Goal: Information Seeking & Learning: Compare options

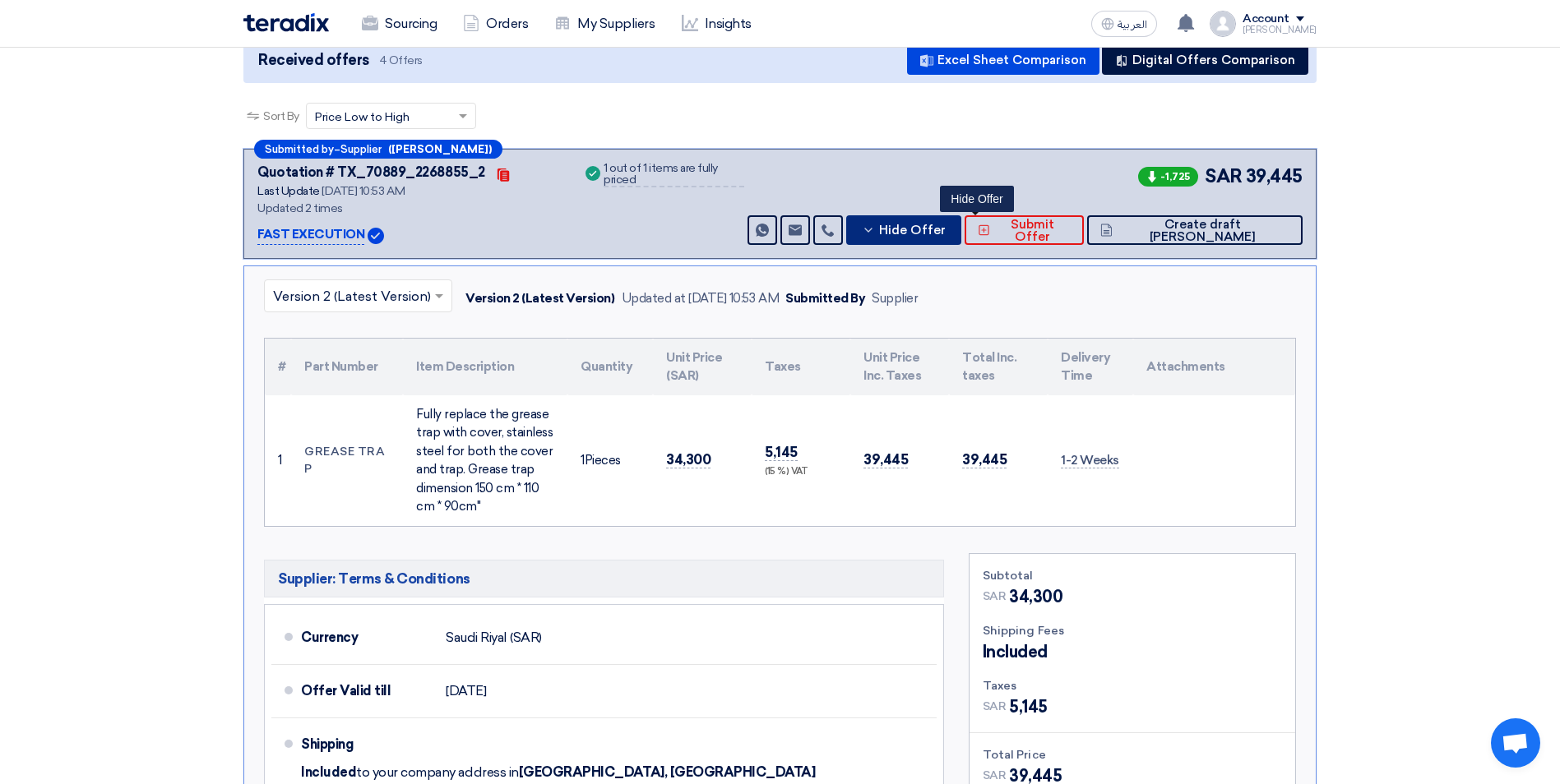
scroll to position [82, 0]
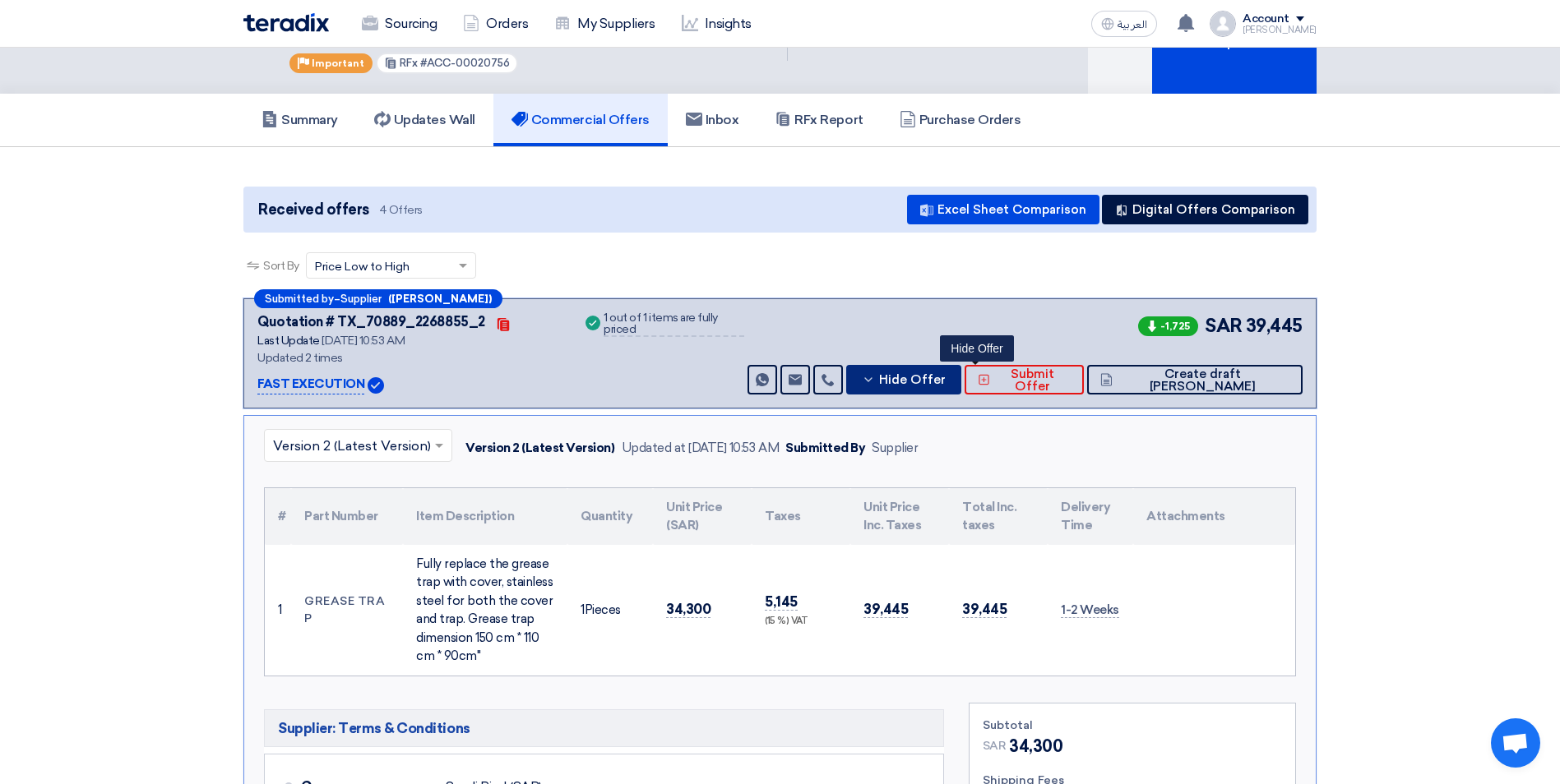
click at [945, 374] on span "Hide Offer" at bounding box center [912, 380] width 67 height 12
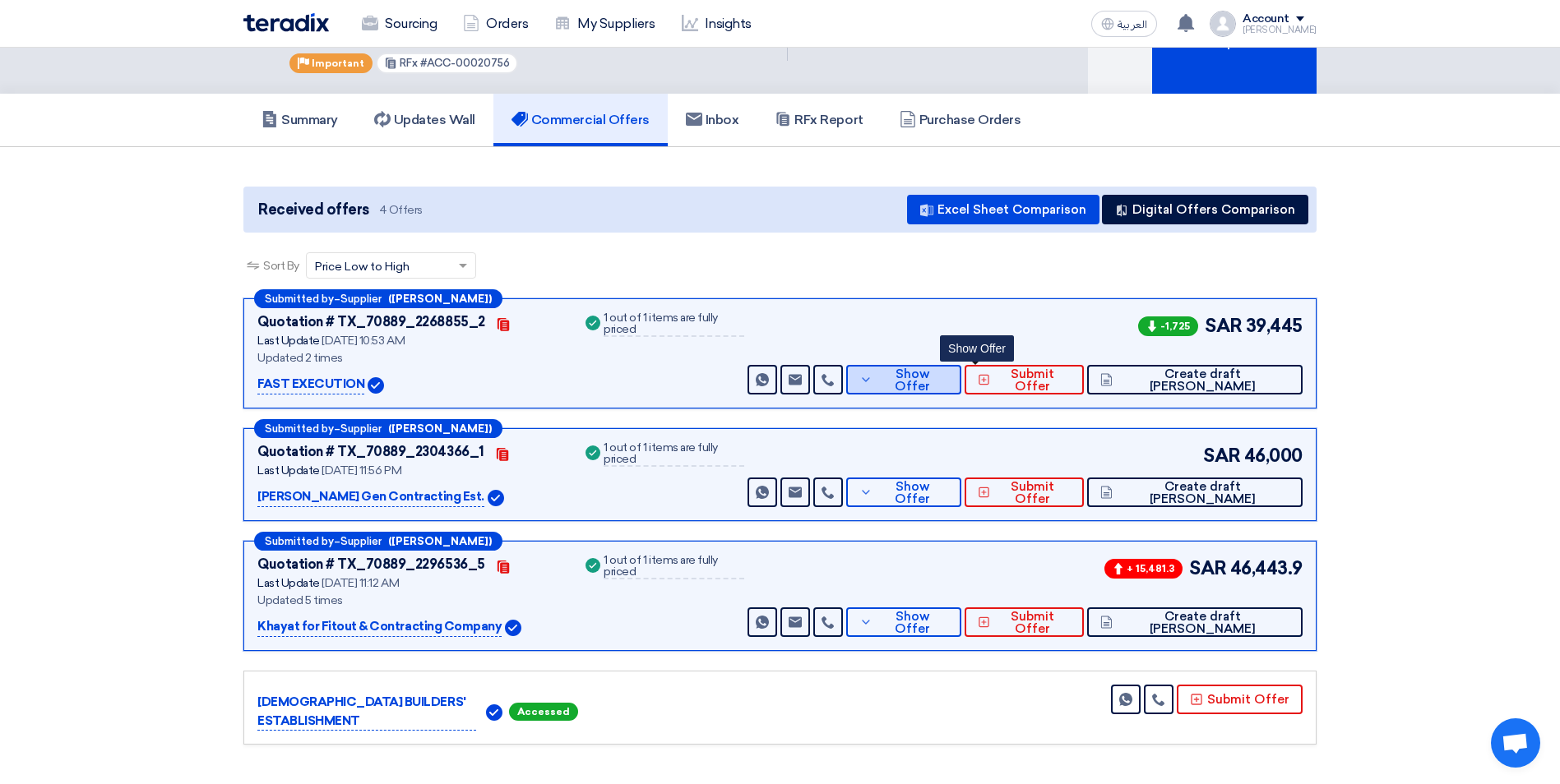
click at [948, 368] on span "Show Offer" at bounding box center [912, 381] width 72 height 25
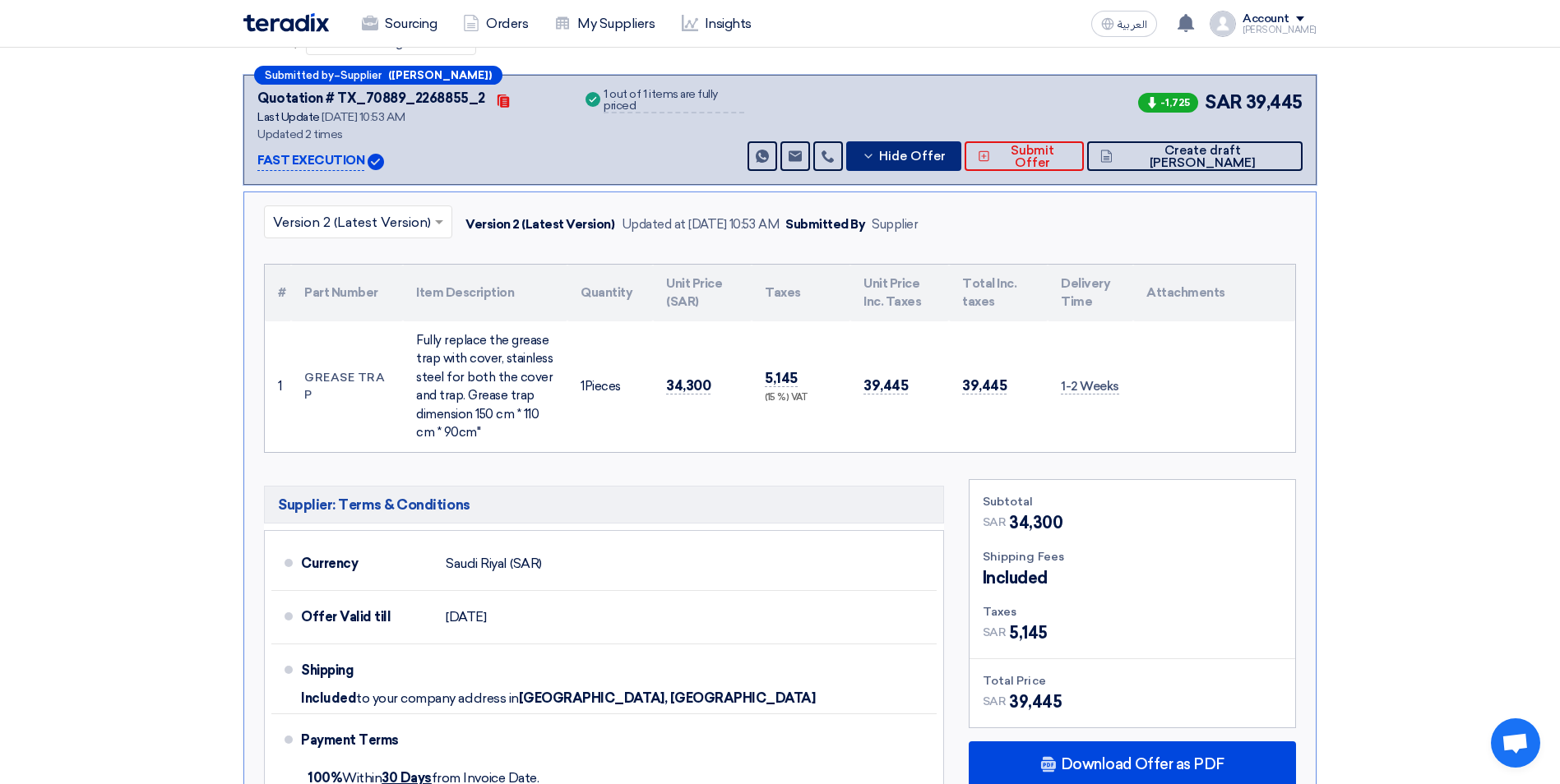
scroll to position [493, 0]
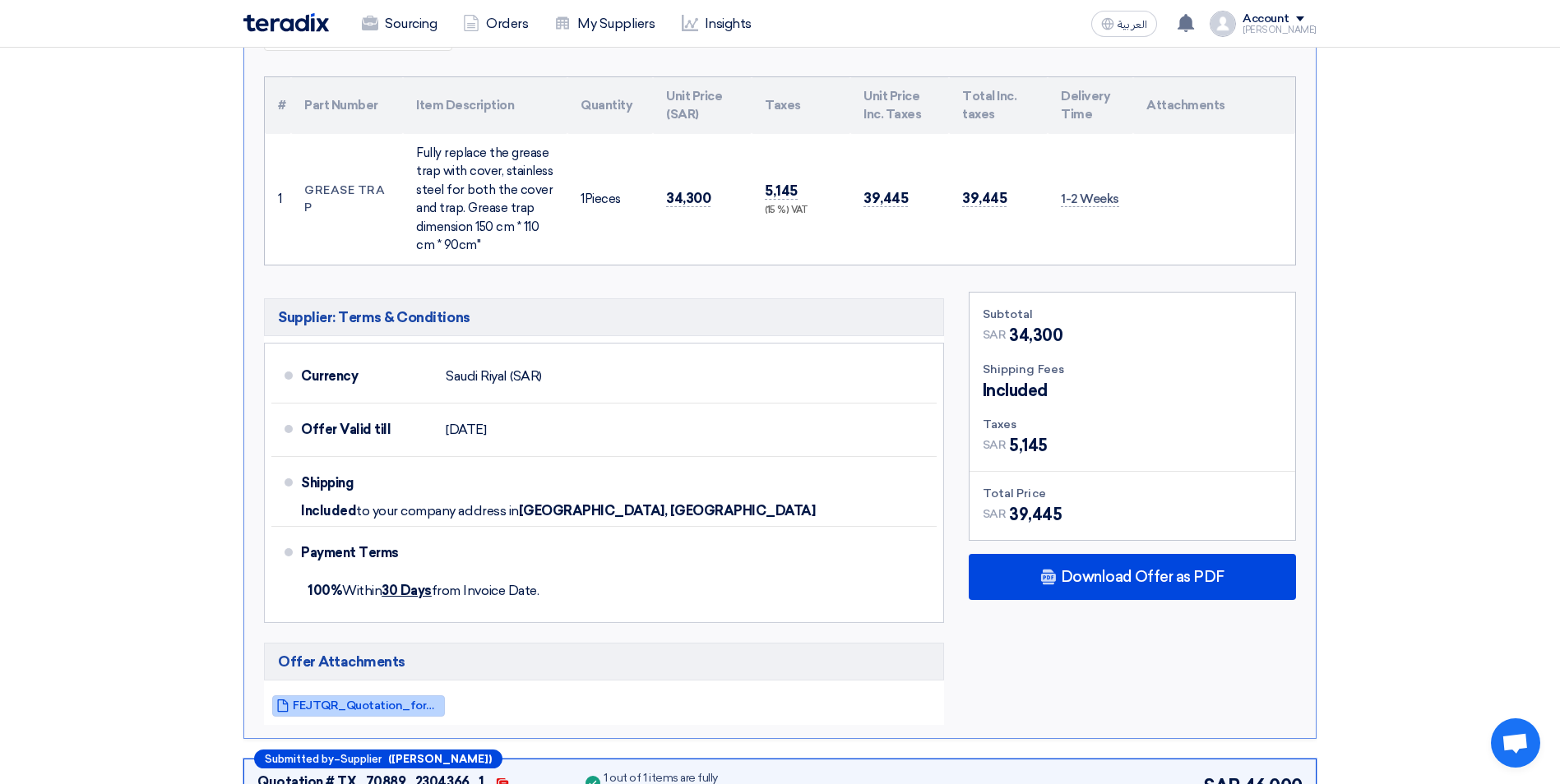
click at [360, 699] on span "FEJTQR_Quotation_for_Grease_Trap__Makkah_Mall_1755071608695.pdf" at bounding box center [366, 705] width 148 height 12
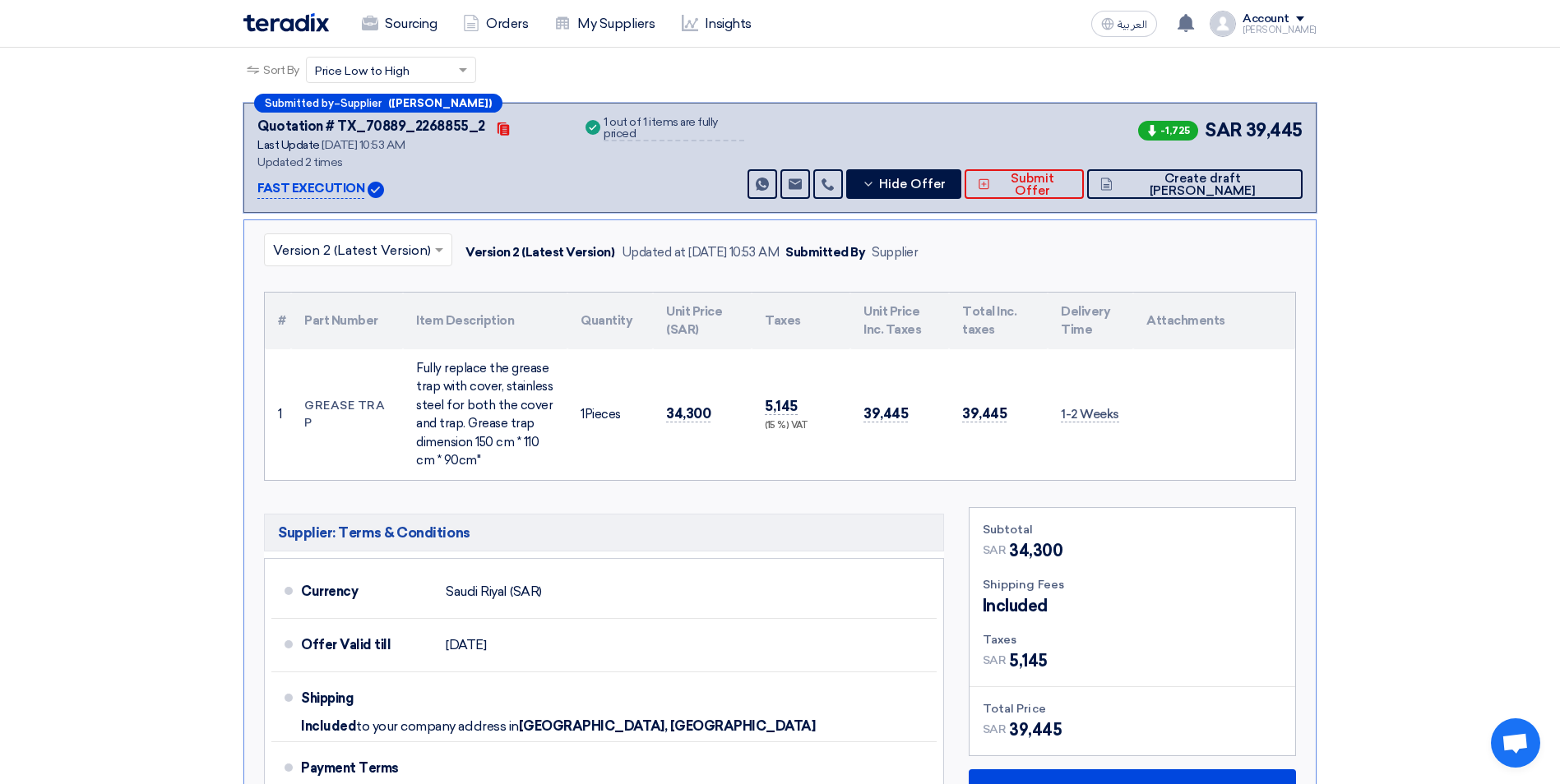
scroll to position [247, 0]
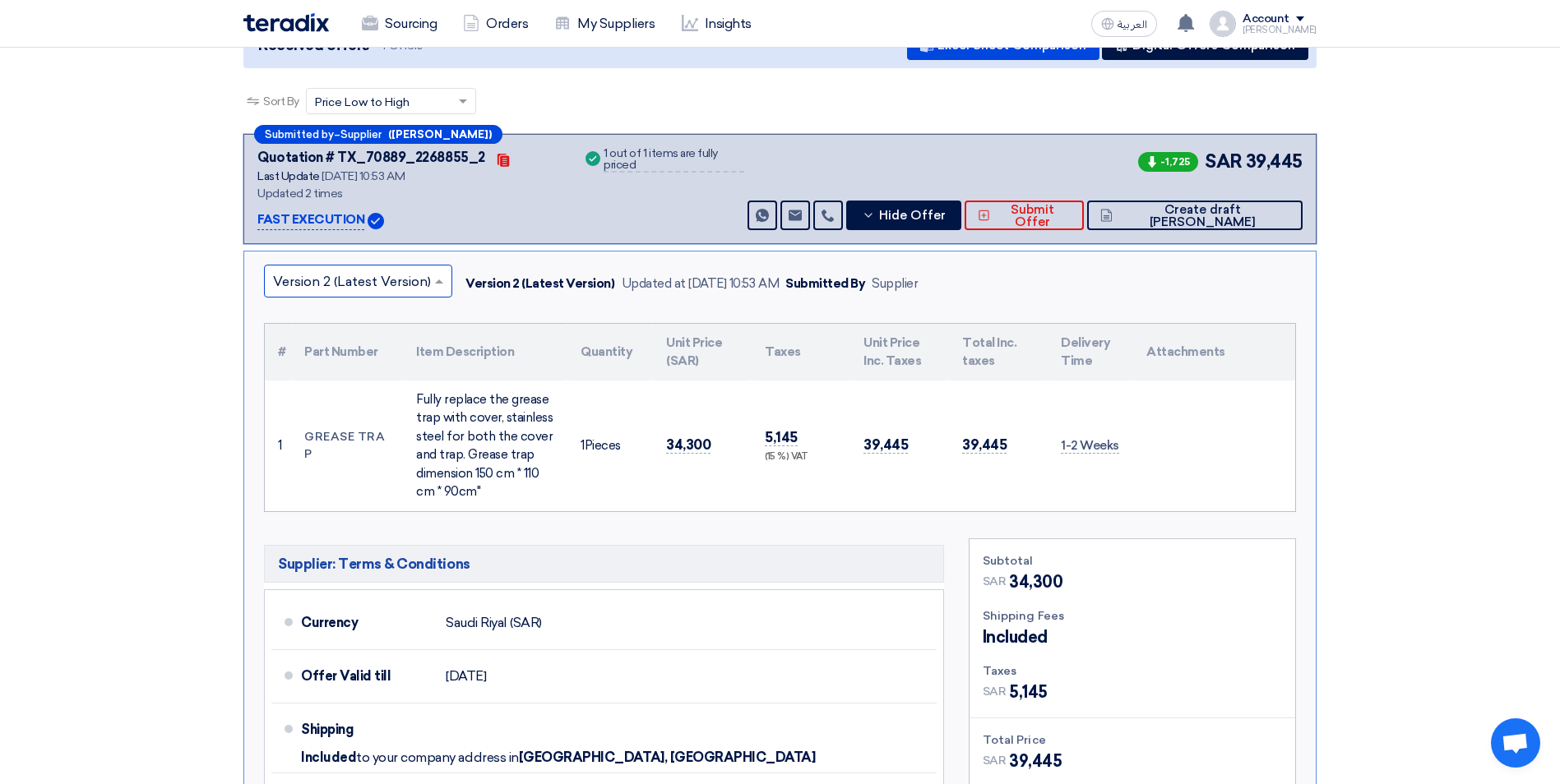
click at [349, 270] on input "text" at bounding box center [349, 283] width 154 height 27
click at [348, 337] on div "Version 1" at bounding box center [358, 353] width 187 height 33
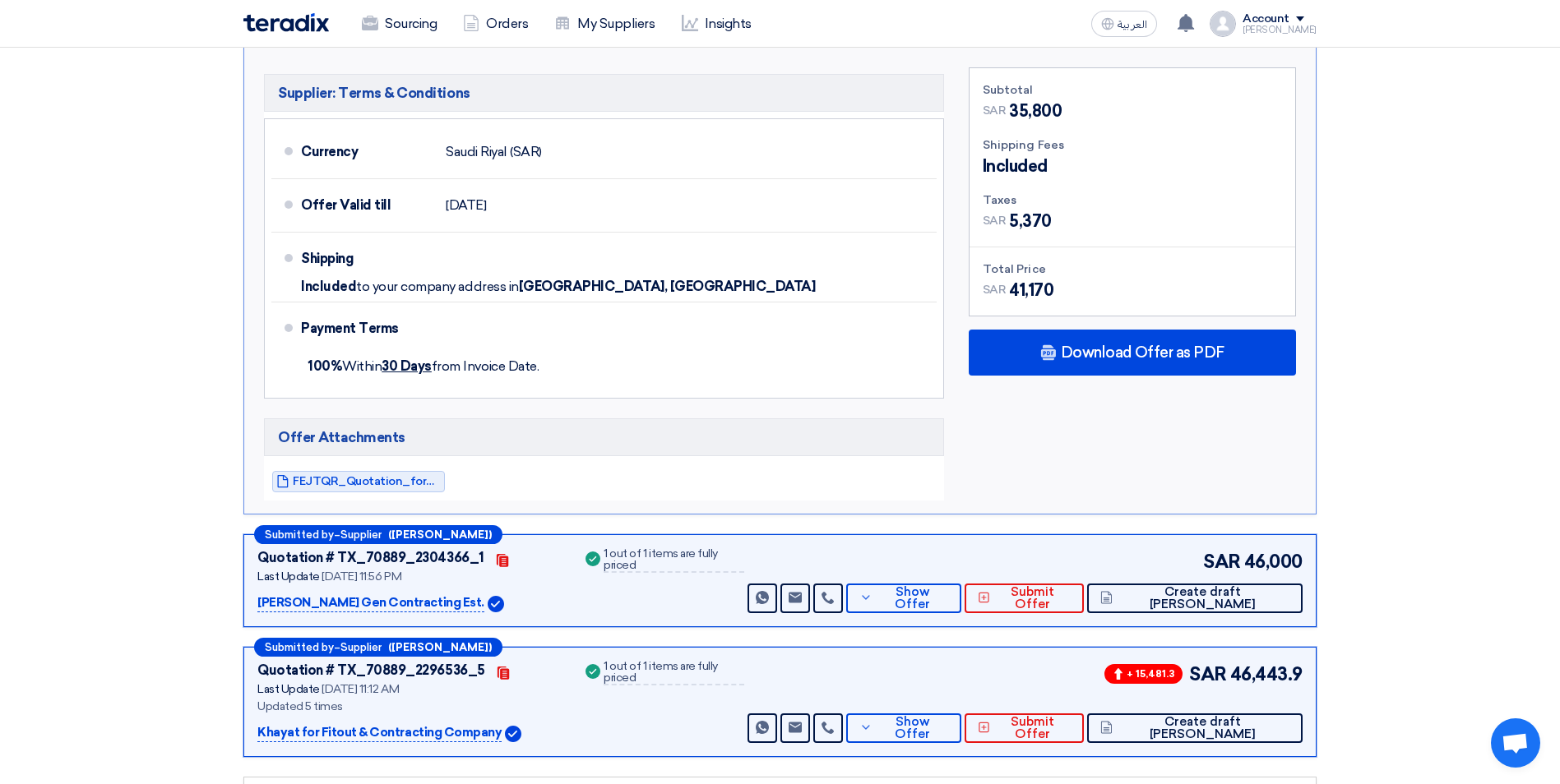
scroll to position [740, 0]
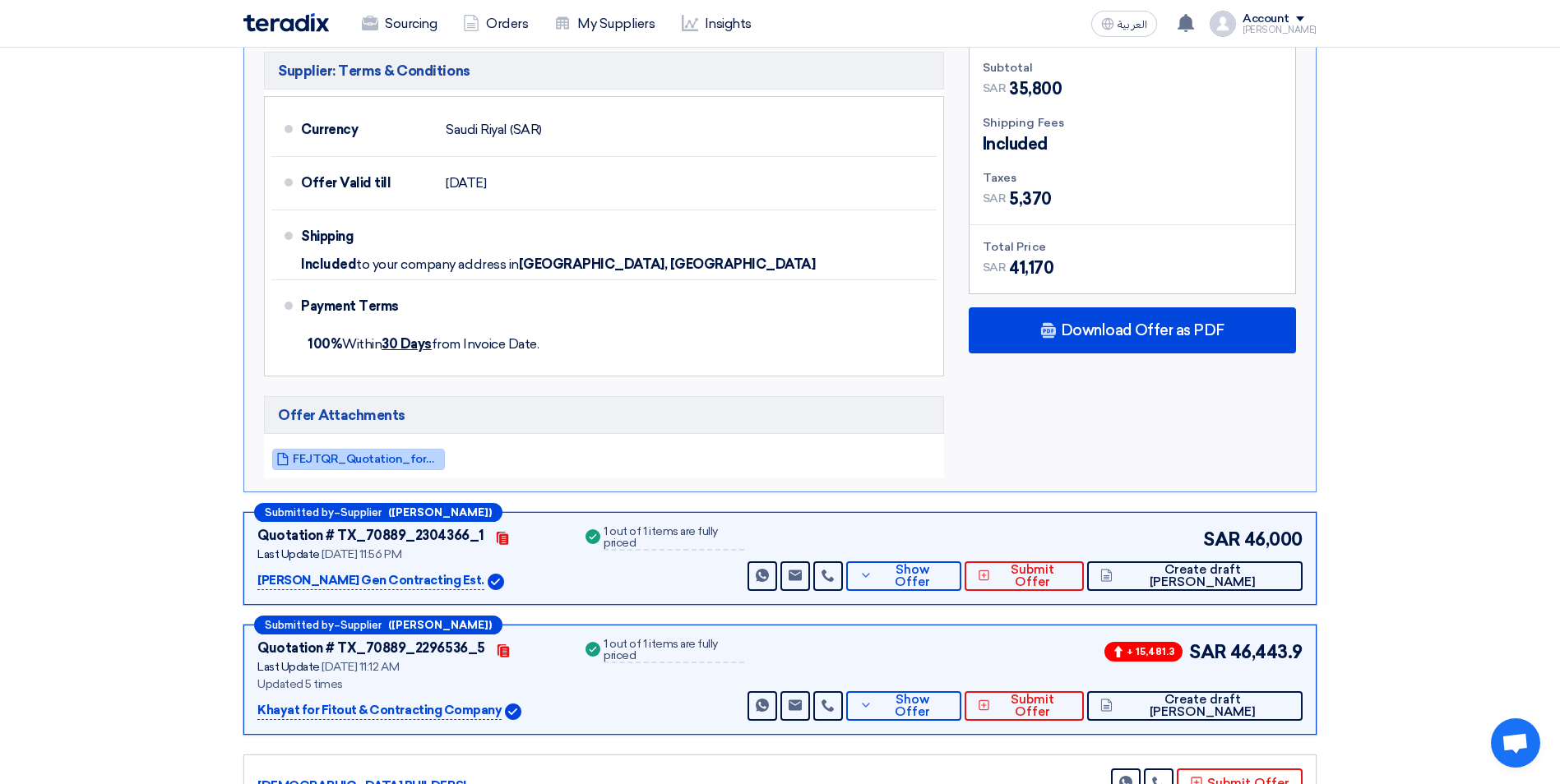
click at [388, 448] on link "FEJTQR_Quotation_for_Grease_Trap__Makkah_Mall_1754223869755.pdf" at bounding box center [359, 459] width 173 height 21
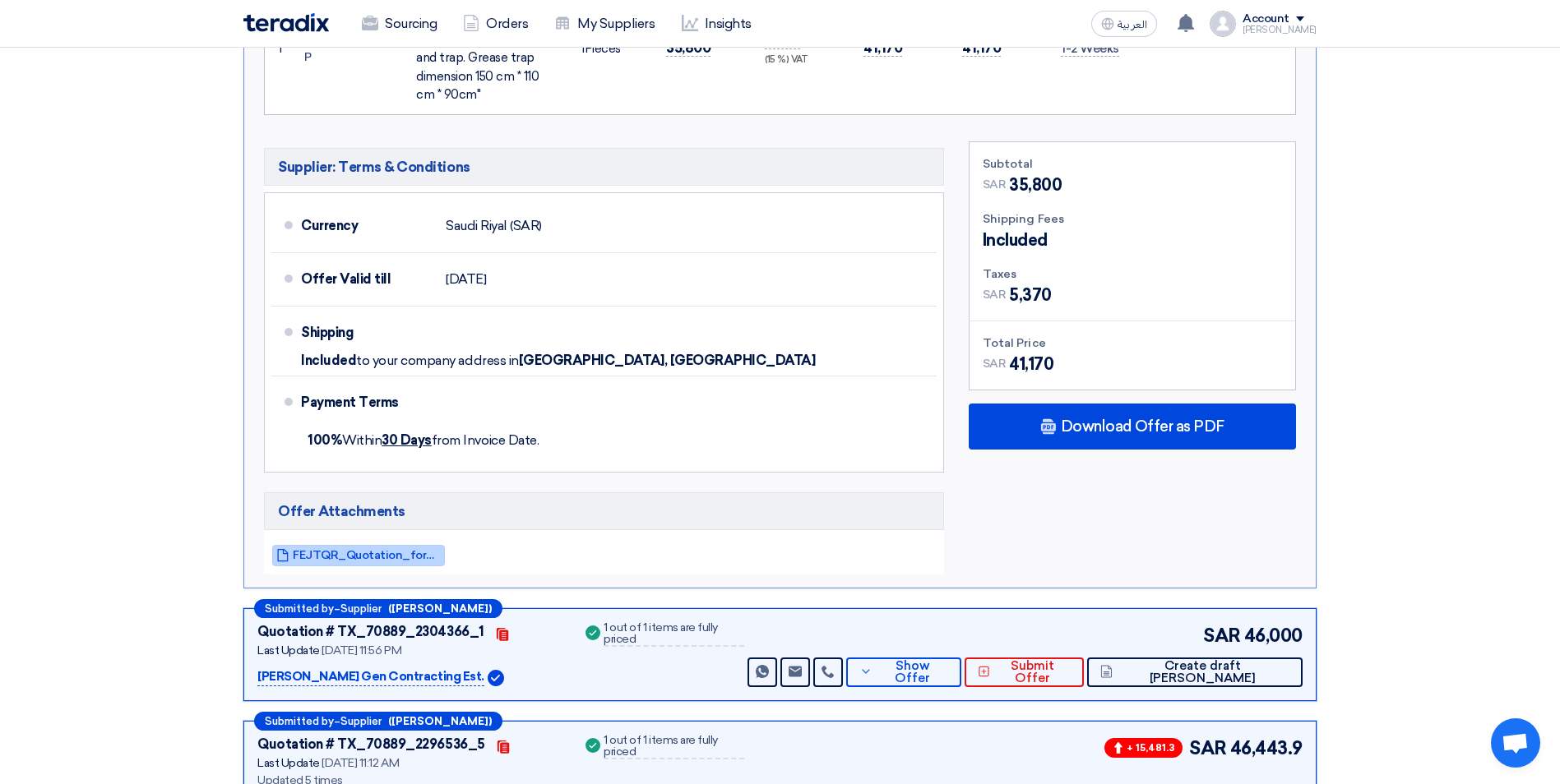
scroll to position [822, 0]
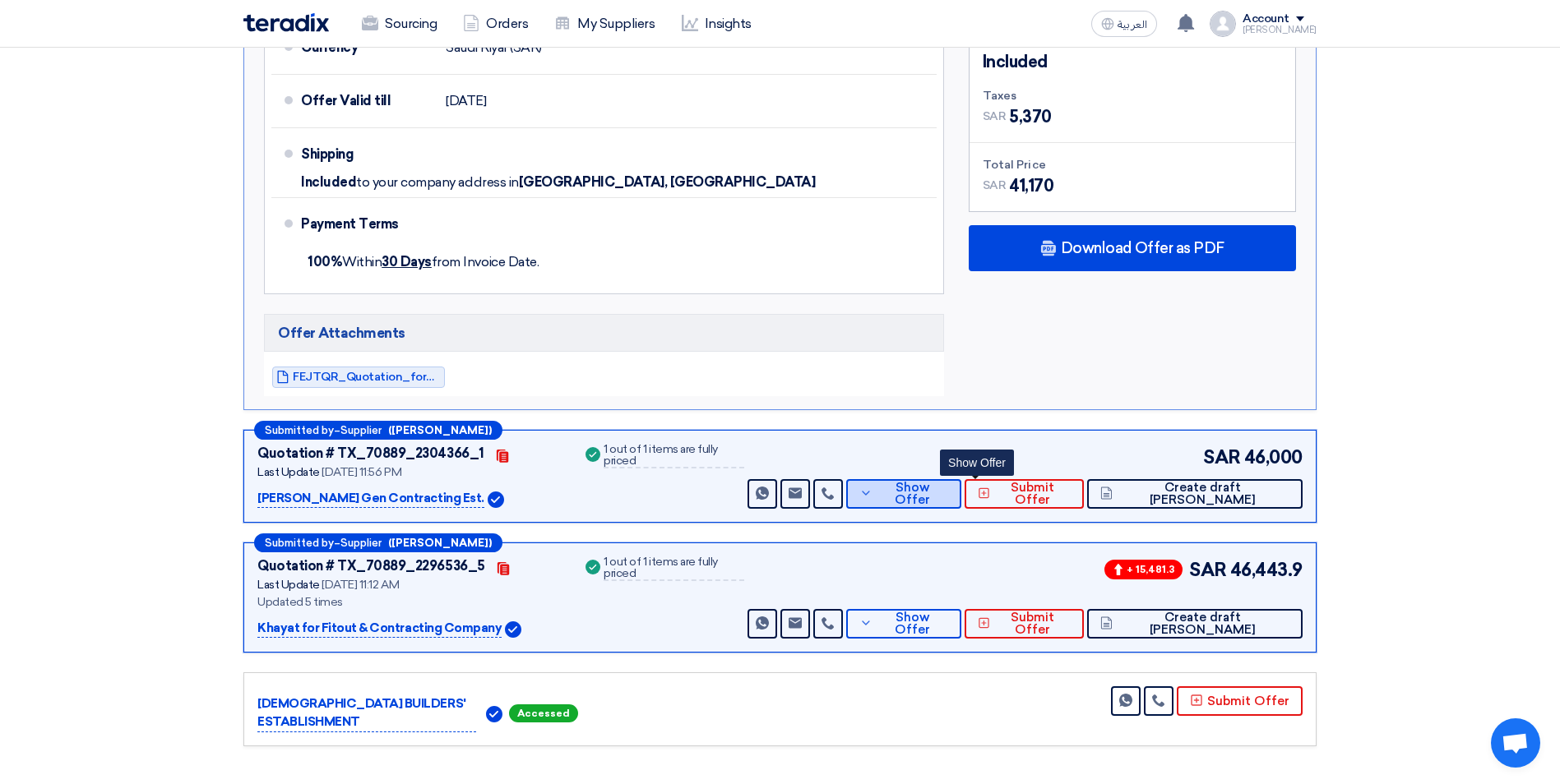
click at [869, 491] on use at bounding box center [866, 493] width 8 height 4
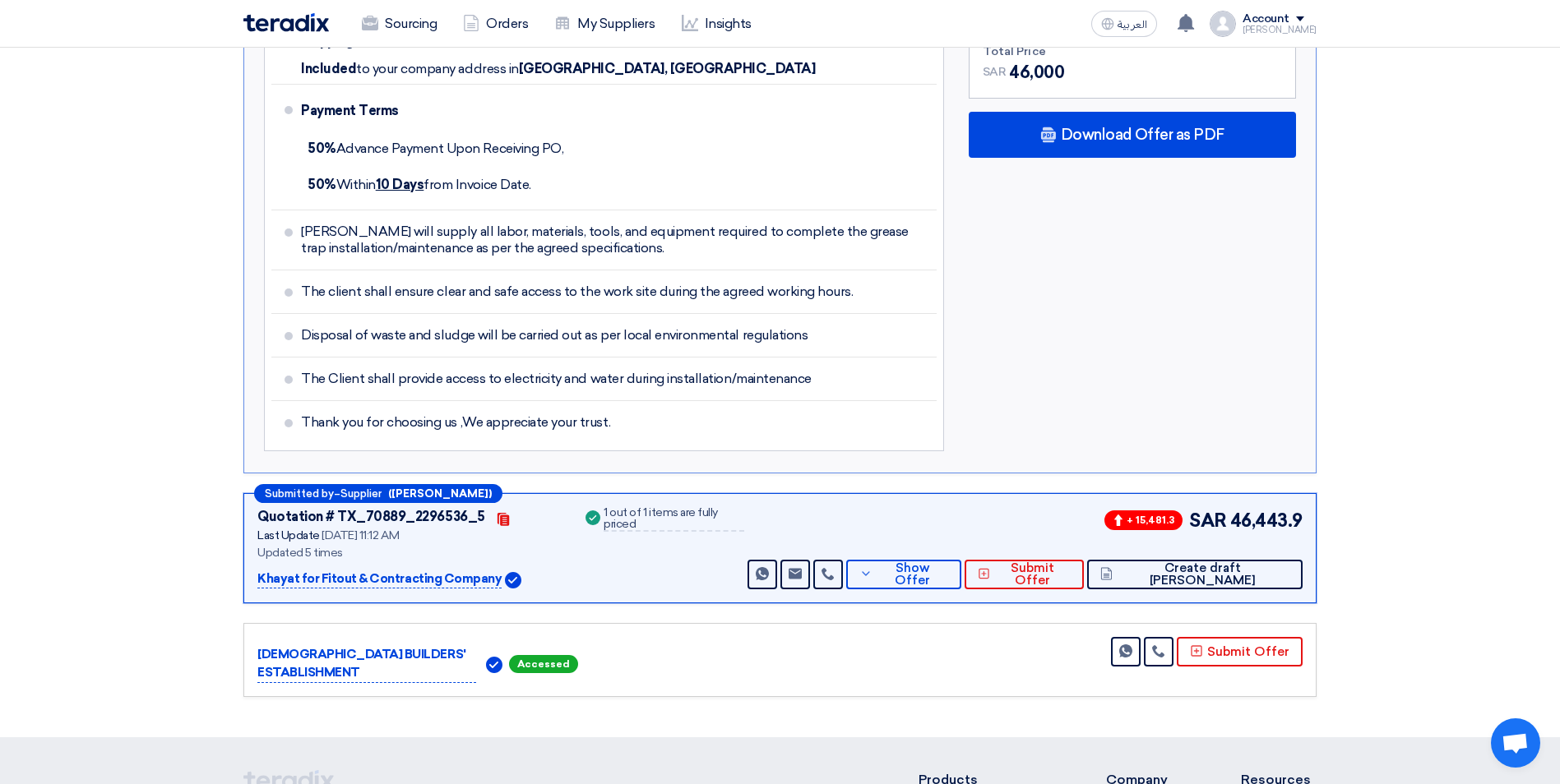
scroll to position [904, 0]
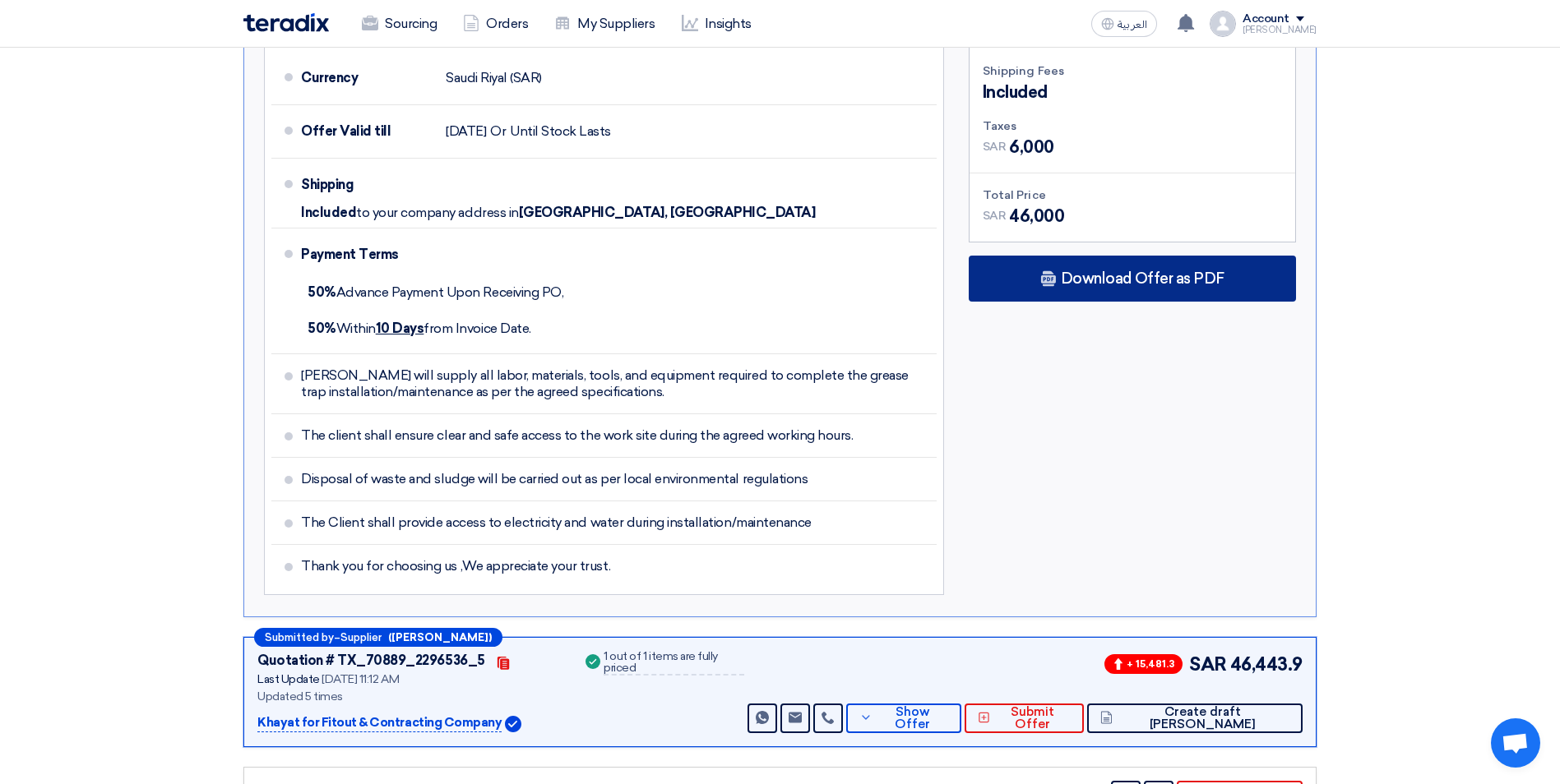
click at [1110, 272] on span "Download Offer as PDF" at bounding box center [1142, 278] width 164 height 14
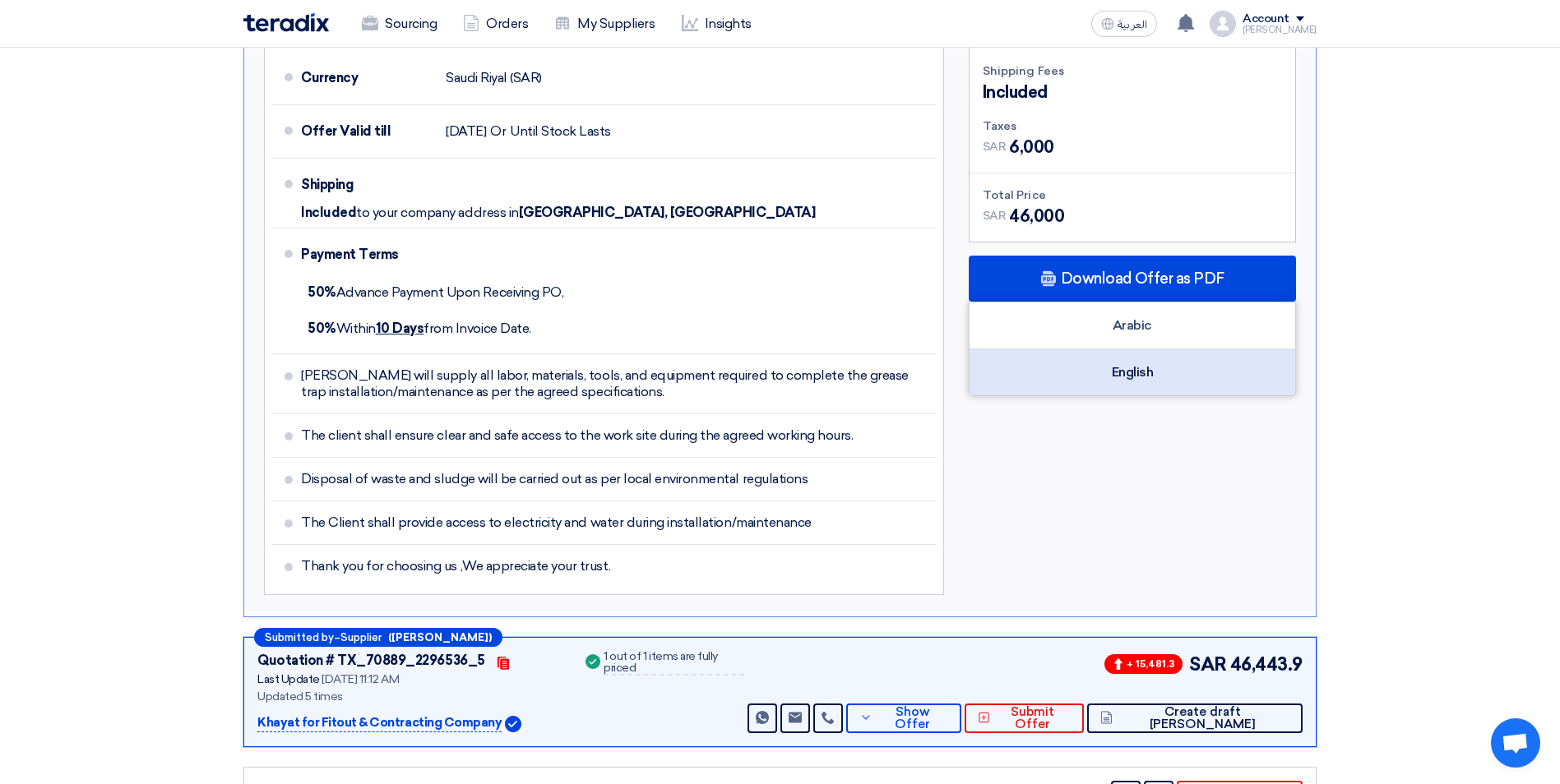
click at [1115, 353] on div "English" at bounding box center [1132, 372] width 325 height 46
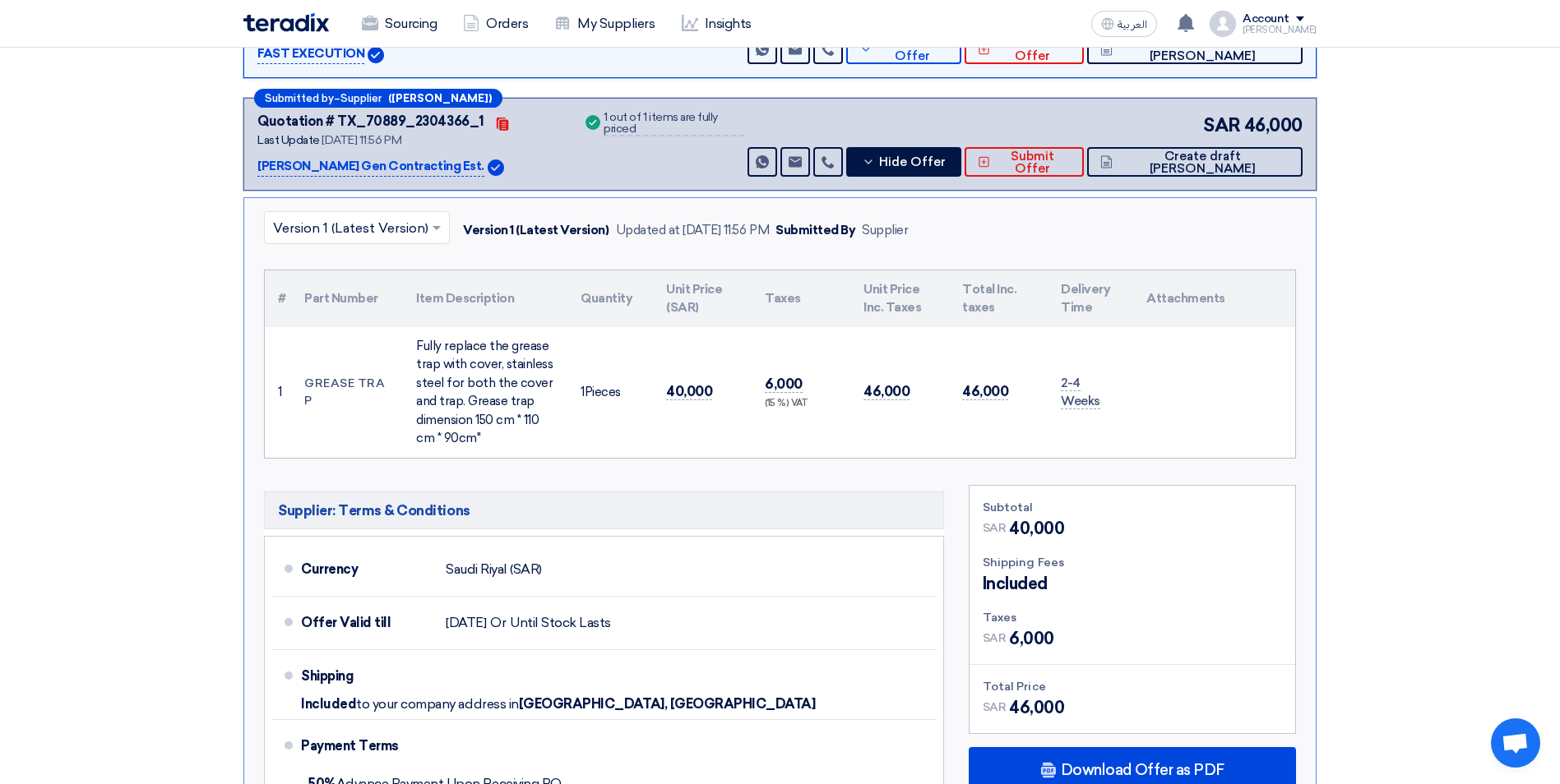
scroll to position [411, 0]
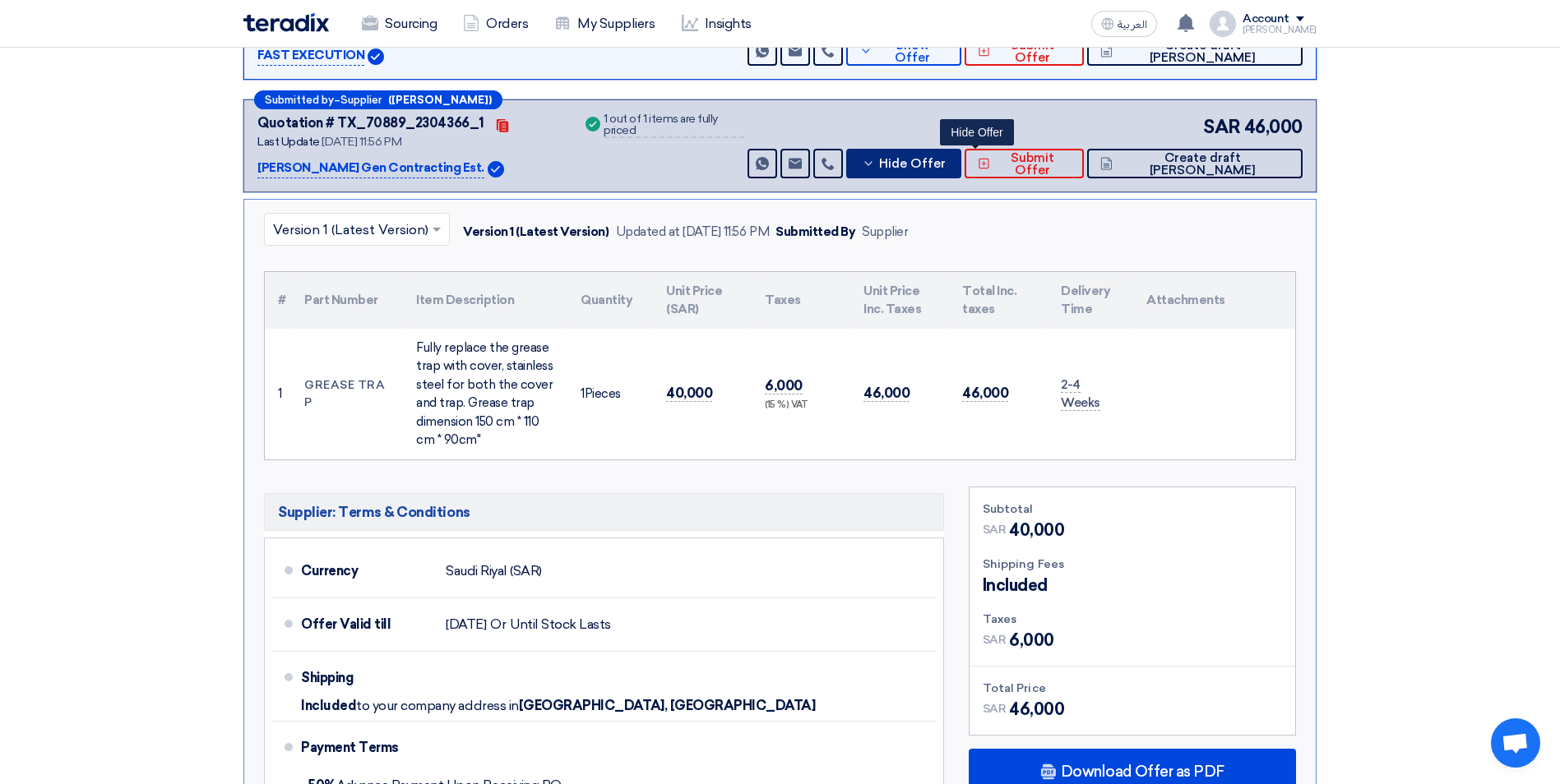
click at [945, 158] on span "Hide Offer" at bounding box center [912, 163] width 67 height 12
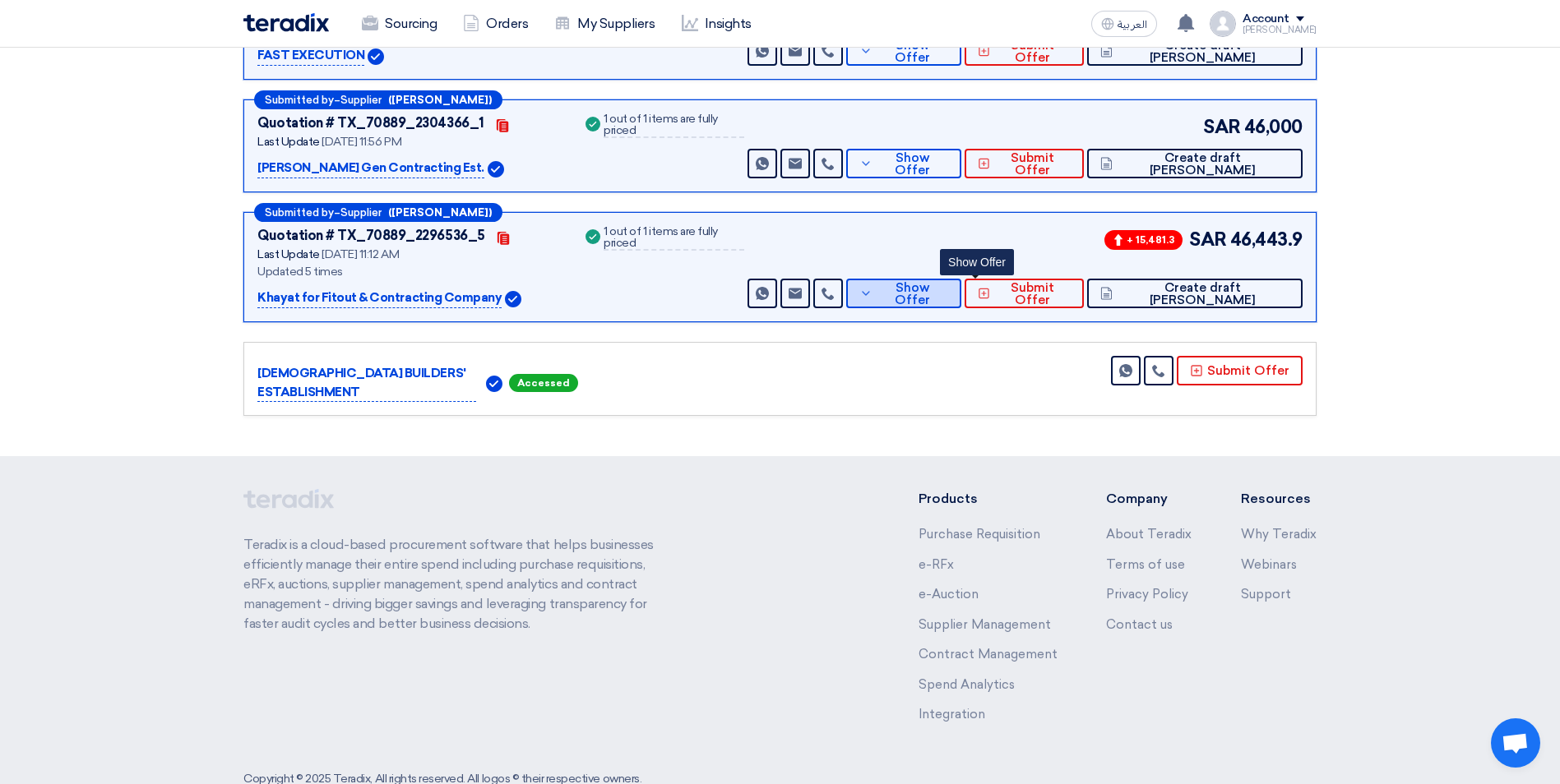
click at [948, 282] on span "Show Offer" at bounding box center [912, 294] width 72 height 25
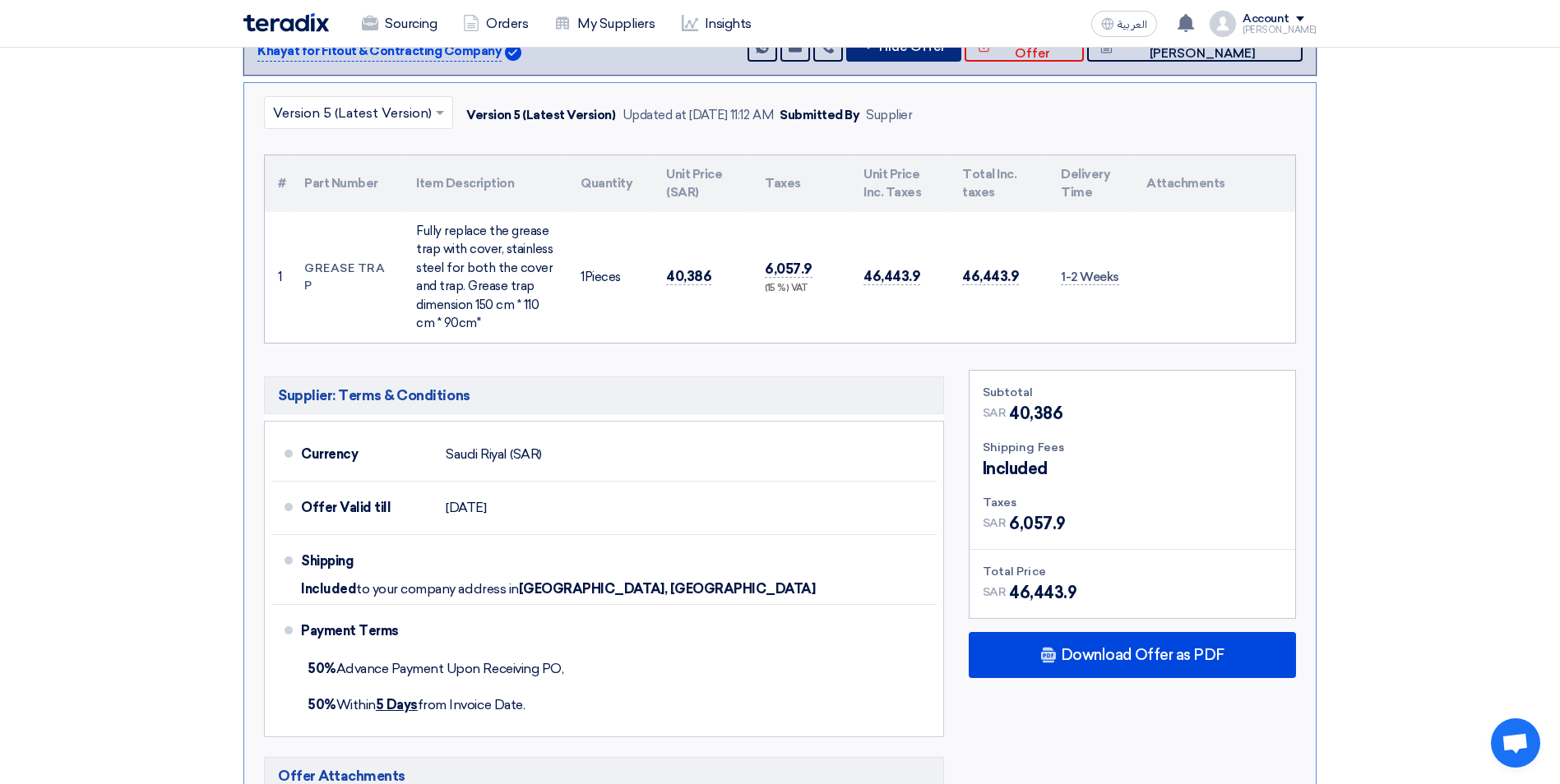
scroll to position [740, 0]
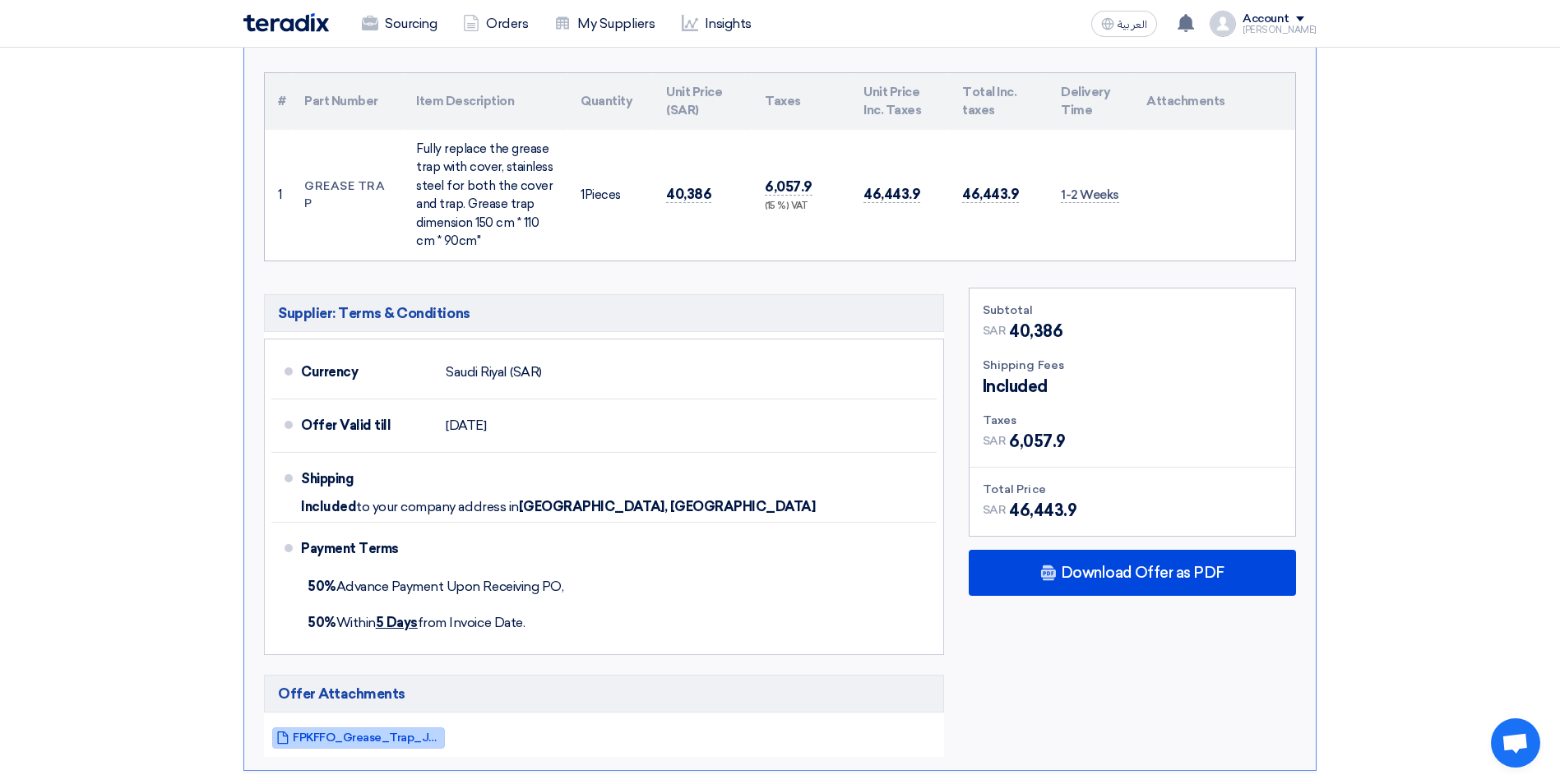
click at [399, 731] on span "FPKFFO_Grease_Trap_Jubail__REV_1755418328278.pdf" at bounding box center [366, 737] width 148 height 12
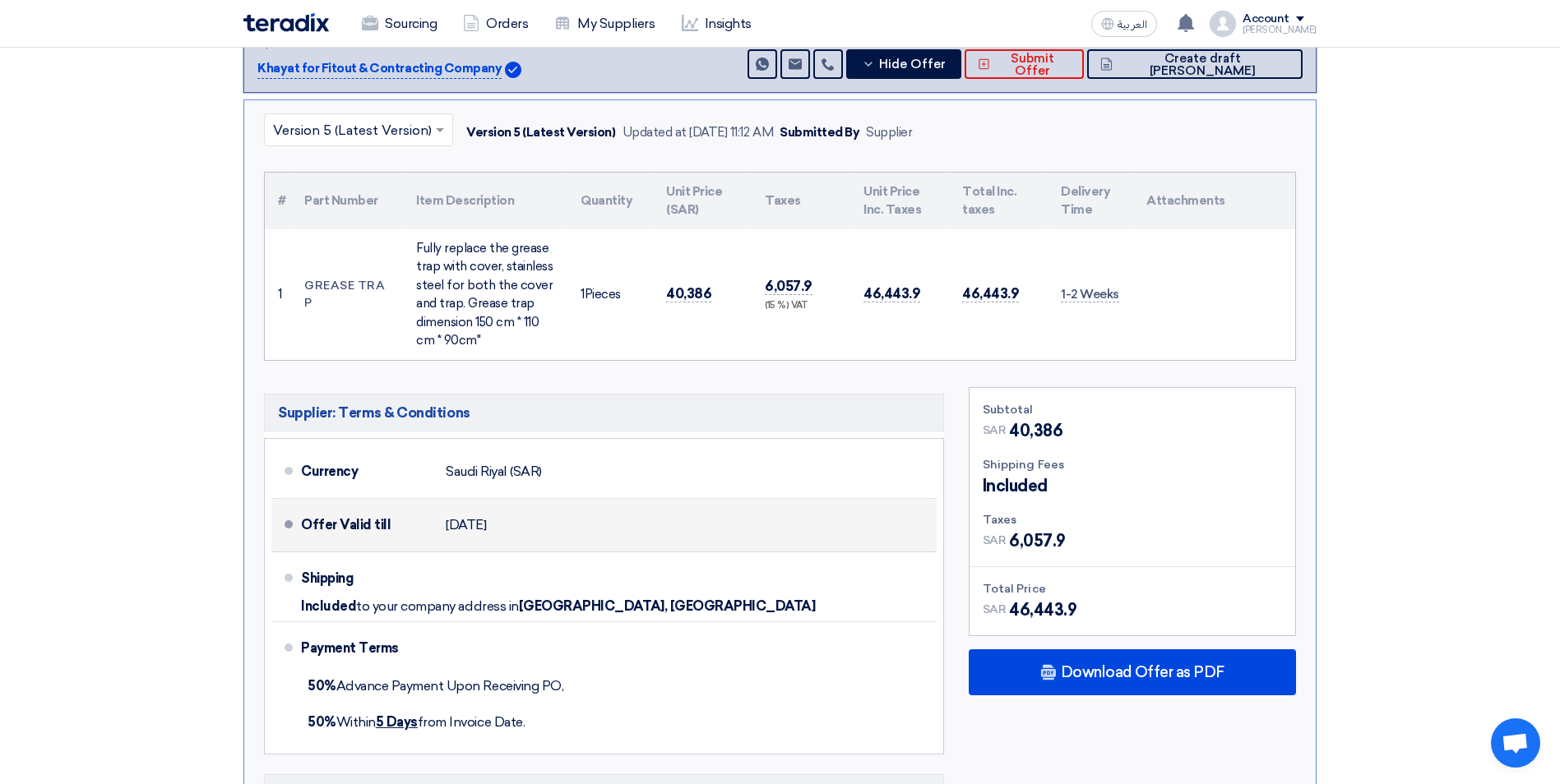
scroll to position [576, 0]
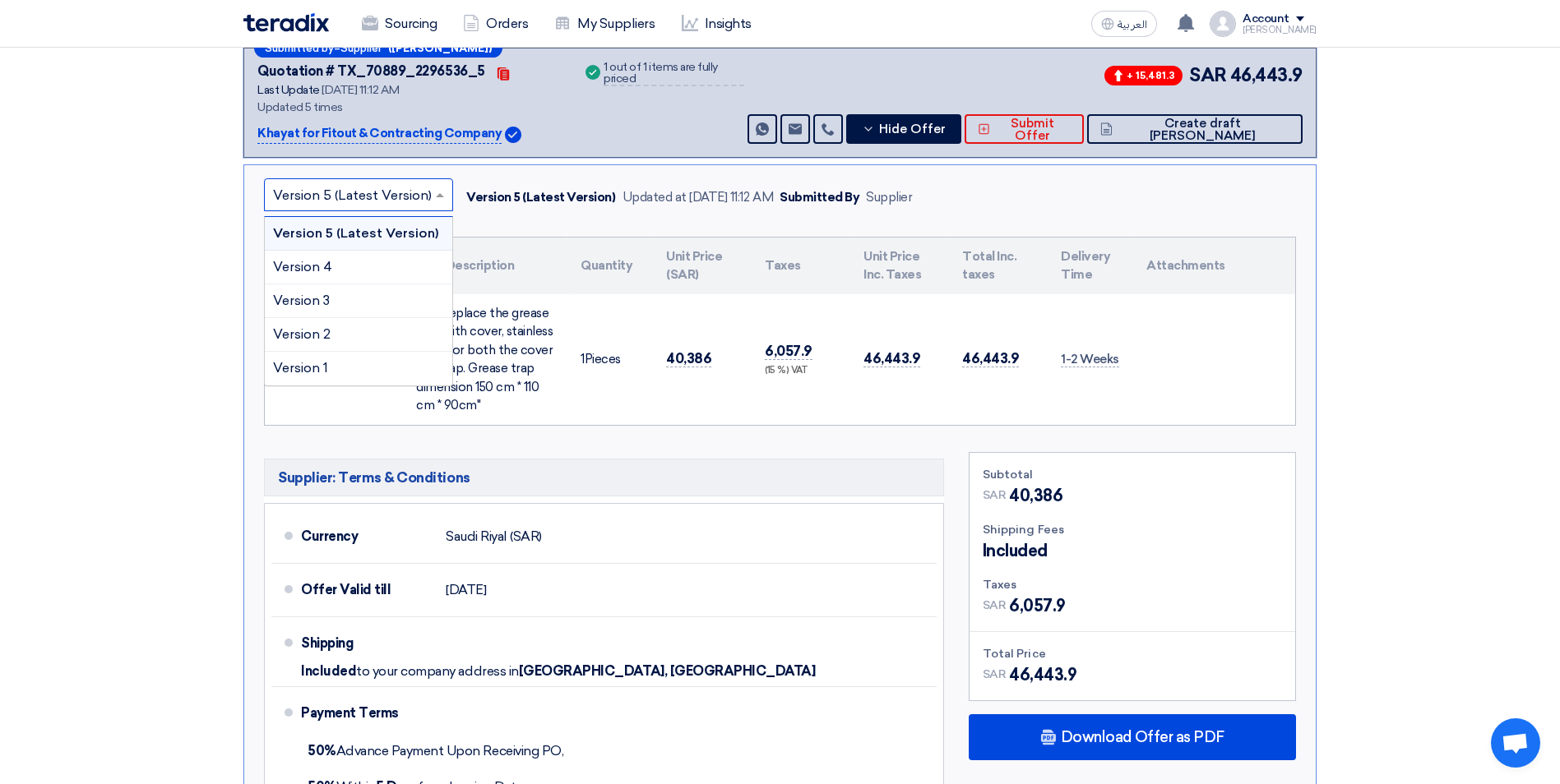
click at [406, 184] on input "text" at bounding box center [350, 197] width 155 height 27
click at [369, 250] on div "Version 4" at bounding box center [359, 267] width 187 height 33
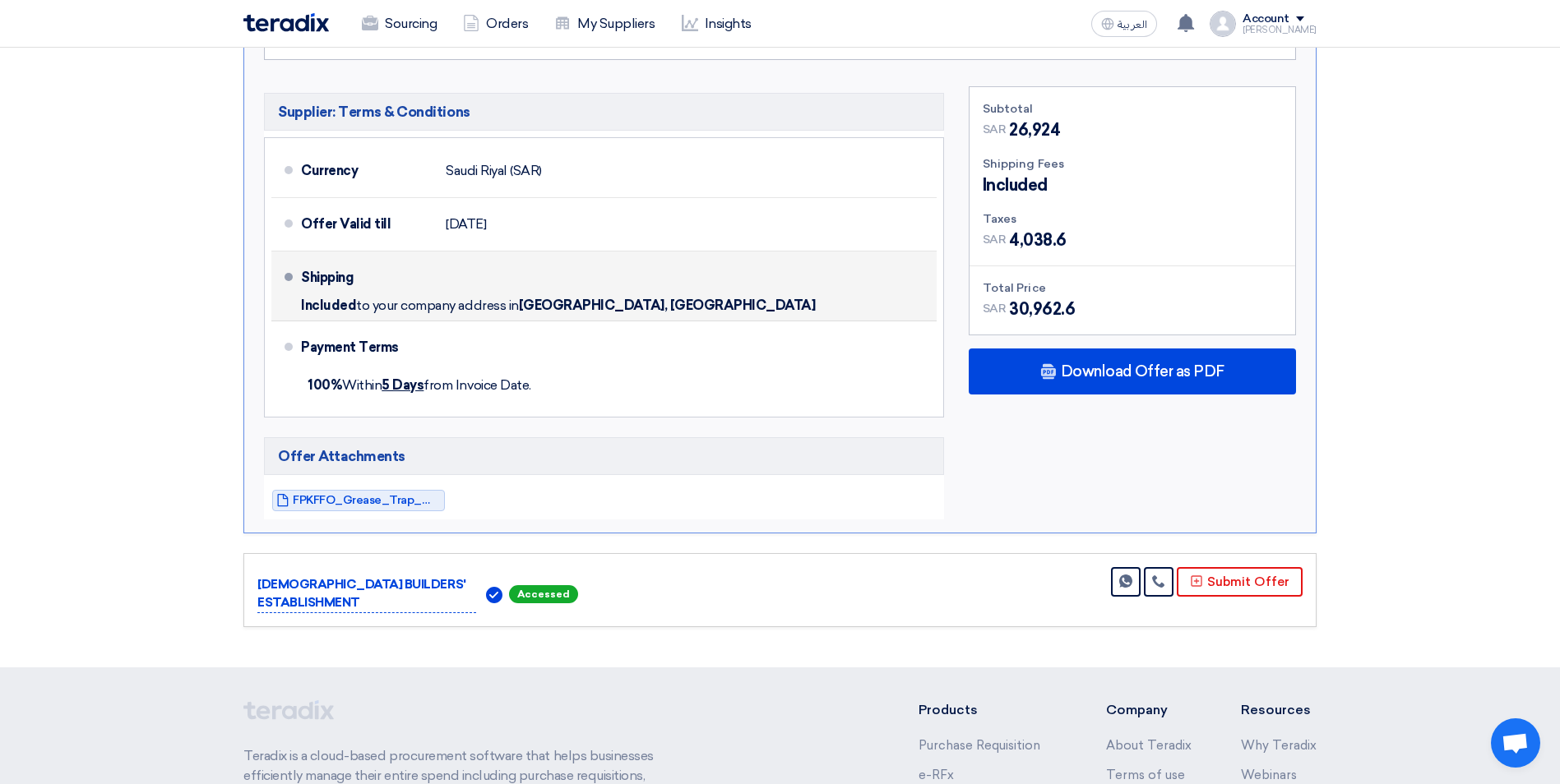
scroll to position [986, 0]
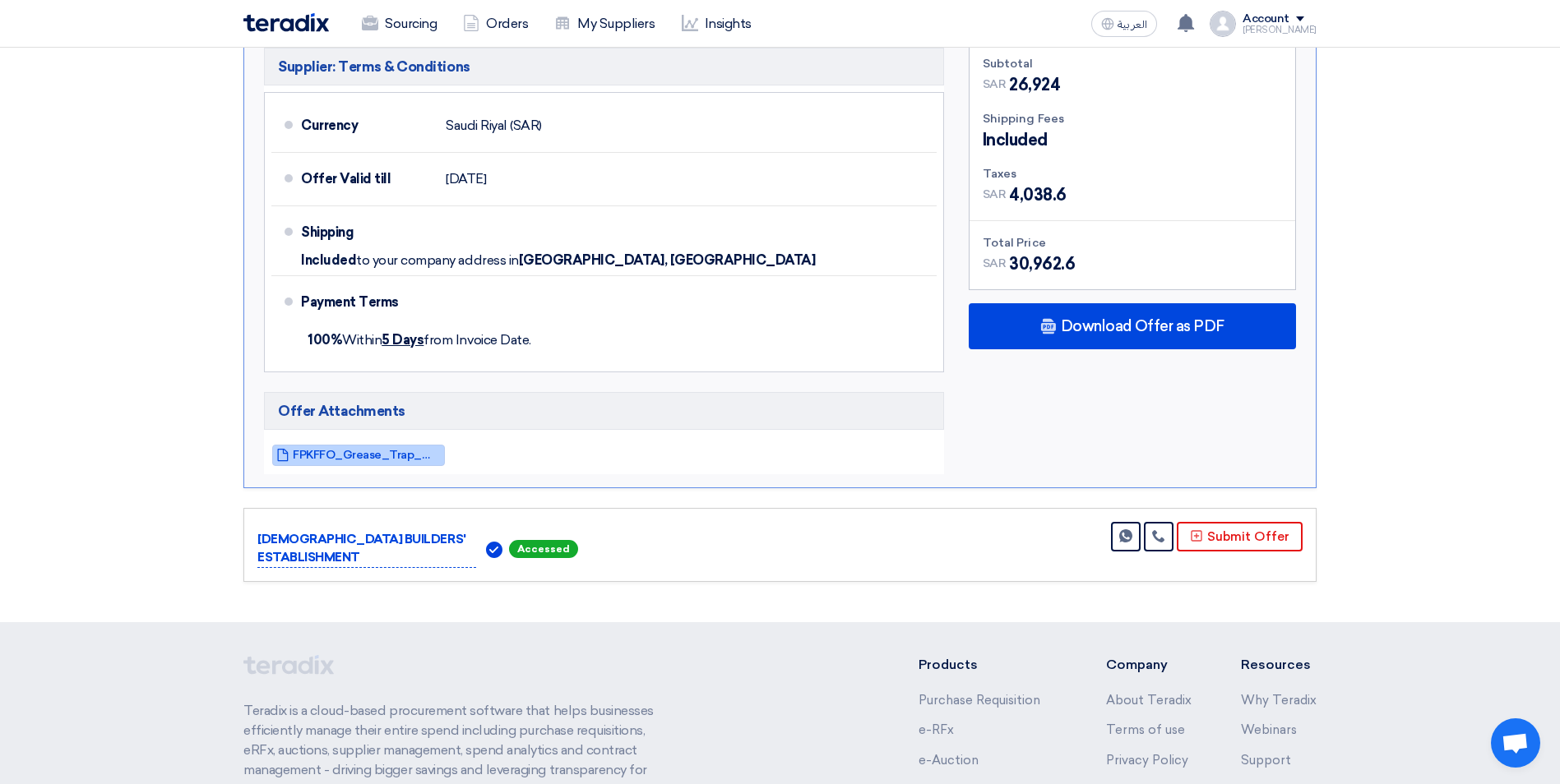
click at [361, 448] on span "FPKFFO_Grease_Trap_Mecca__REV_1755015910850.pdf" at bounding box center [366, 454] width 148 height 12
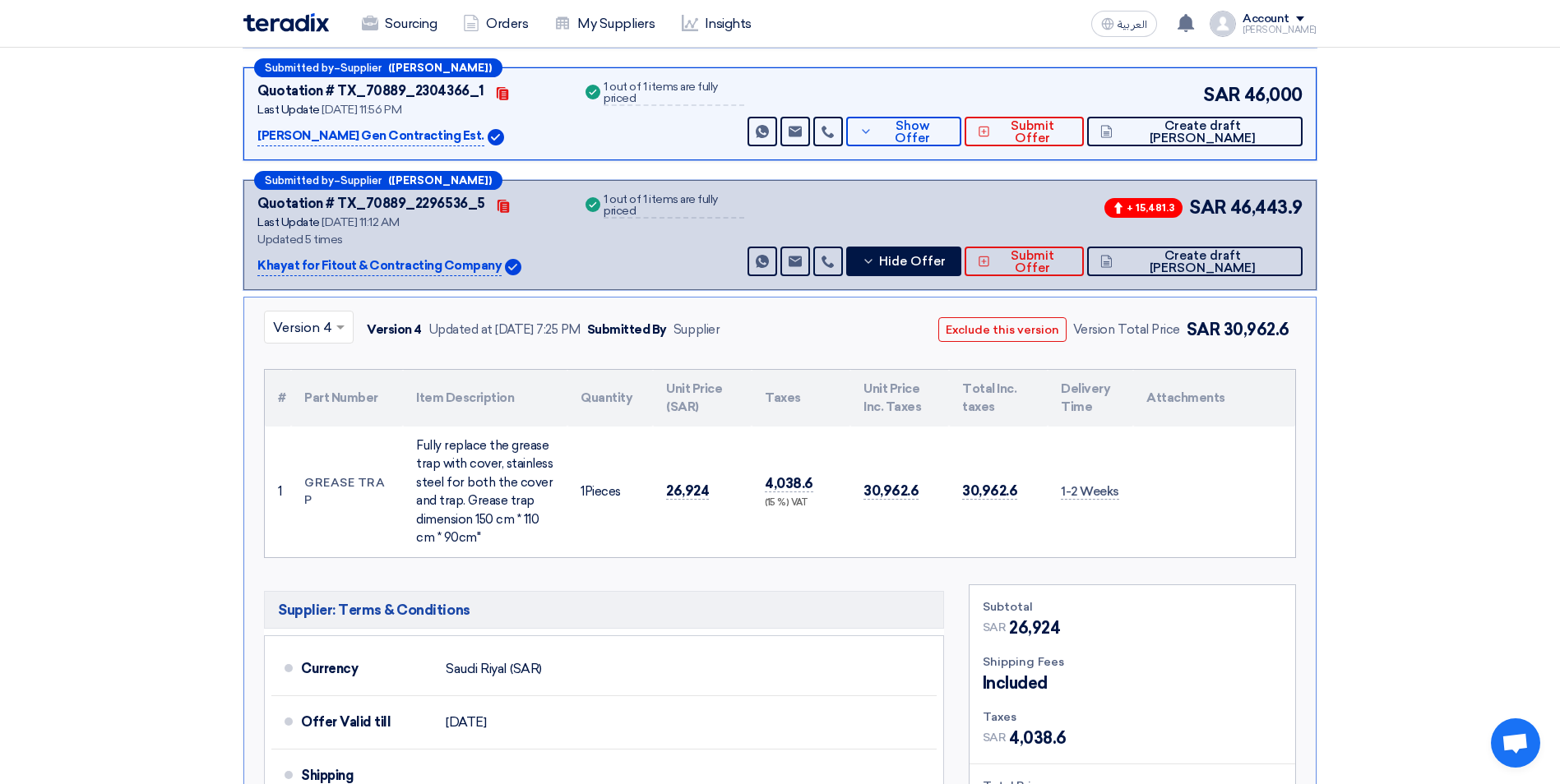
scroll to position [411, 0]
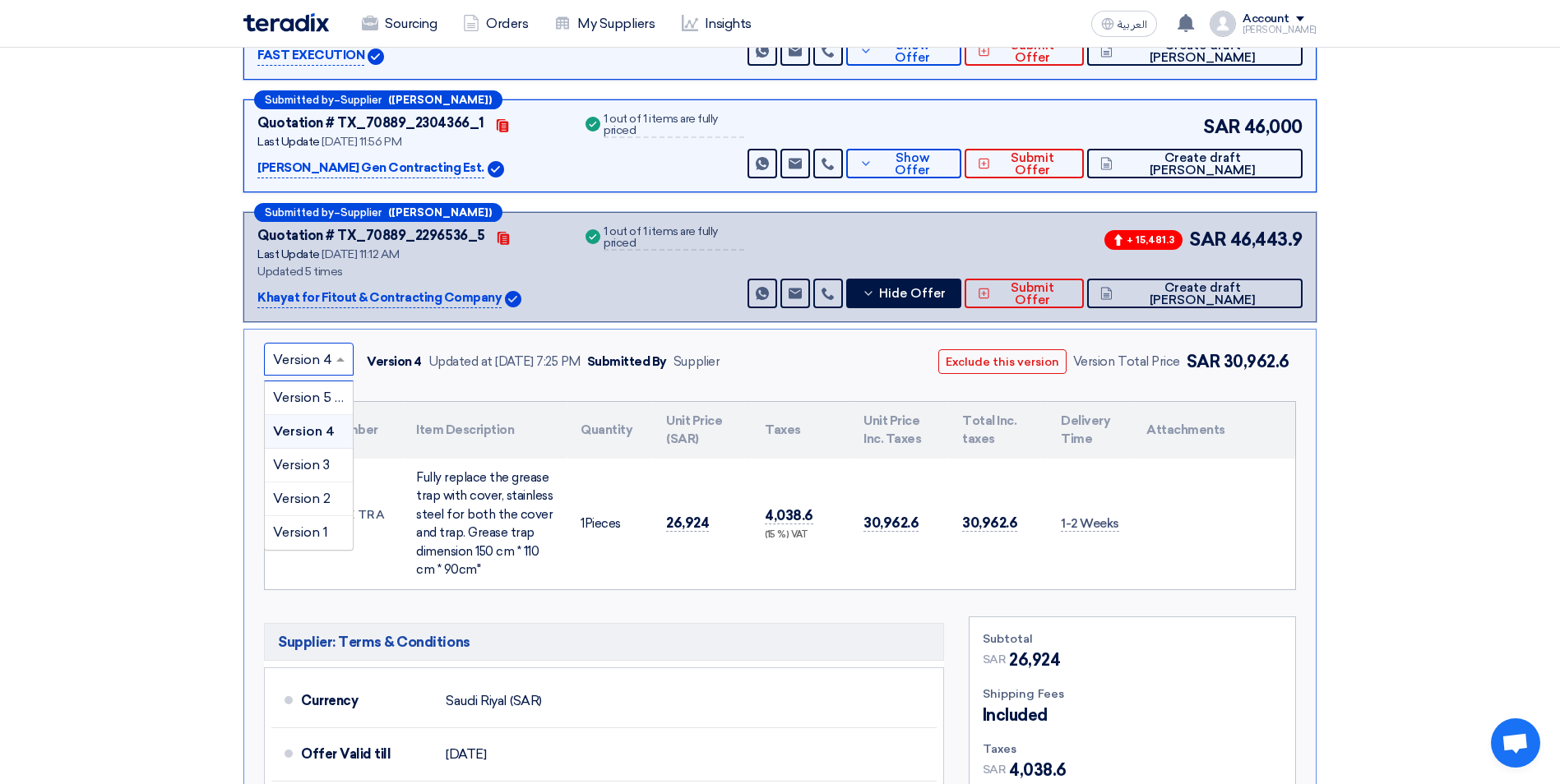
click at [337, 349] on span at bounding box center [341, 359] width 20 height 20
click at [307, 457] on span "Version 3" at bounding box center [300, 465] width 56 height 15
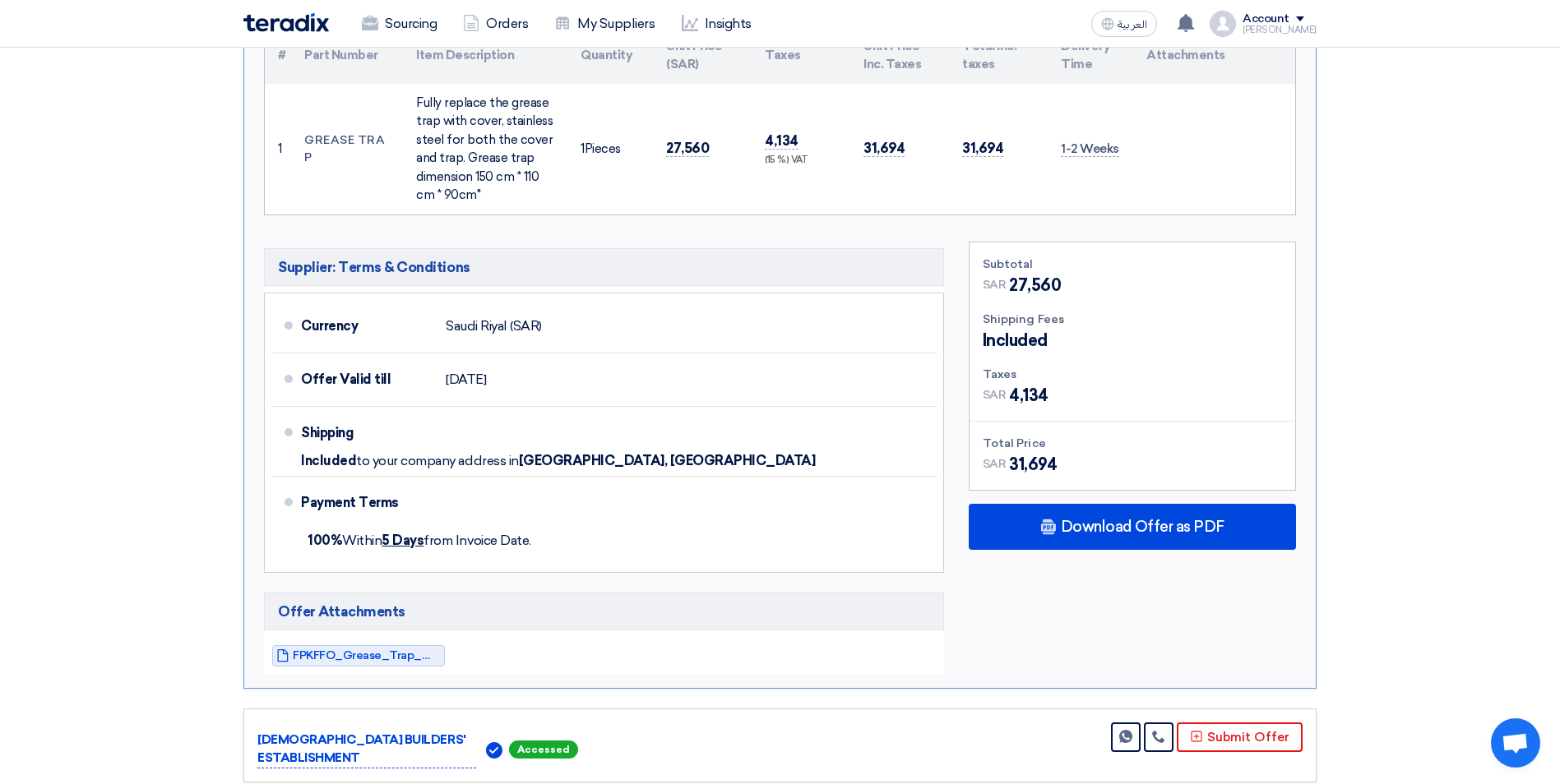
scroll to position [822, 0]
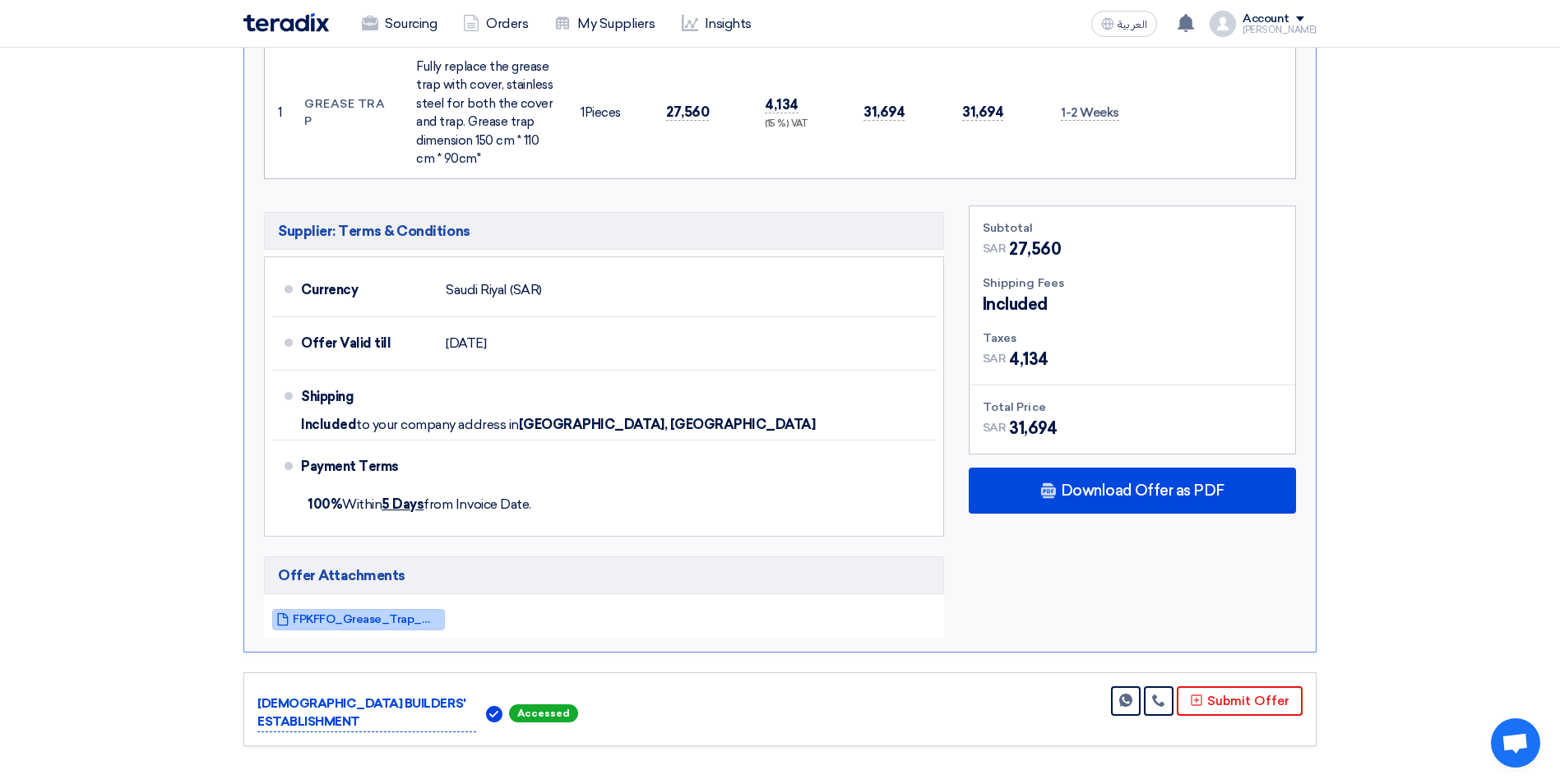
click at [378, 613] on span "FPKFFO_Grease_Trap_Mecca__REV_1754937173708.pdf" at bounding box center [366, 619] width 148 height 12
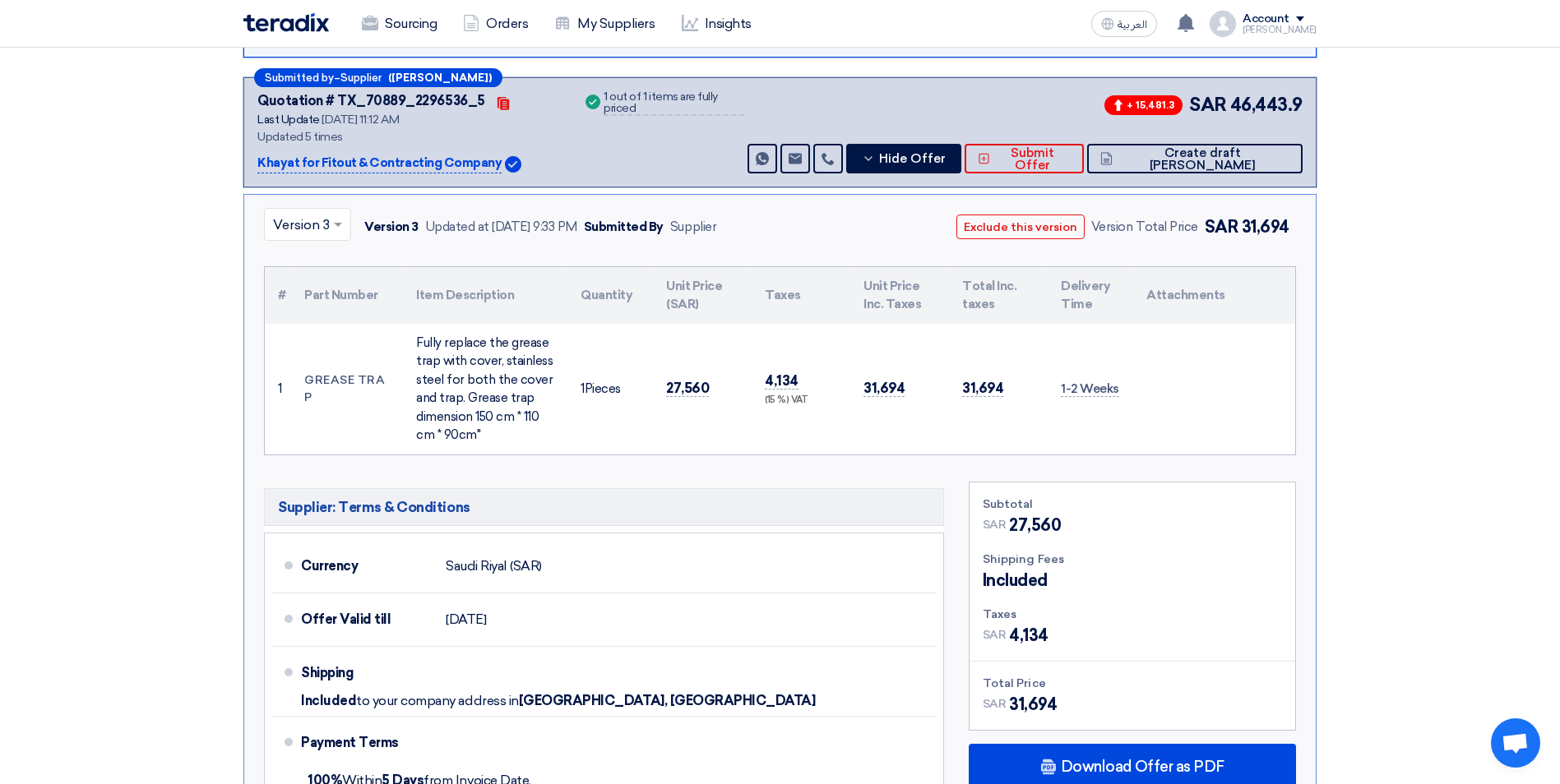
scroll to position [493, 0]
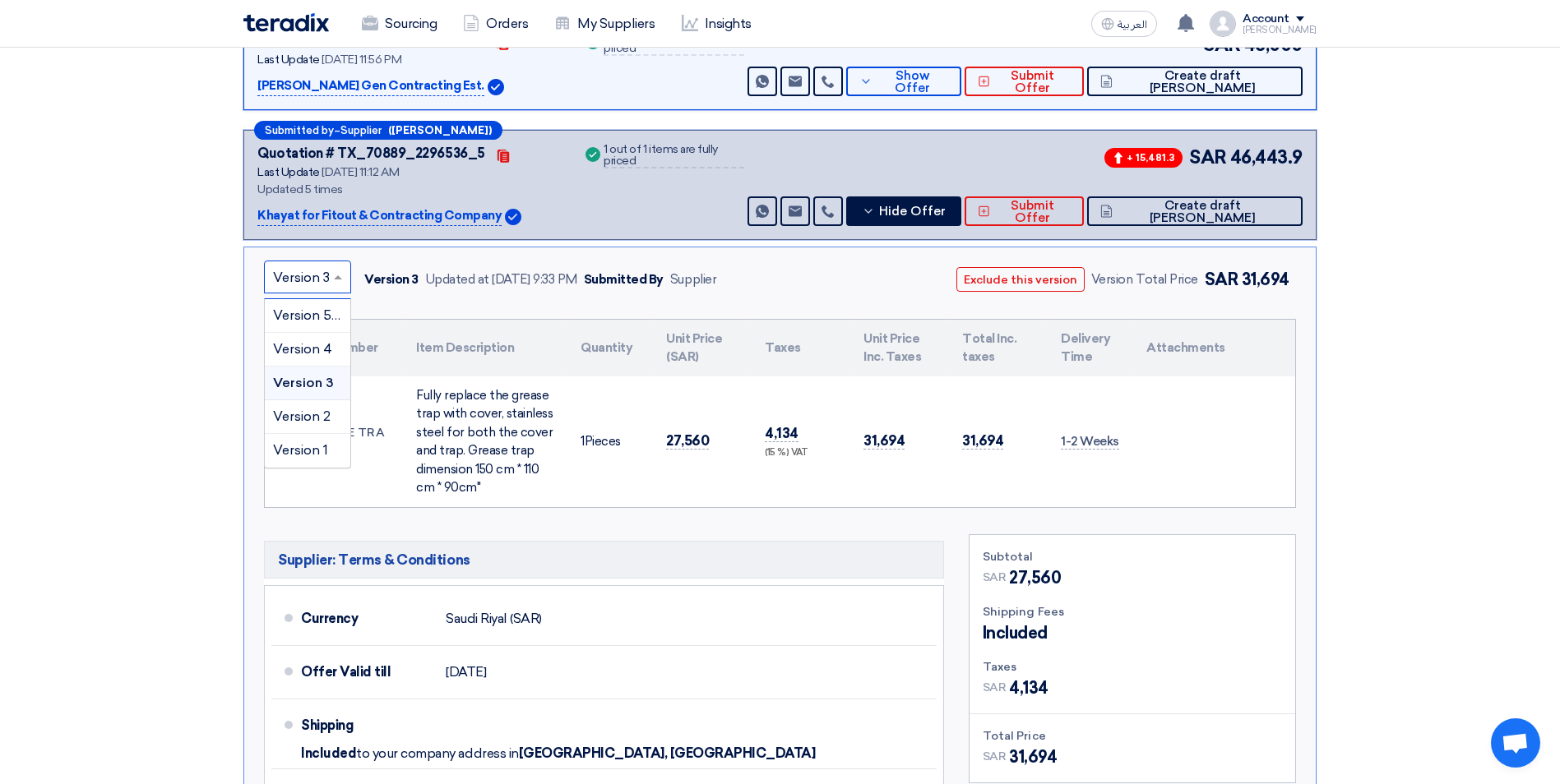
click at [336, 267] on span at bounding box center [340, 276] width 20 height 20
click at [323, 408] on span "Version 2" at bounding box center [301, 416] width 57 height 15
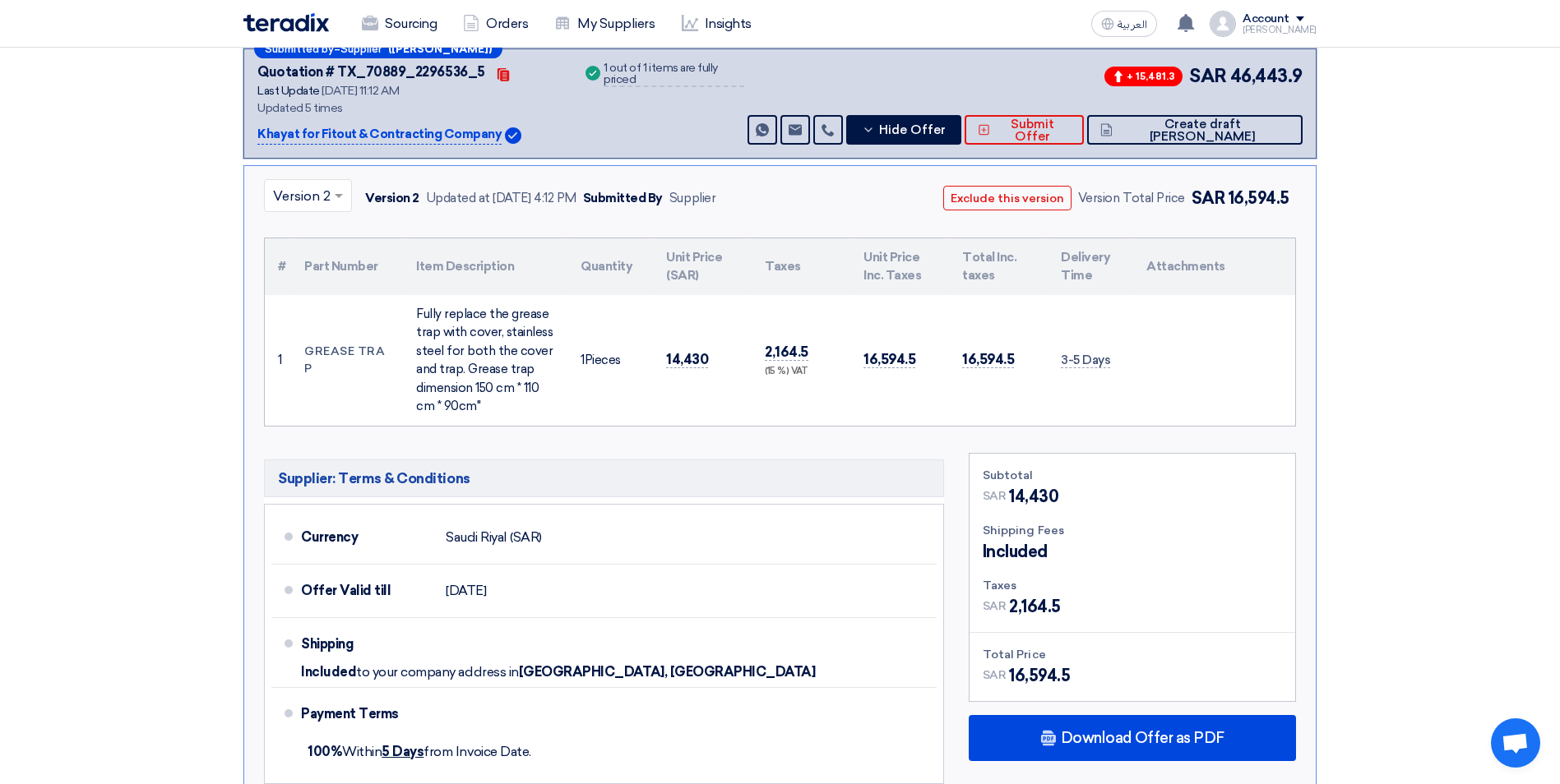
scroll to position [822, 0]
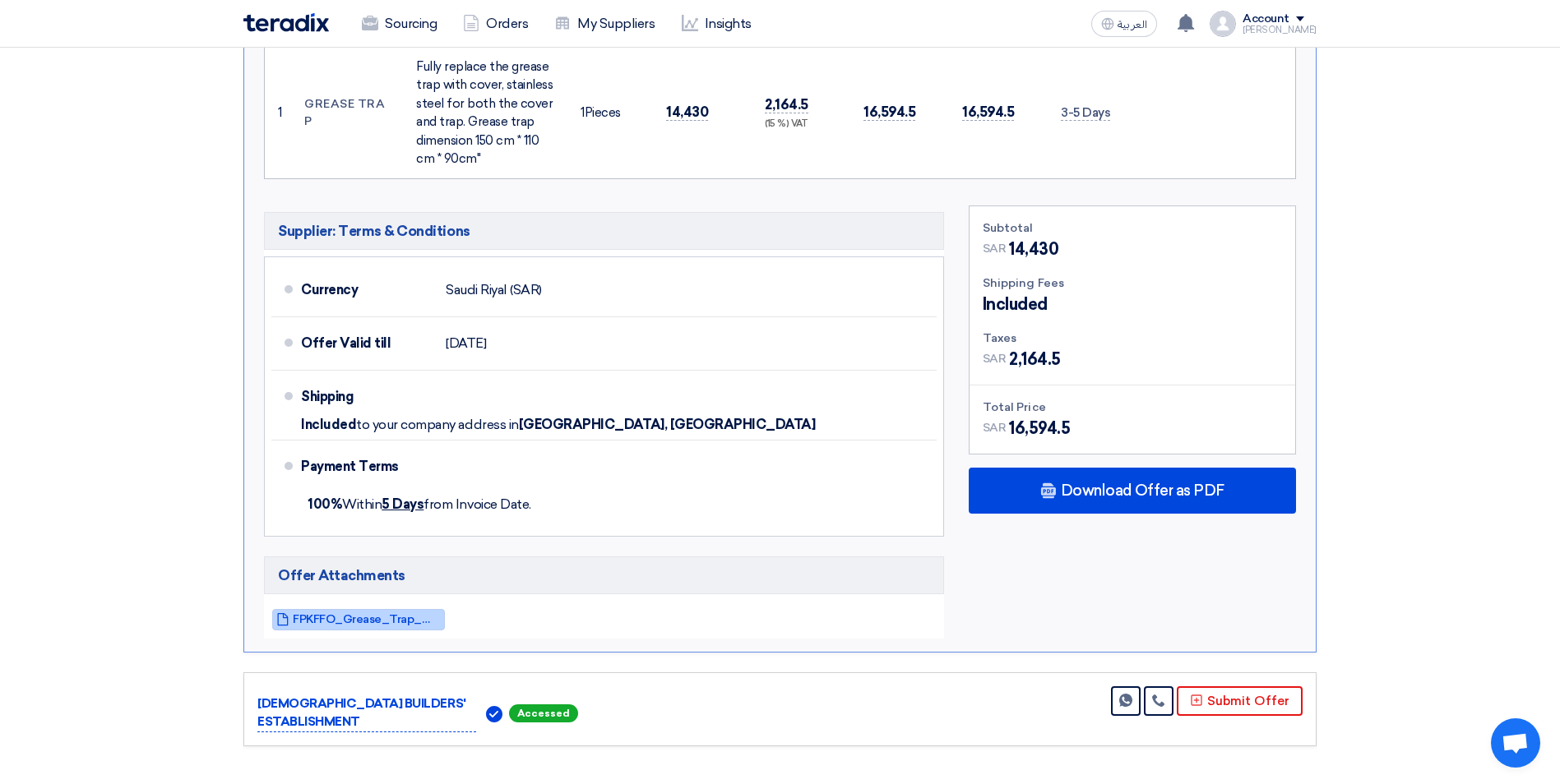
click at [397, 613] on span "FPKFFO_Grease_Trap_Mecca_1754831541401.pdf" at bounding box center [366, 619] width 148 height 12
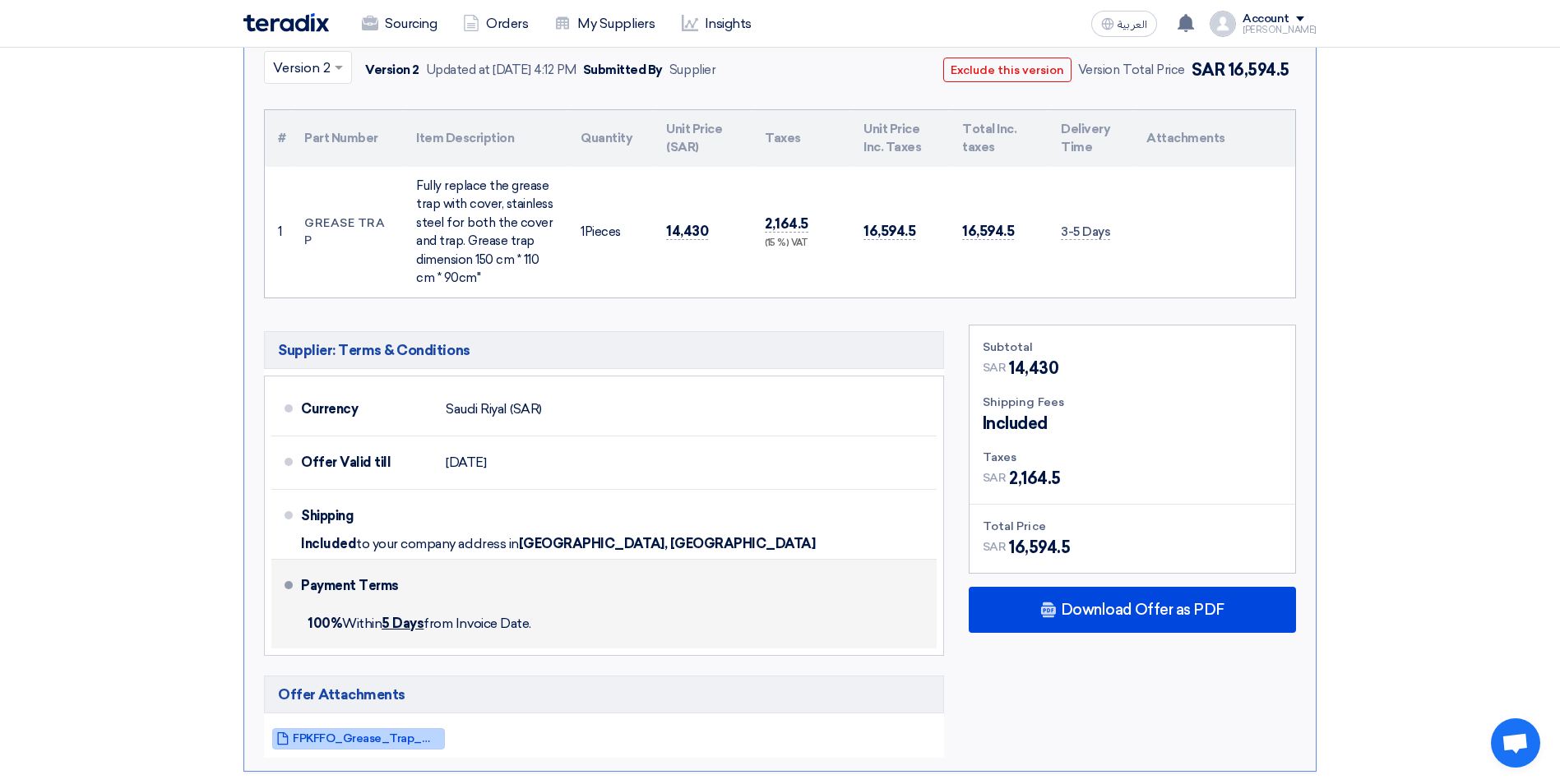
scroll to position [411, 0]
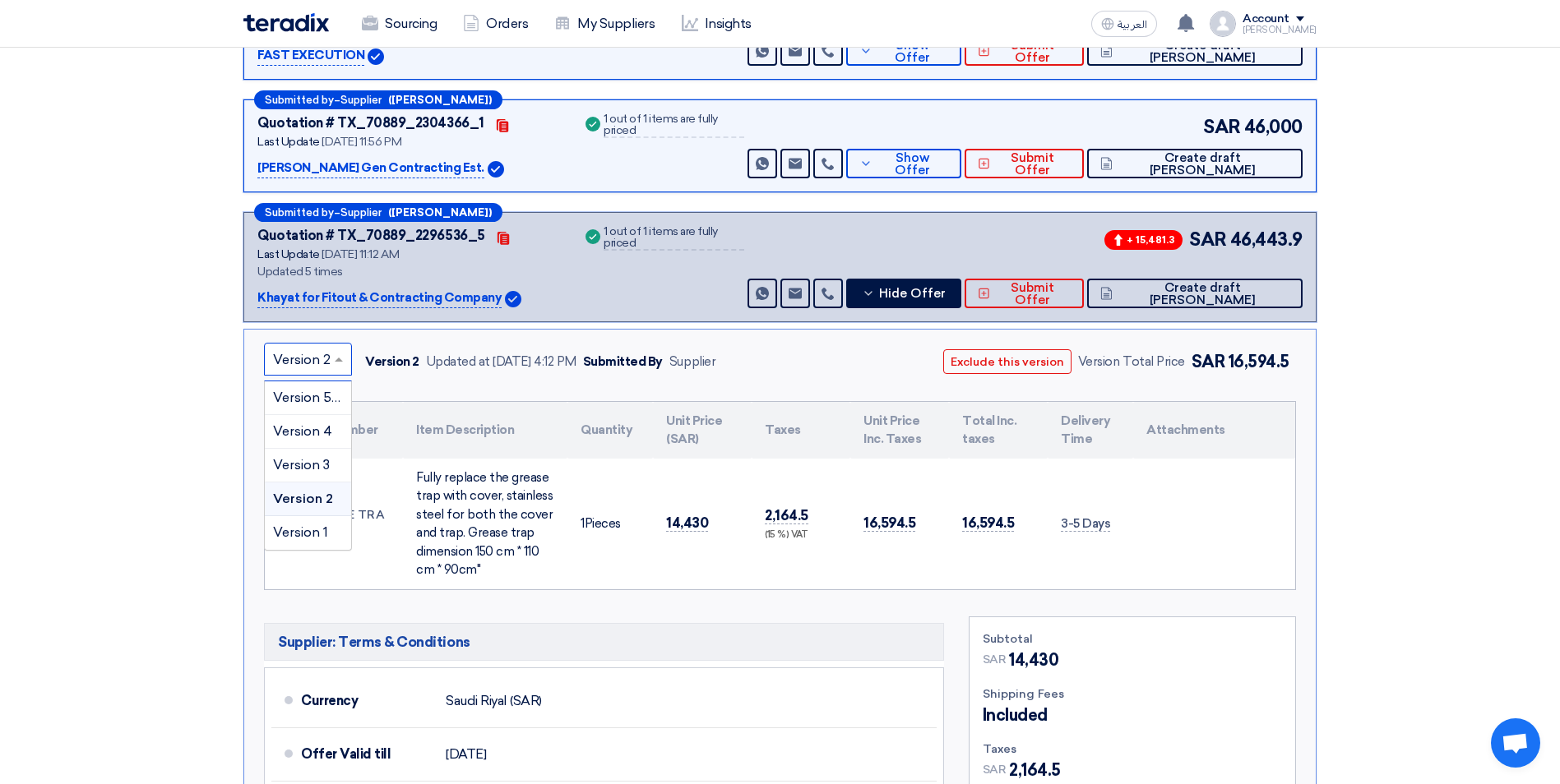
click at [335, 349] on span at bounding box center [341, 359] width 20 height 20
click at [298, 524] on span "Version 1" at bounding box center [300, 532] width 55 height 15
click at [337, 358] on span at bounding box center [336, 360] width 9 height 6
click at [309, 524] on span "Version 1" at bounding box center [301, 532] width 57 height 15
click at [337, 346] on div at bounding box center [307, 359] width 84 height 27
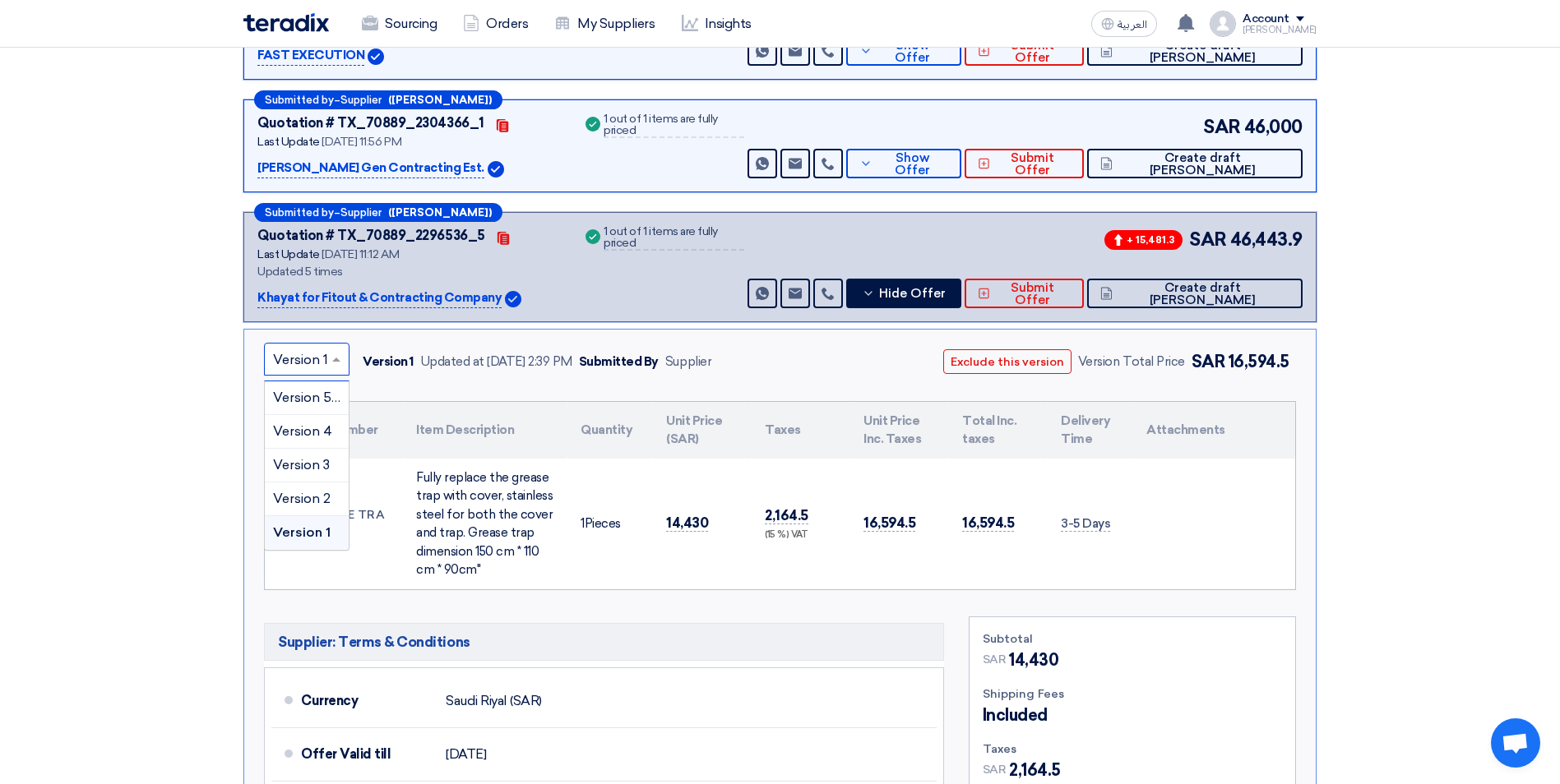
click at [336, 349] on span at bounding box center [338, 359] width 20 height 20
click at [319, 490] on span "Version 2" at bounding box center [301, 498] width 57 height 15
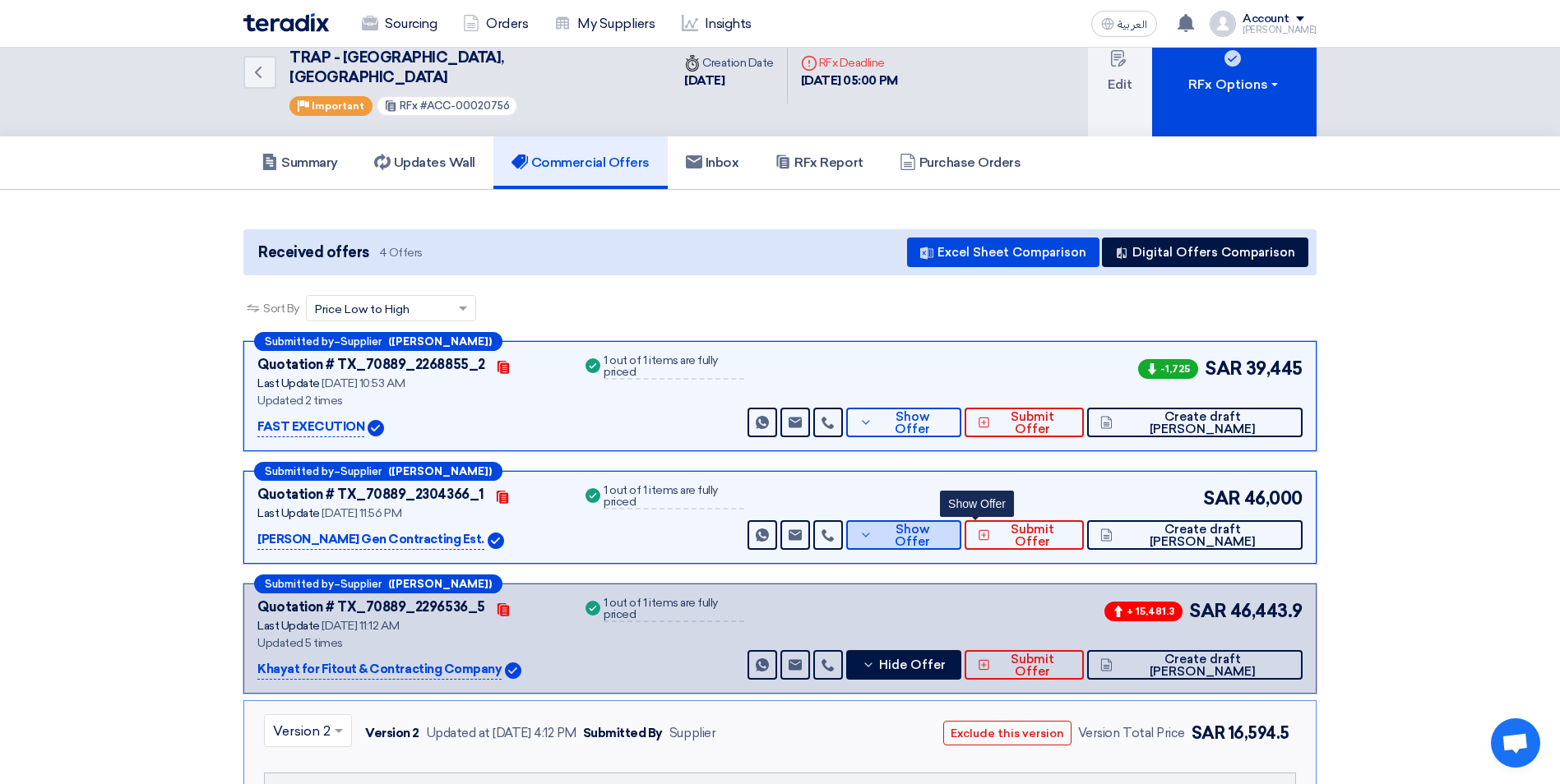
scroll to position [0, 0]
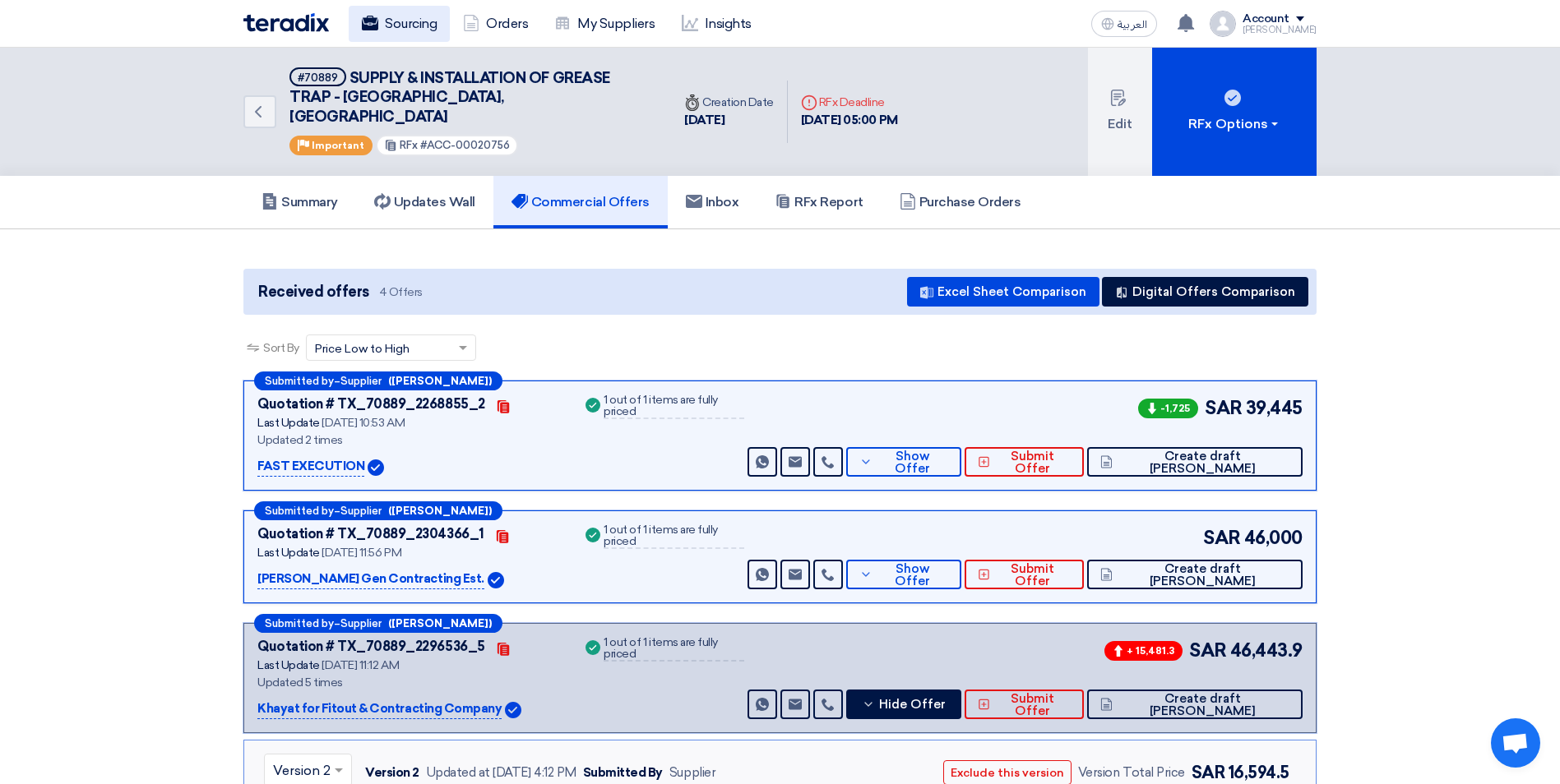
click at [400, 29] on link "Sourcing" at bounding box center [399, 24] width 101 height 36
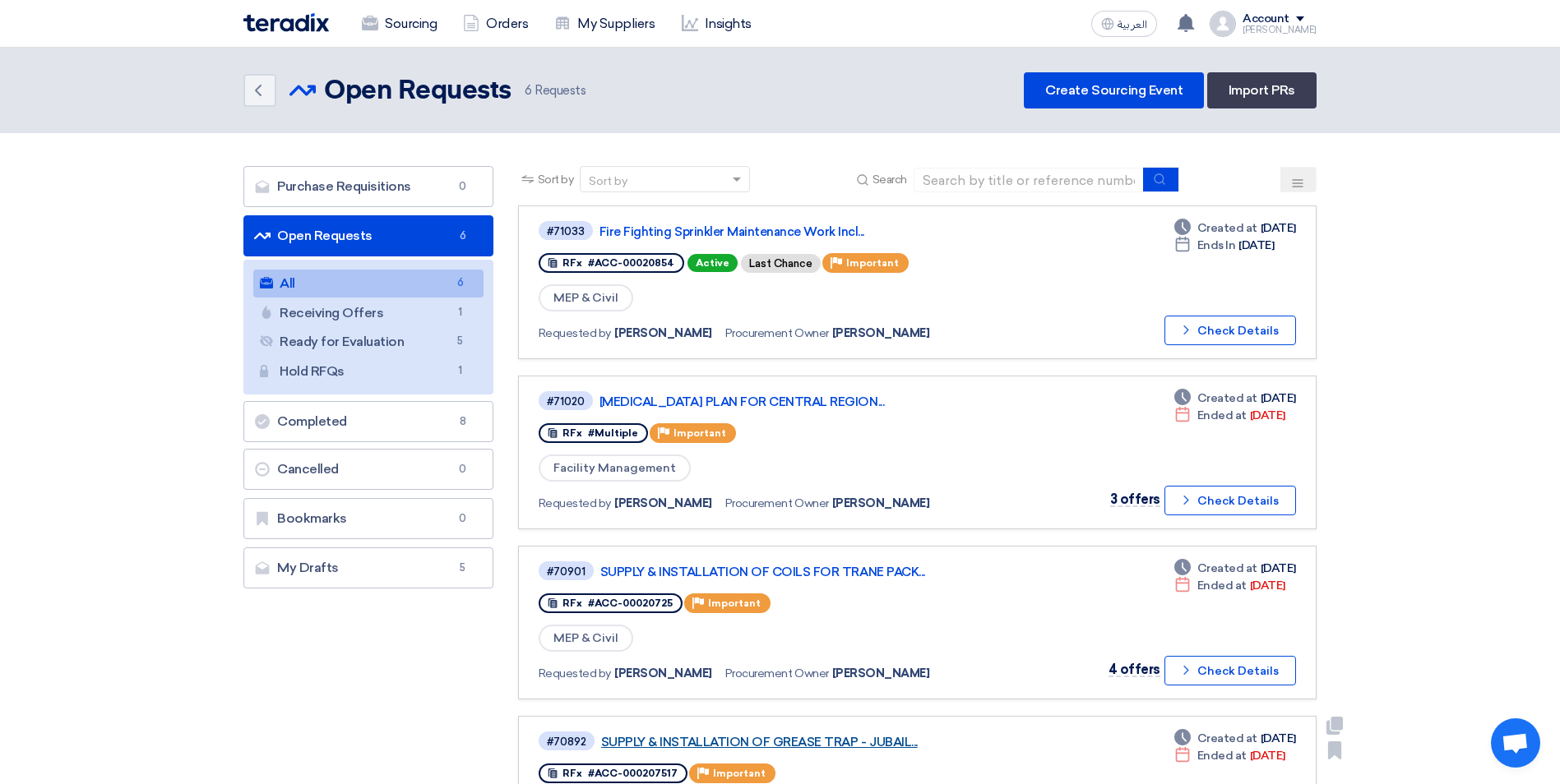
click at [871, 743] on link "SUPPLY & INSTALLATION OF GREASE TRAP - JUBAIL..." at bounding box center [806, 741] width 411 height 14
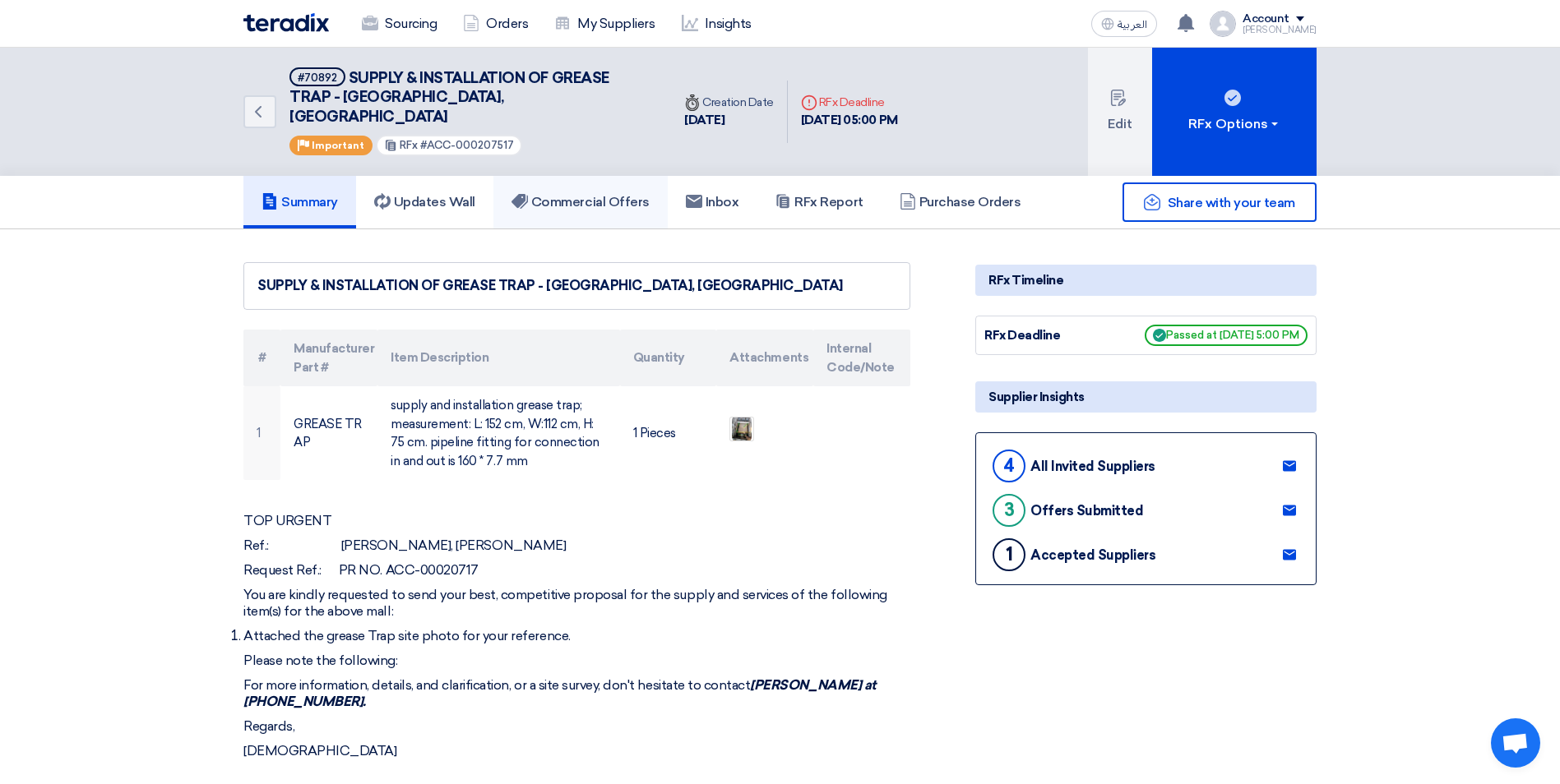
click at [570, 194] on h5 "Commercial Offers" at bounding box center [581, 202] width 138 height 16
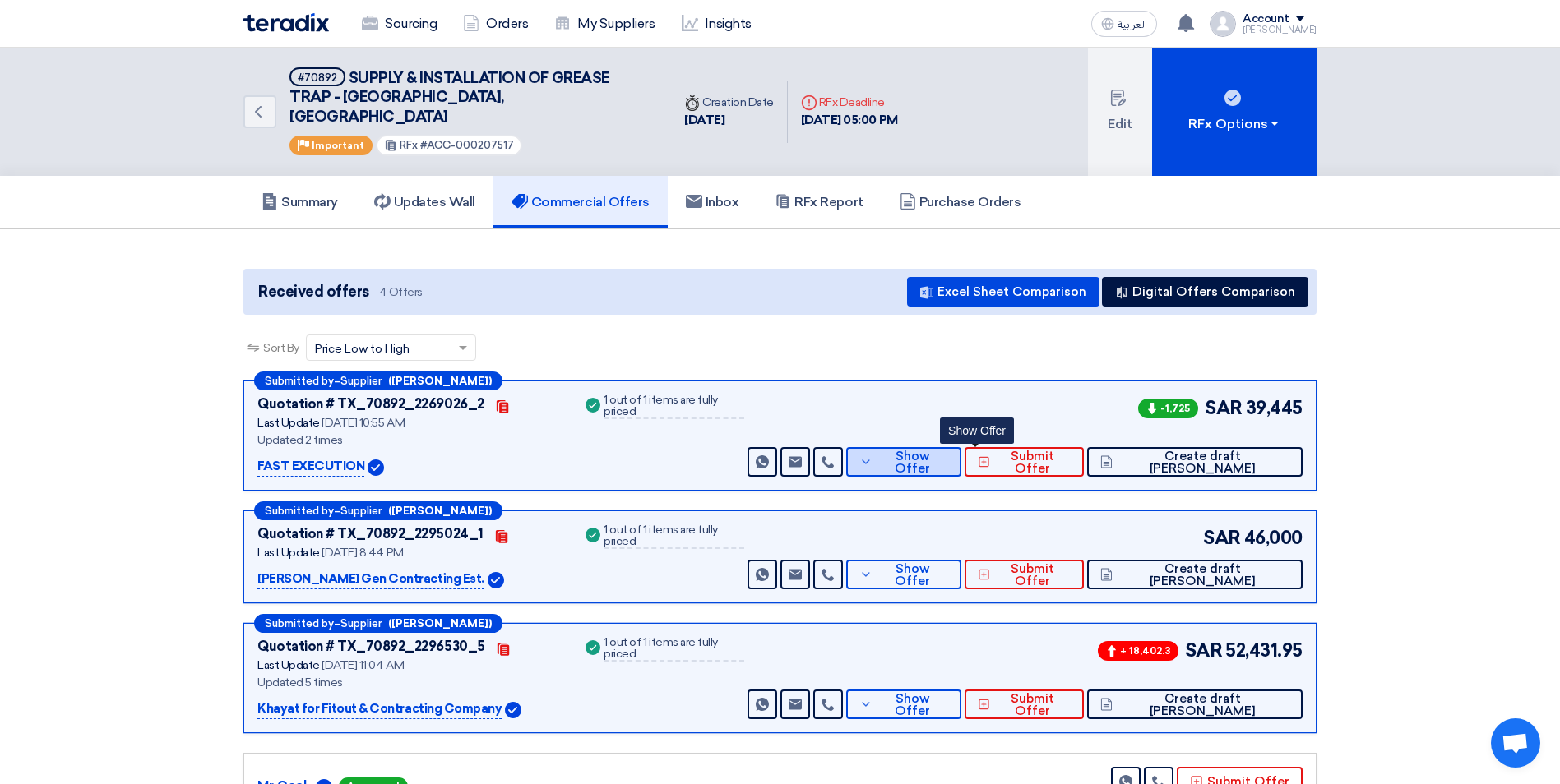
click at [948, 450] on span "Show Offer" at bounding box center [912, 463] width 72 height 25
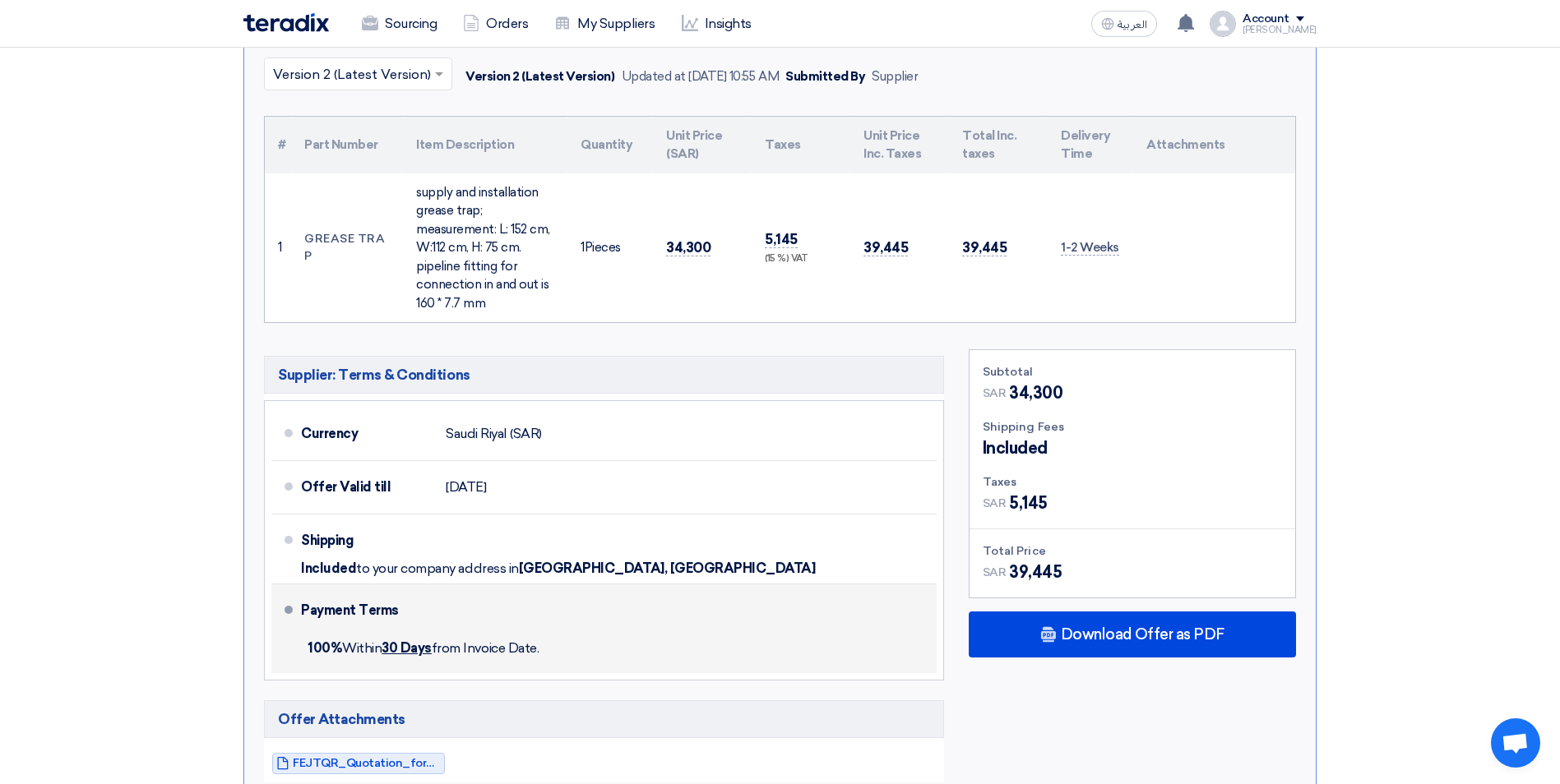
scroll to position [493, 0]
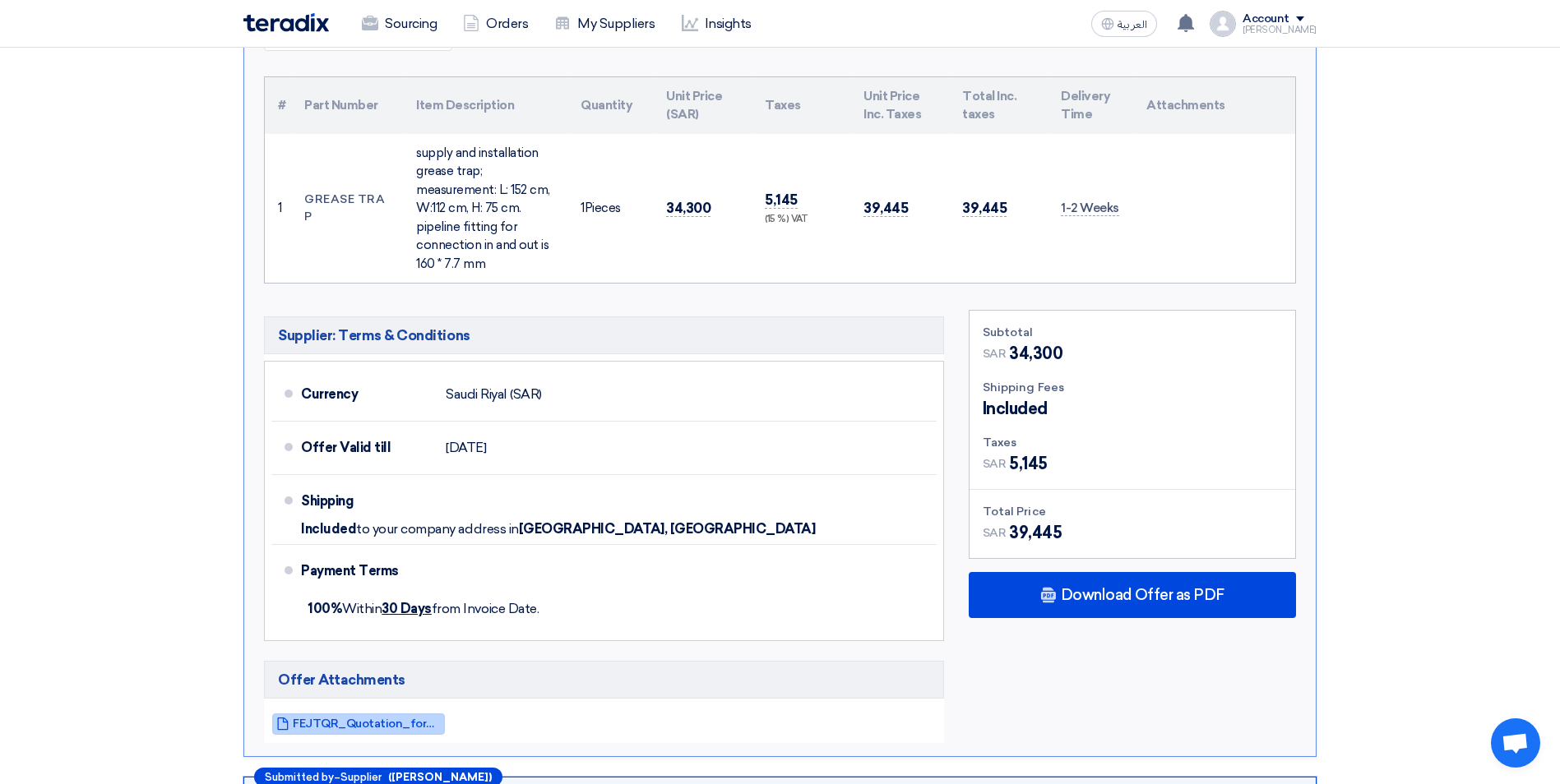
click at [408, 717] on span "FEJTQR_Quotation_for_Grease_Trap__Jubail_Mall_1755071735333.pdf" at bounding box center [366, 723] width 148 height 12
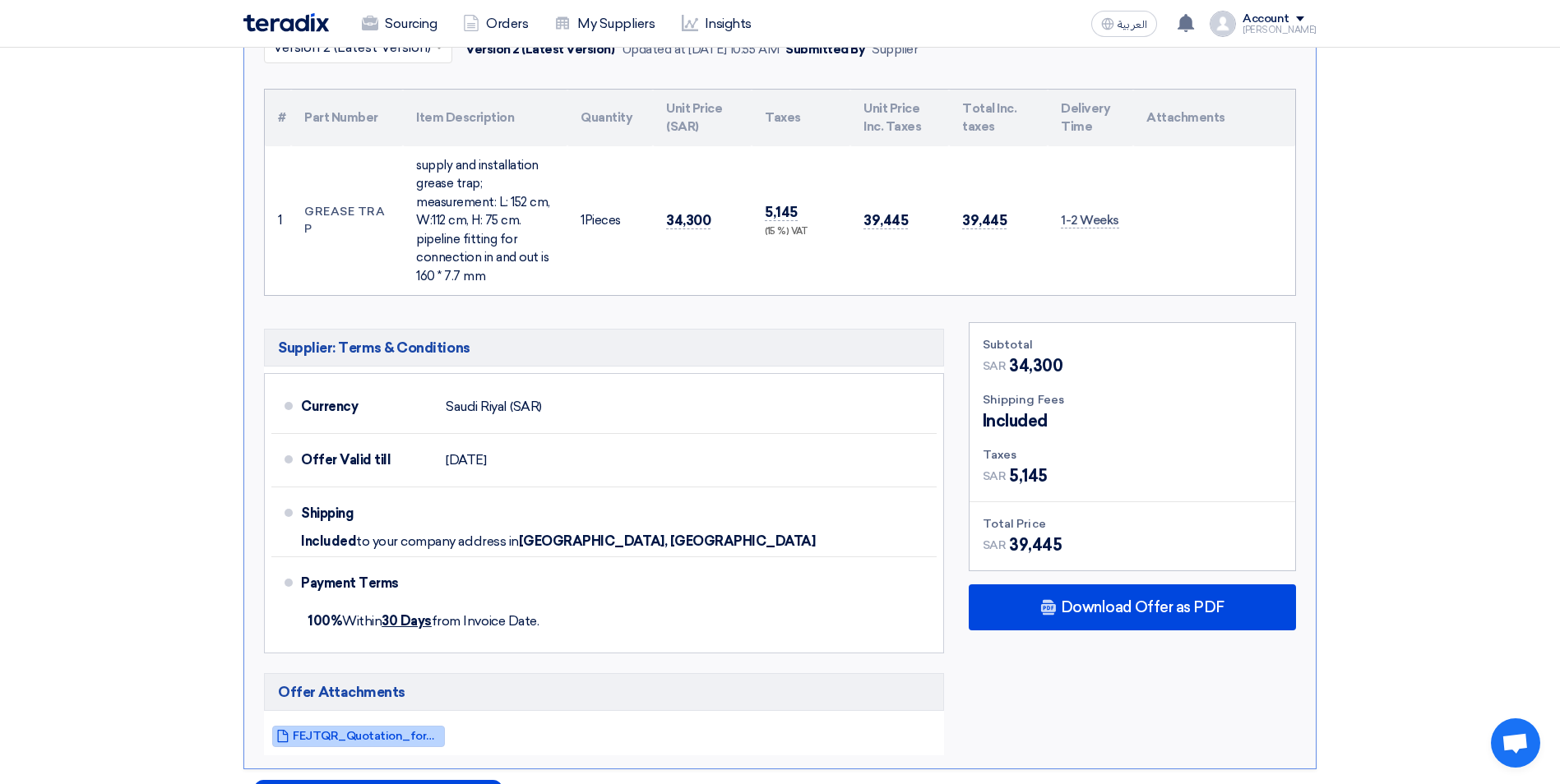
scroll to position [247, 0]
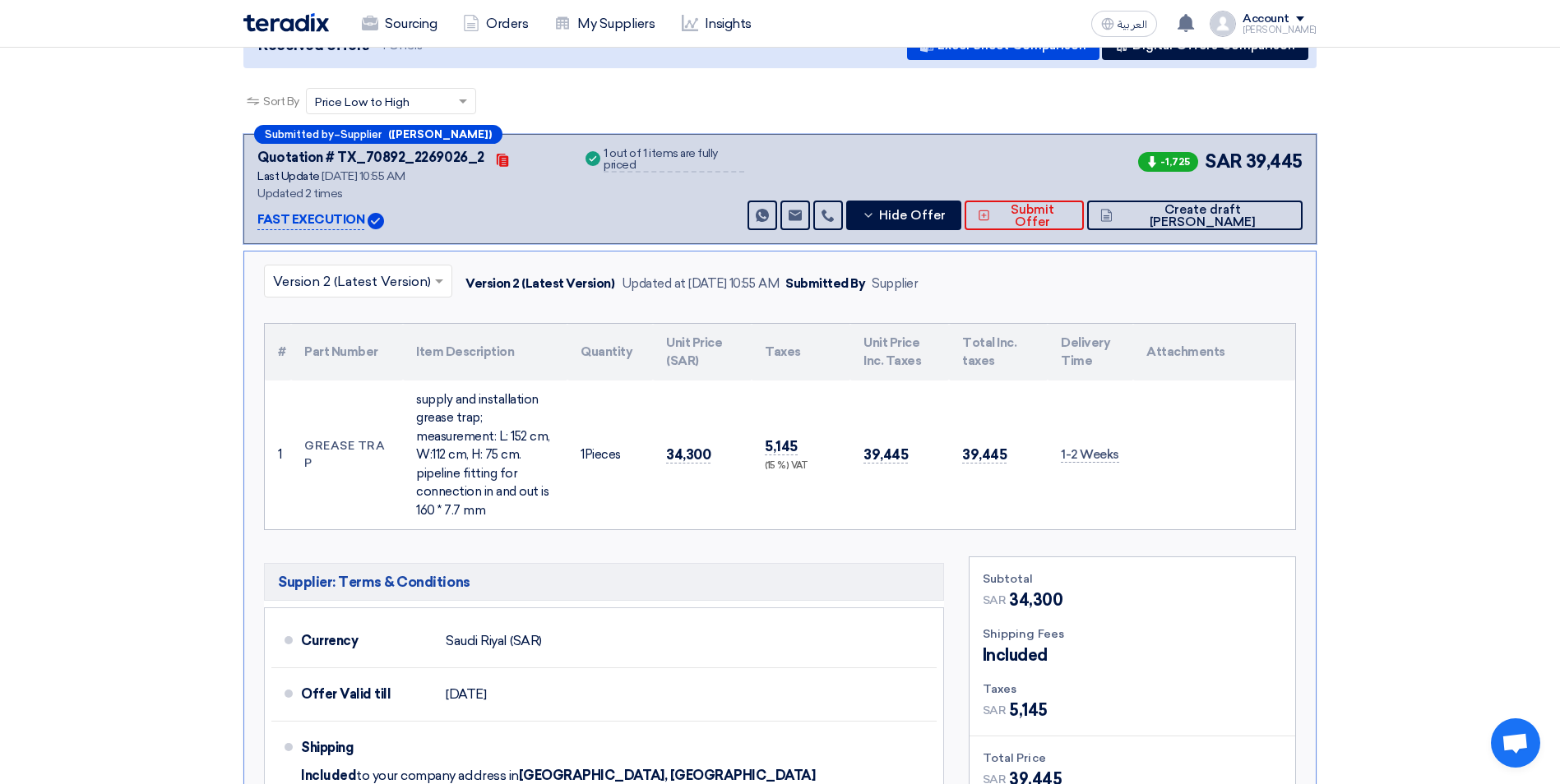
click at [384, 270] on input "text" at bounding box center [349, 283] width 154 height 27
click at [372, 337] on div "Version 1" at bounding box center [358, 353] width 187 height 33
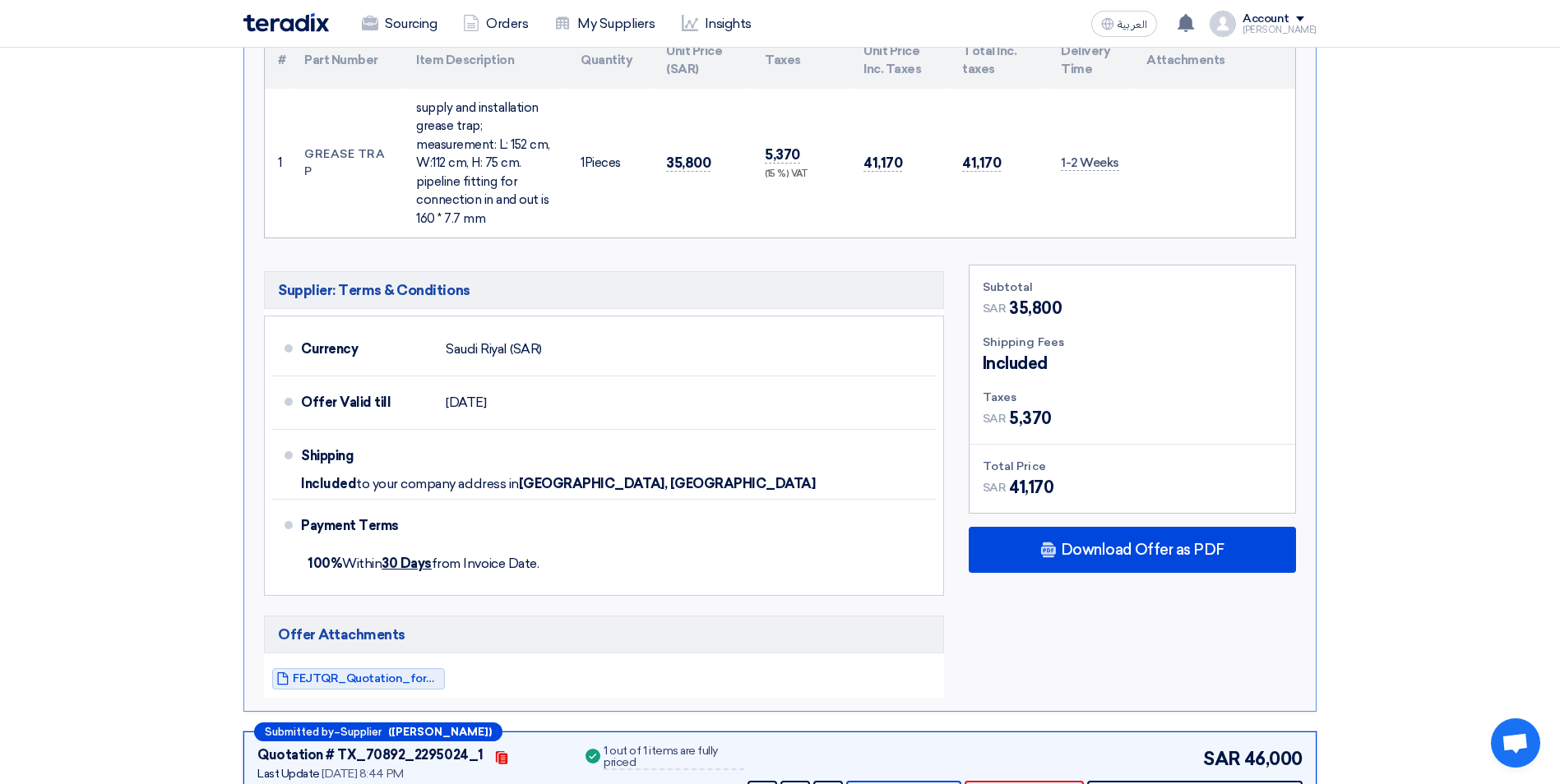
scroll to position [576, 0]
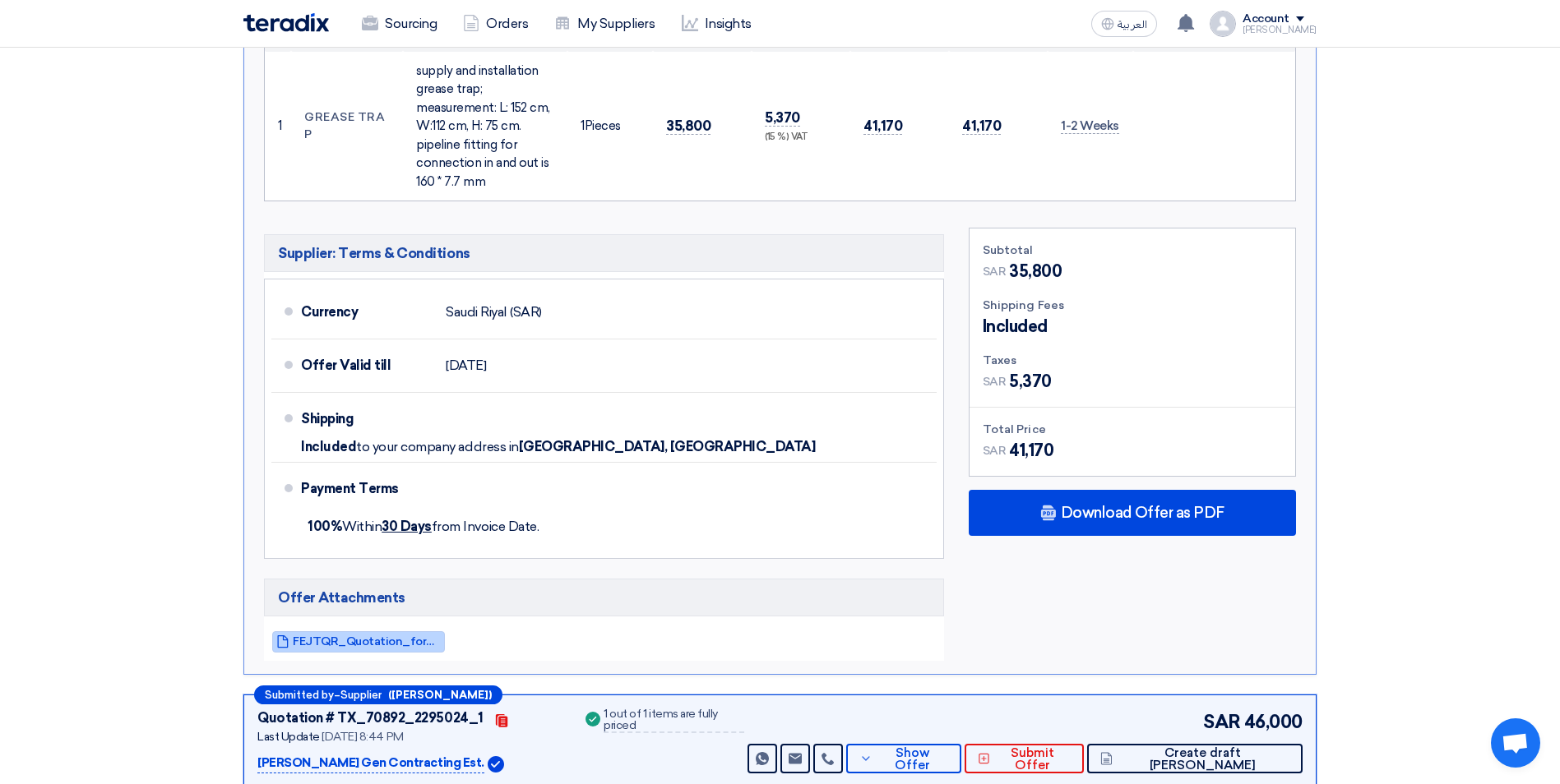
click at [405, 631] on link "FEJTQR_Quotation_for_Grease_Trap__Jubail_Mall_1754223954353.pdf" at bounding box center [359, 642] width 173 height 21
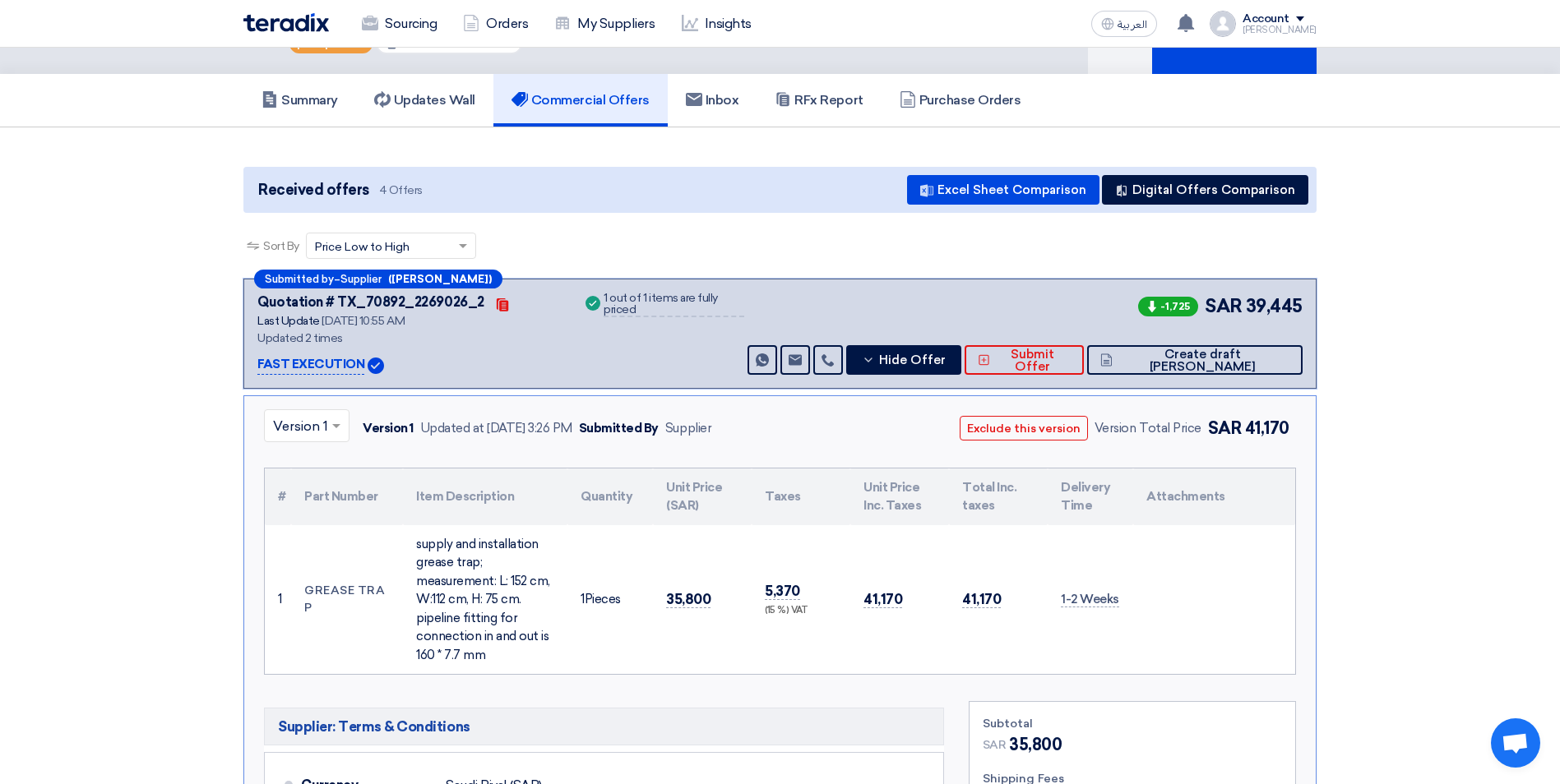
scroll to position [82, 0]
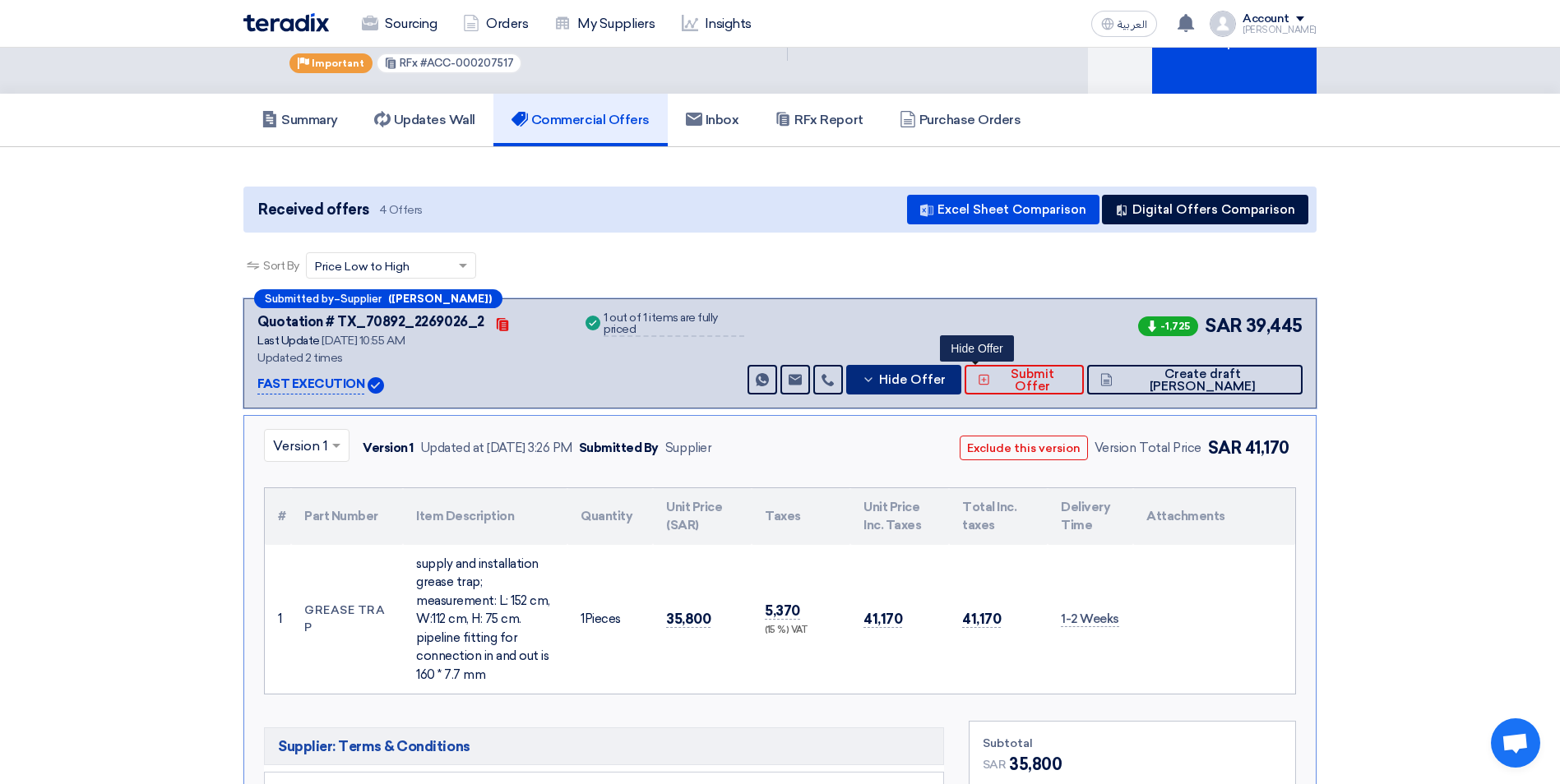
click at [956, 365] on button "Hide Offer" at bounding box center [903, 380] width 115 height 30
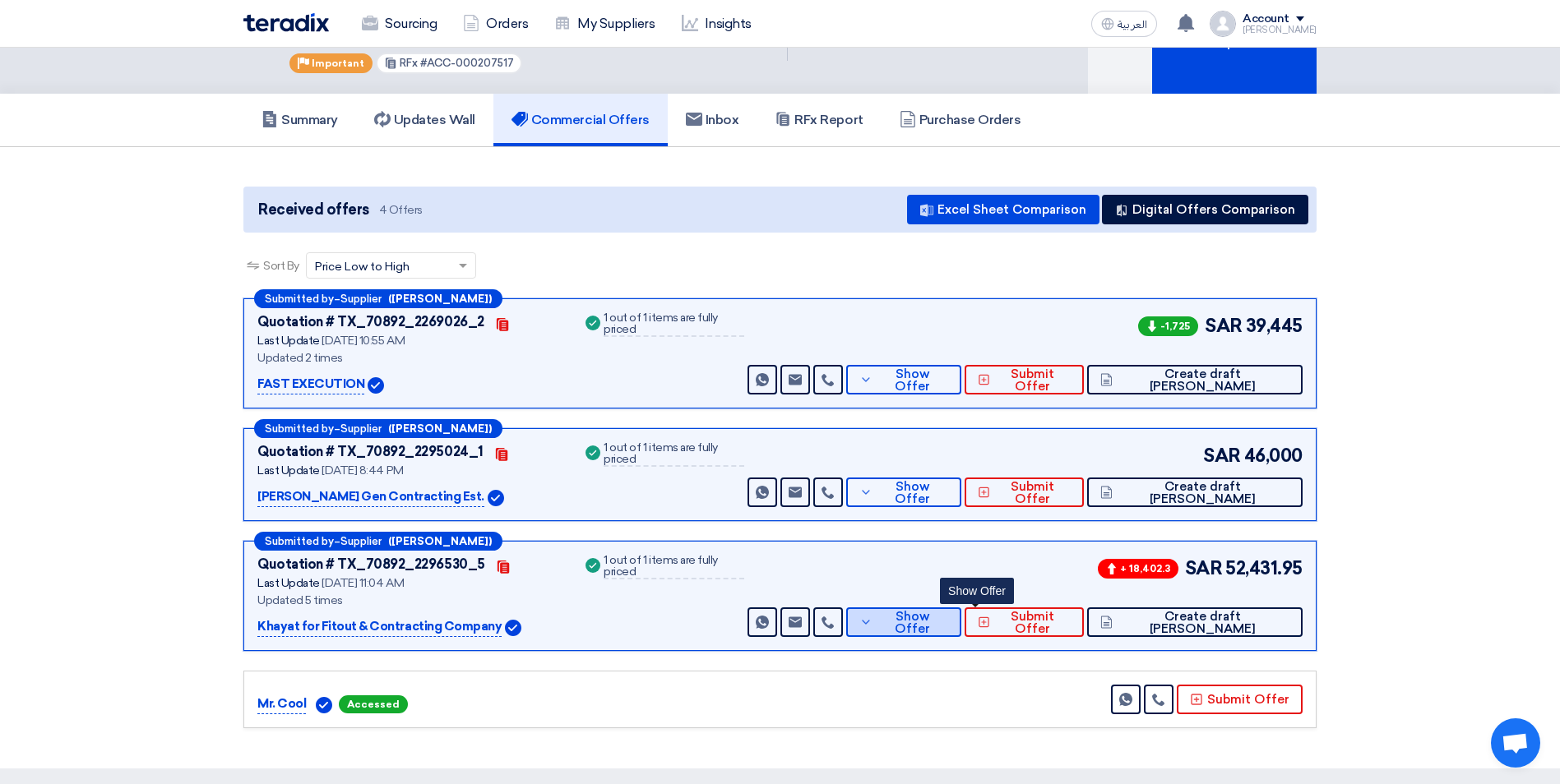
click at [948, 611] on span "Show Offer" at bounding box center [912, 623] width 72 height 25
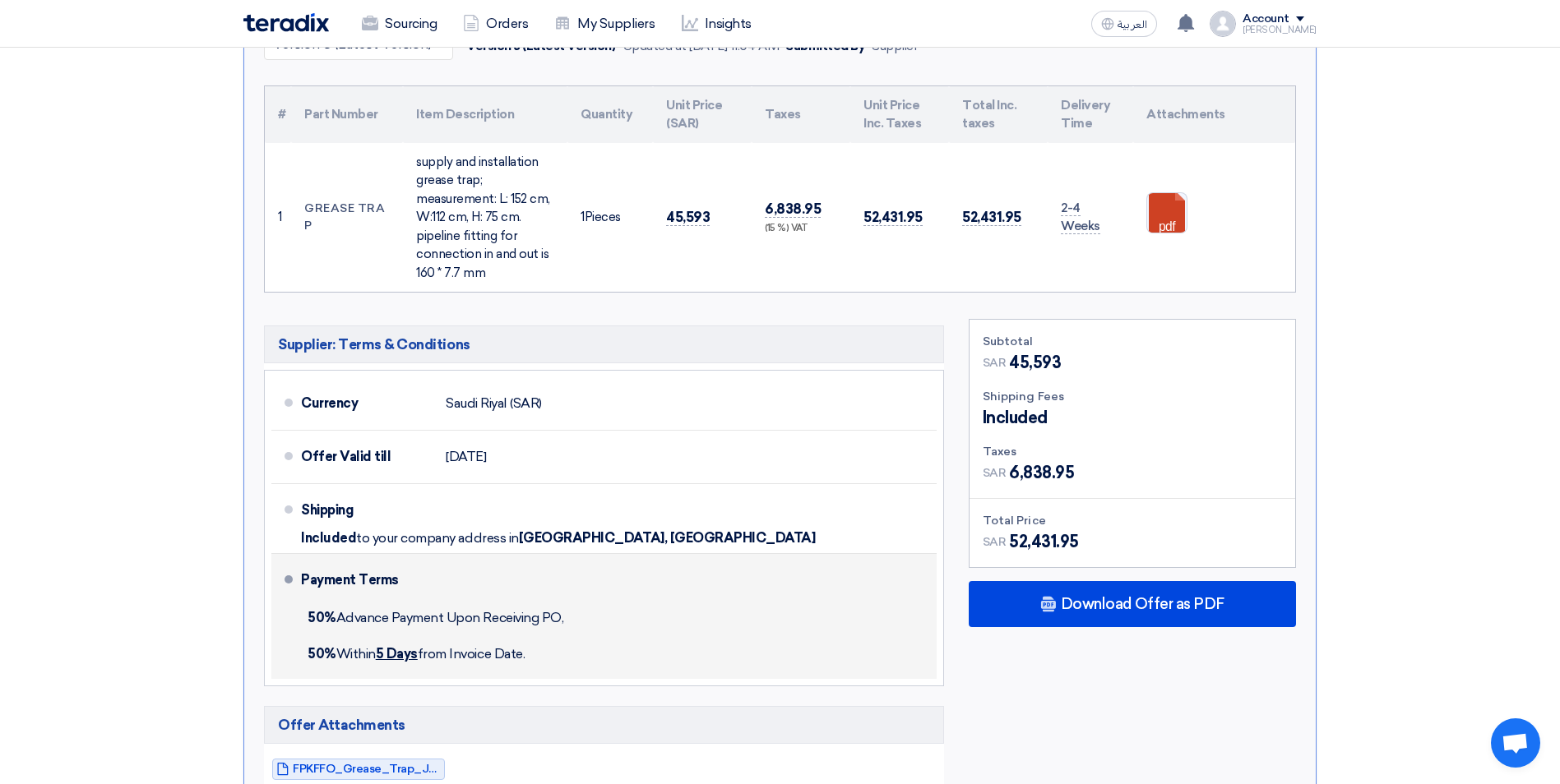
scroll to position [740, 0]
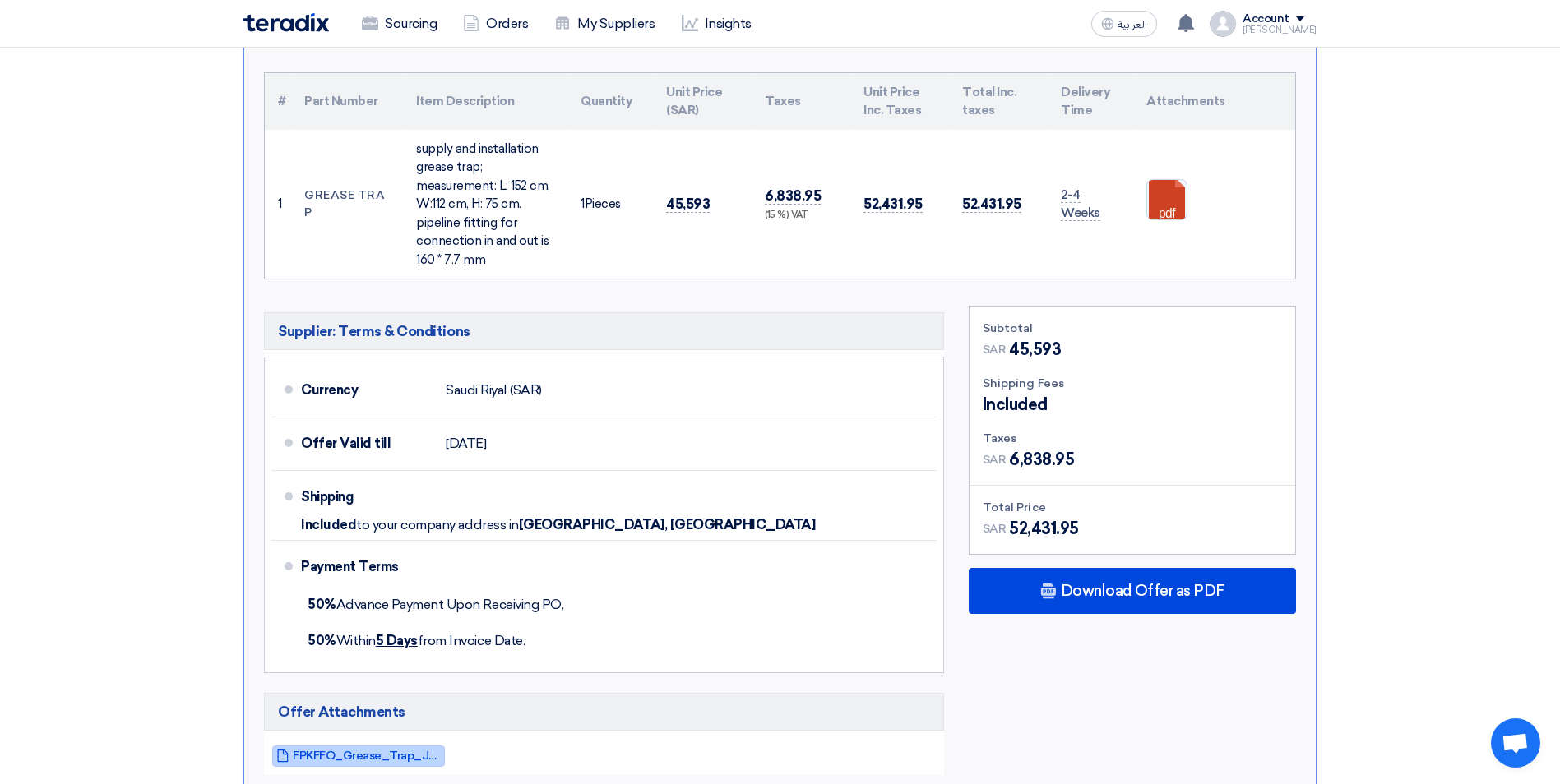
click at [410, 750] on span "FPKFFO_Grease_Trap_Jubail__REV_1755417853559.pdf" at bounding box center [366, 755] width 148 height 12
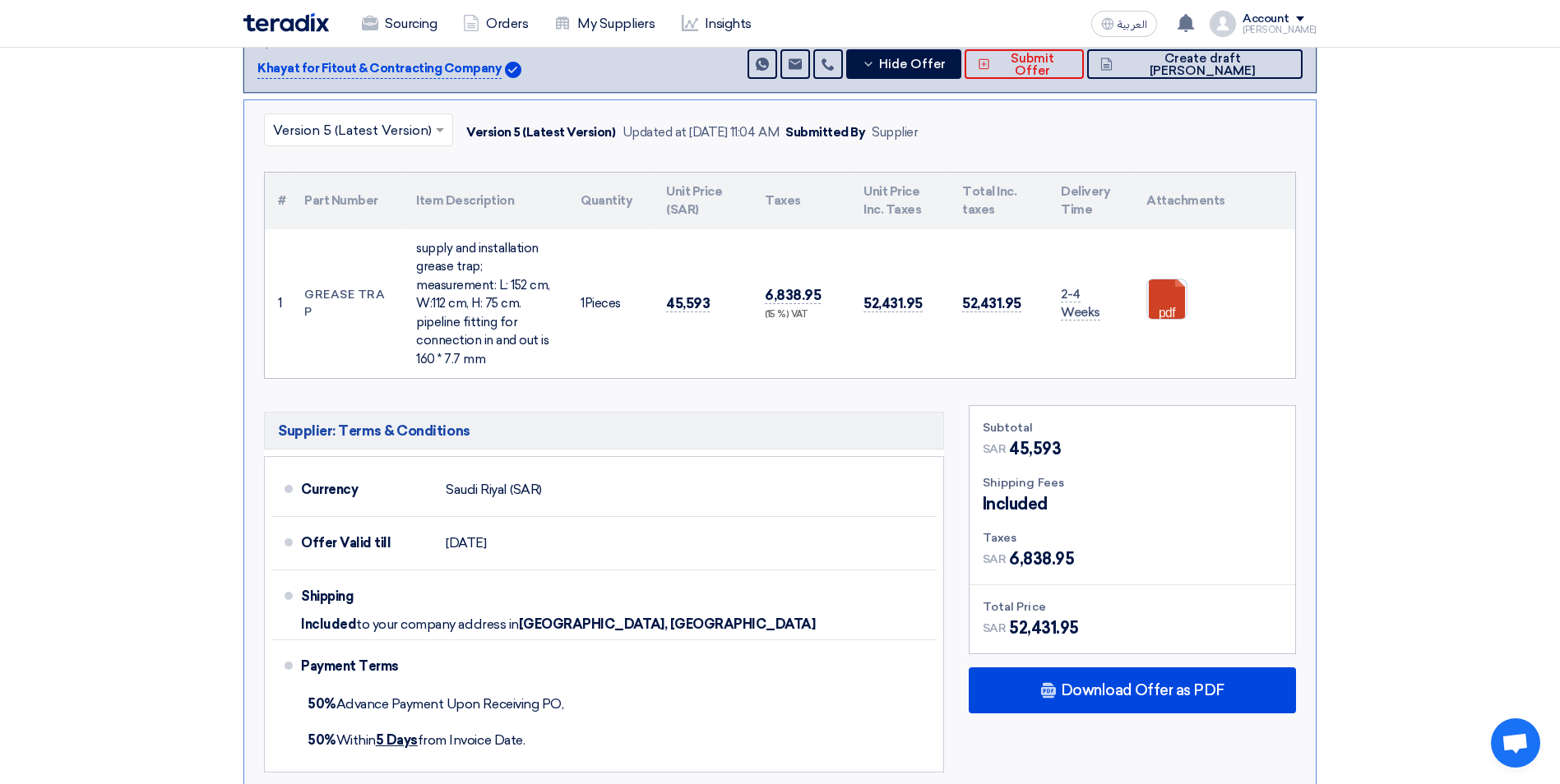
scroll to position [411, 0]
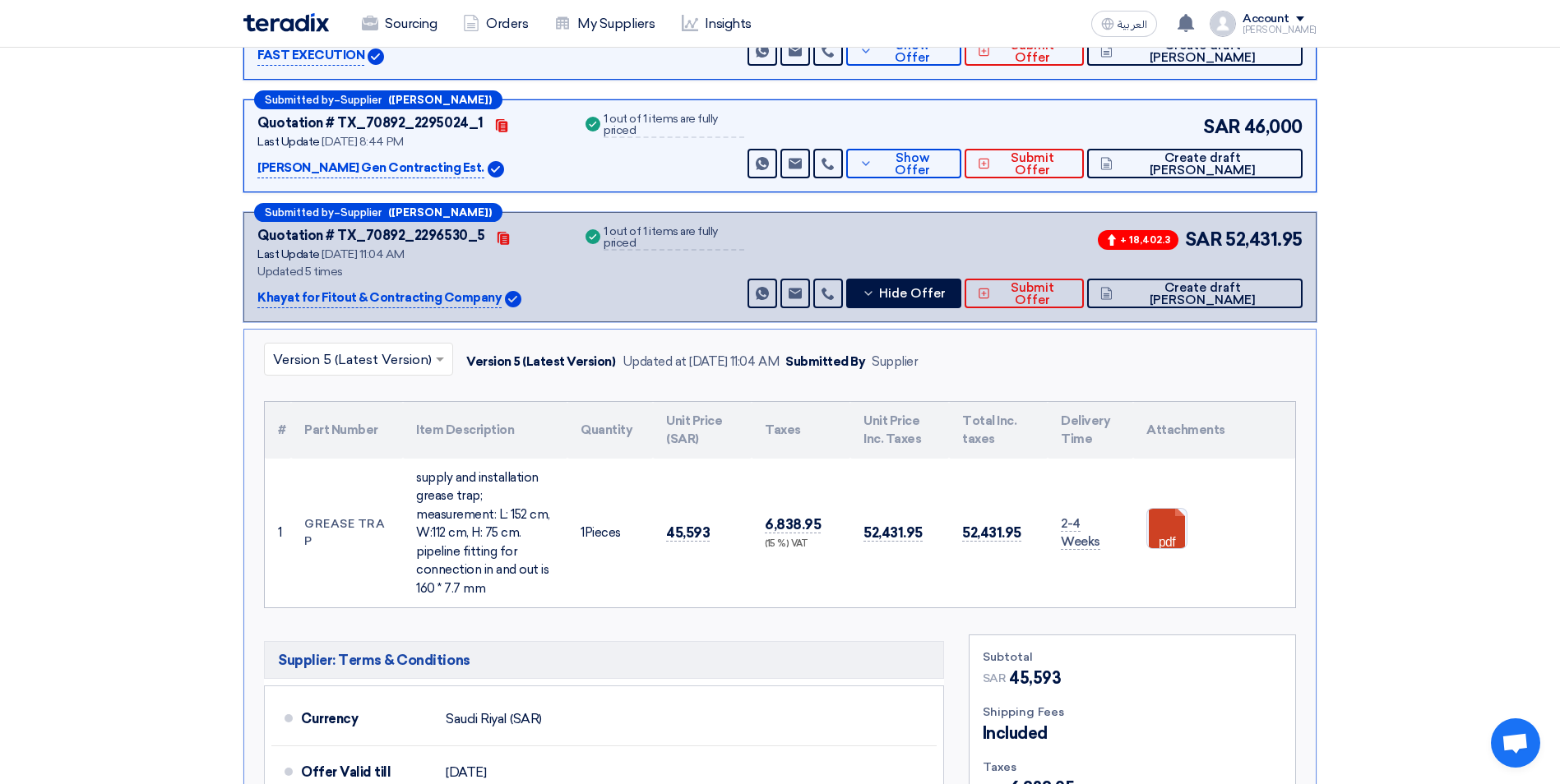
click at [363, 348] on input "text" at bounding box center [350, 361] width 155 height 27
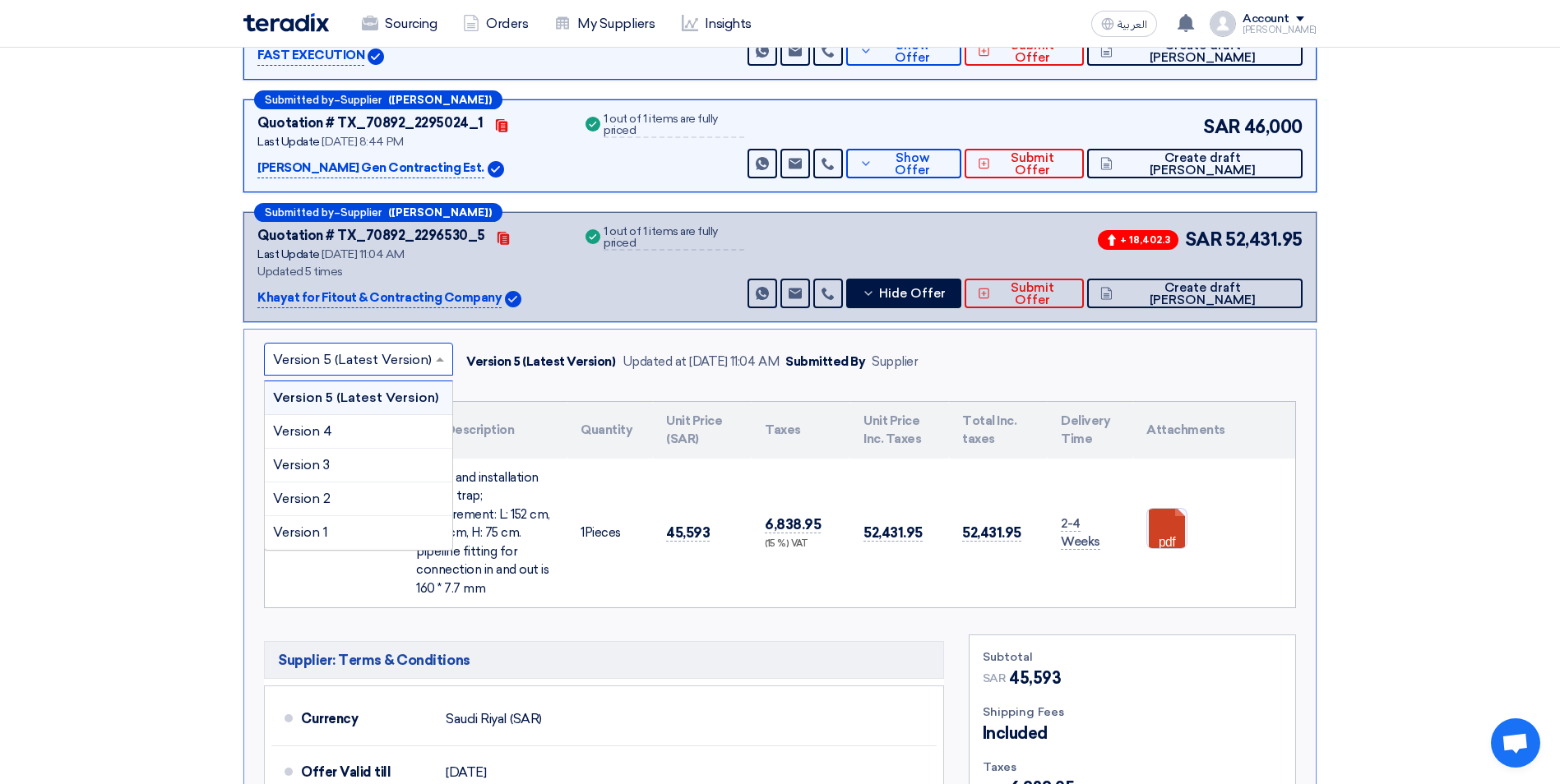
click at [352, 415] on div "Version 4" at bounding box center [359, 431] width 187 height 33
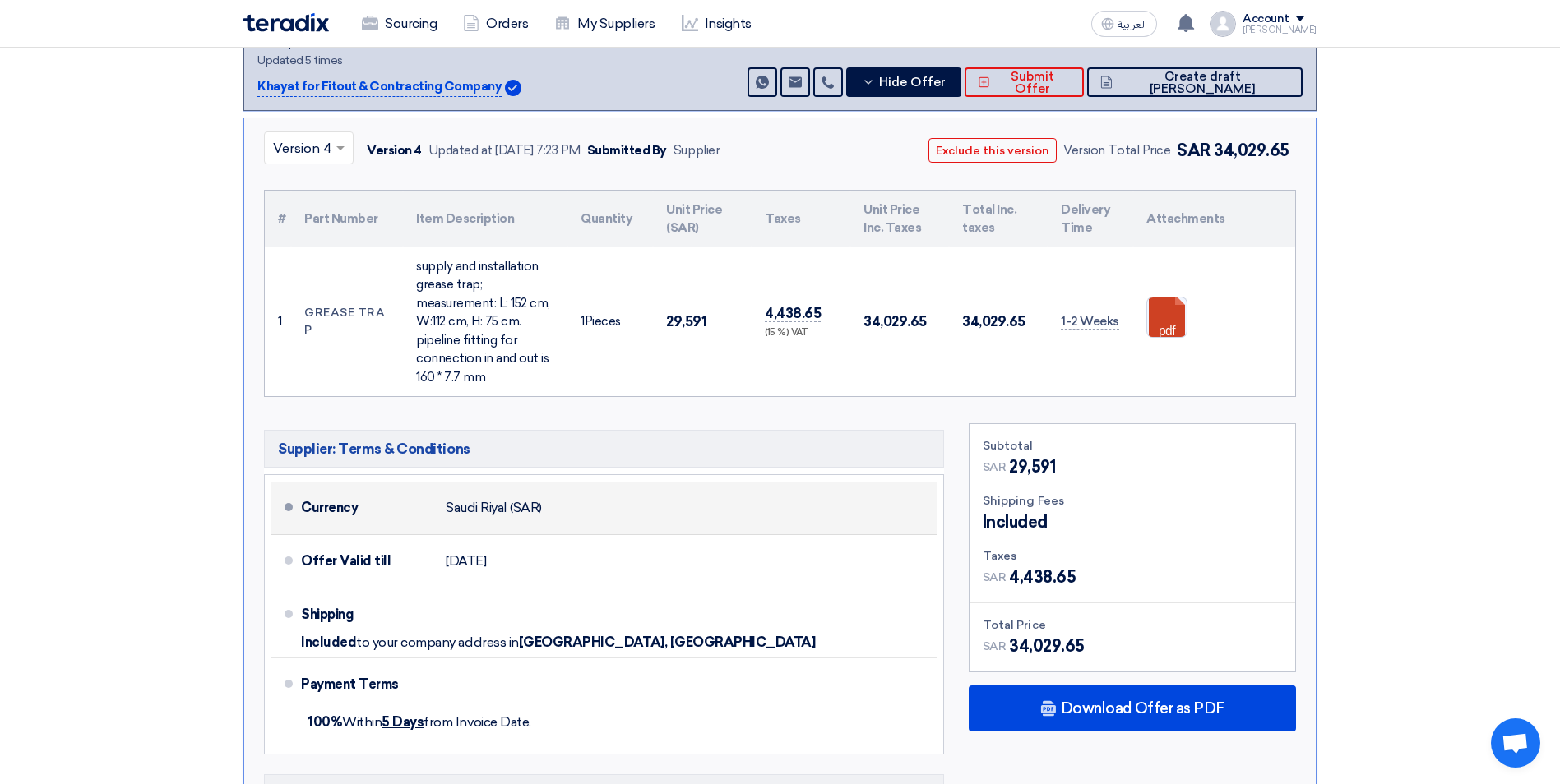
scroll to position [822, 0]
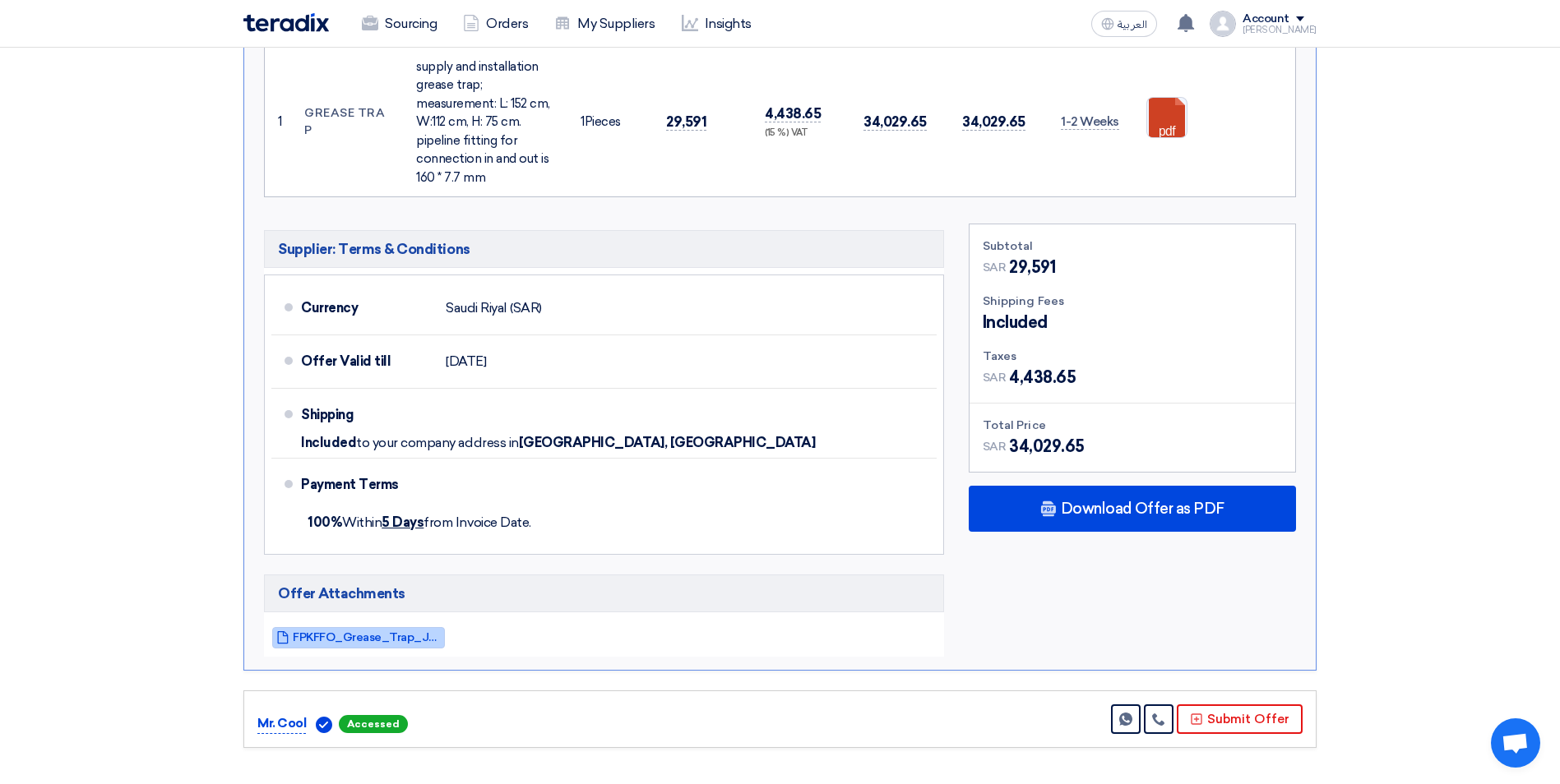
click at [382, 627] on link "FPKFFO_Grease_Trap_Jubail__REV_1755015752723.pdf" at bounding box center [359, 638] width 173 height 21
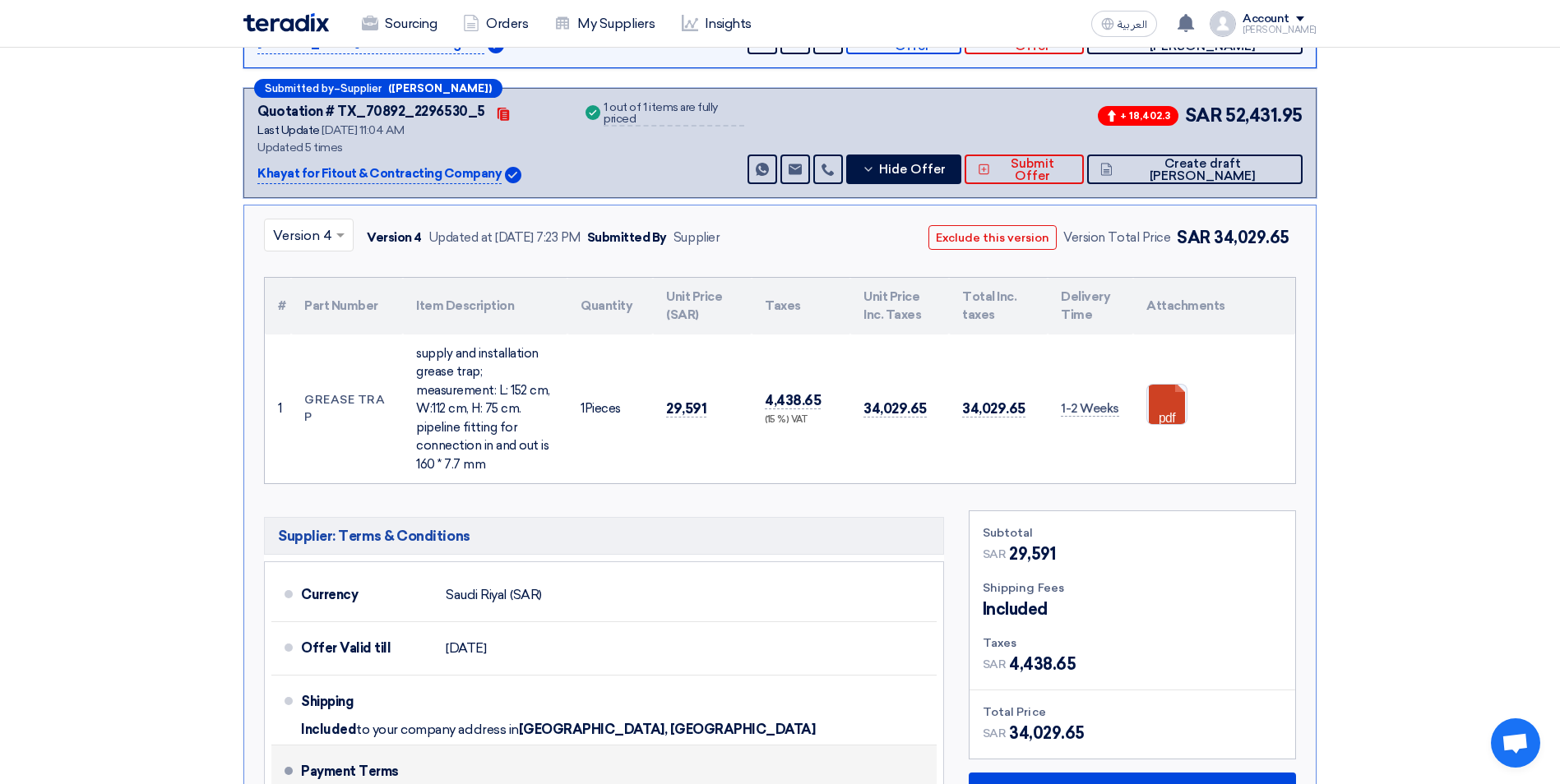
scroll to position [411, 0]
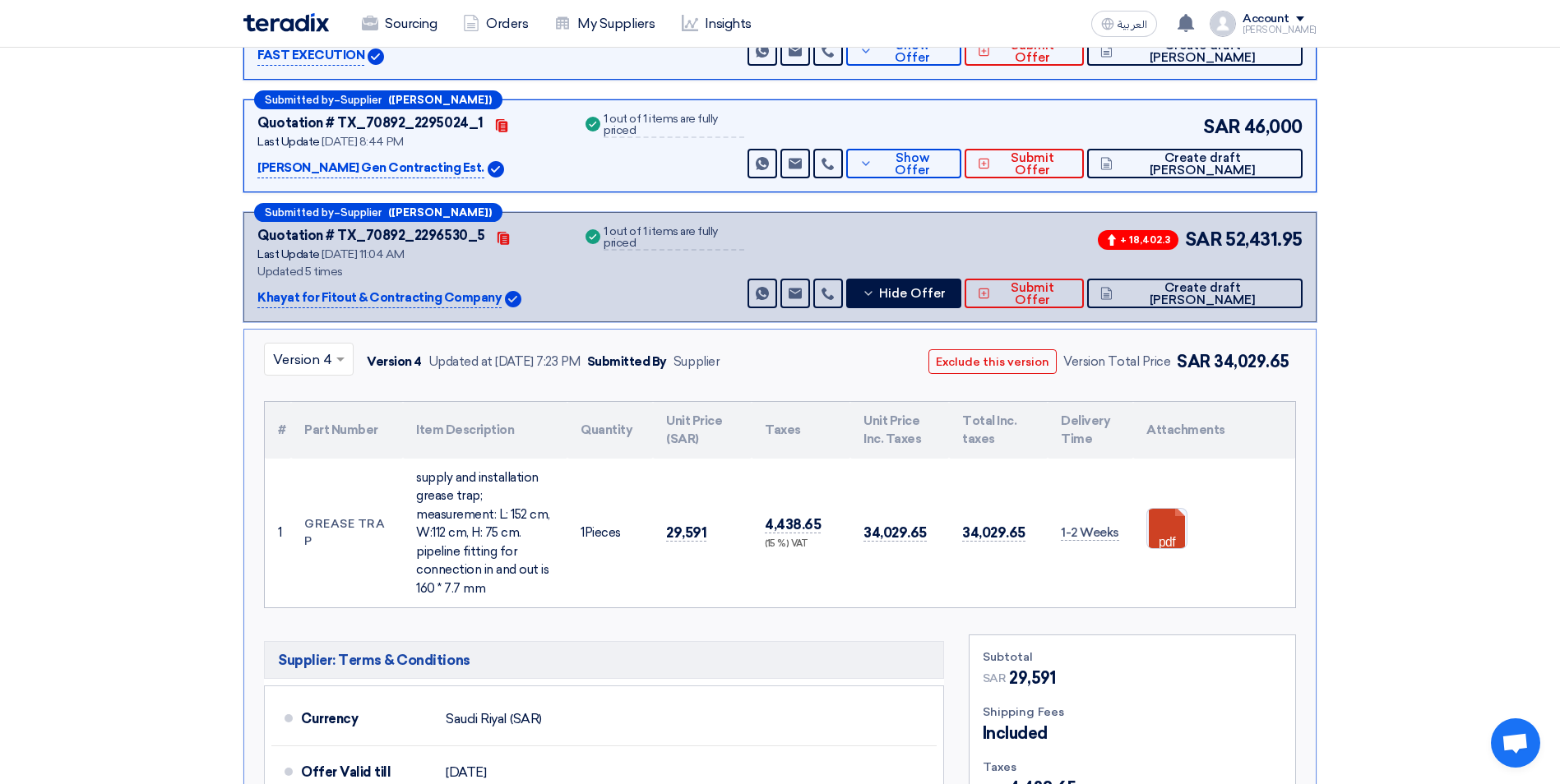
click at [1524, 94] on section "Received offers 4 Offers Excel Sheet Comparison Digital Offers Comparison Sort …" at bounding box center [780, 509] width 1560 height 1381
click at [315, 348] on input "text" at bounding box center [300, 361] width 55 height 27
click at [310, 457] on span "Version 3" at bounding box center [300, 465] width 56 height 15
click at [319, 348] on input "text" at bounding box center [298, 361] width 53 height 27
click at [319, 424] on span "Version 4" at bounding box center [302, 431] width 59 height 15
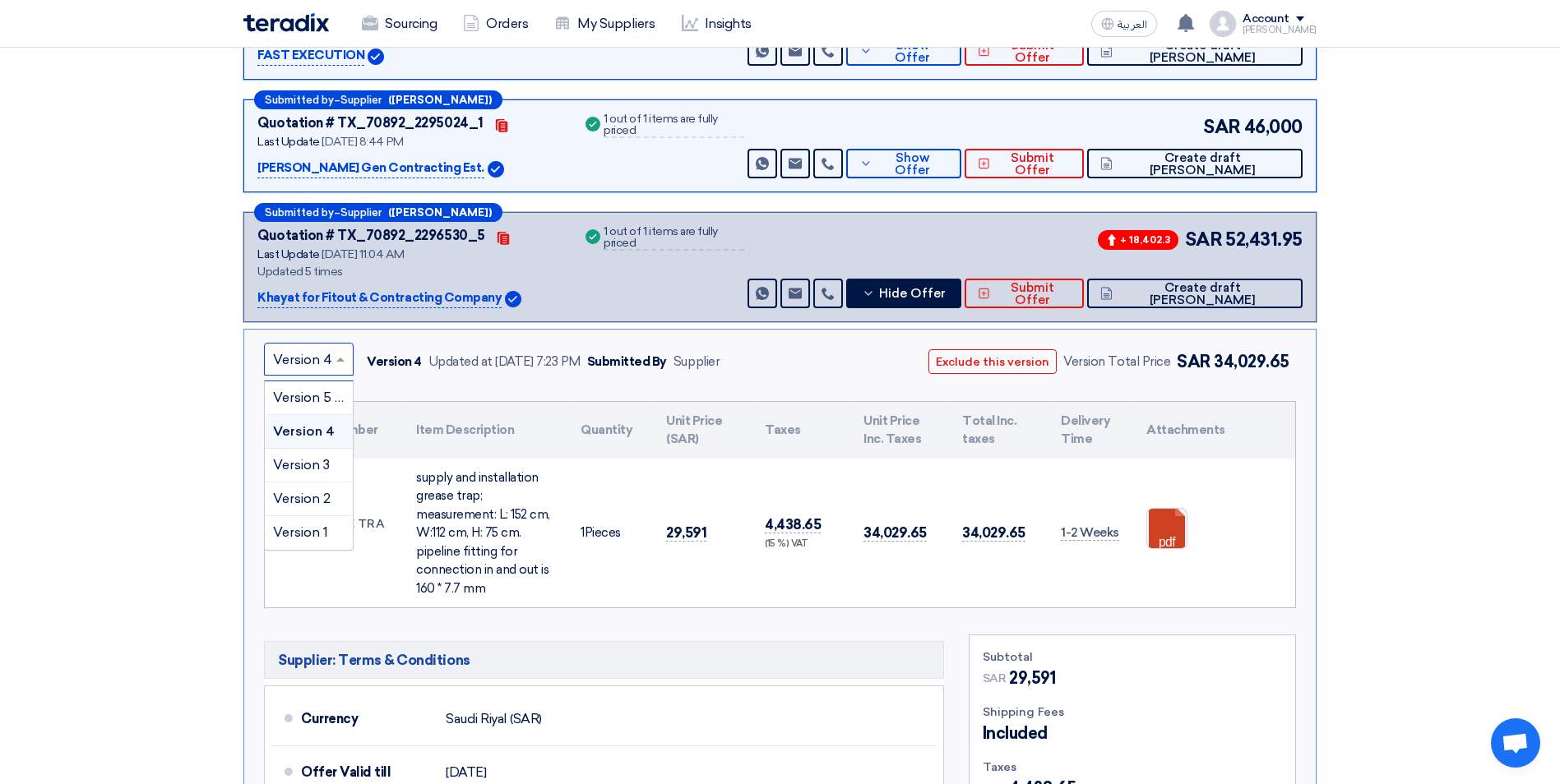
click at [317, 348] on input "text" at bounding box center [300, 361] width 55 height 27
click at [308, 457] on span "Version 3" at bounding box center [300, 465] width 56 height 15
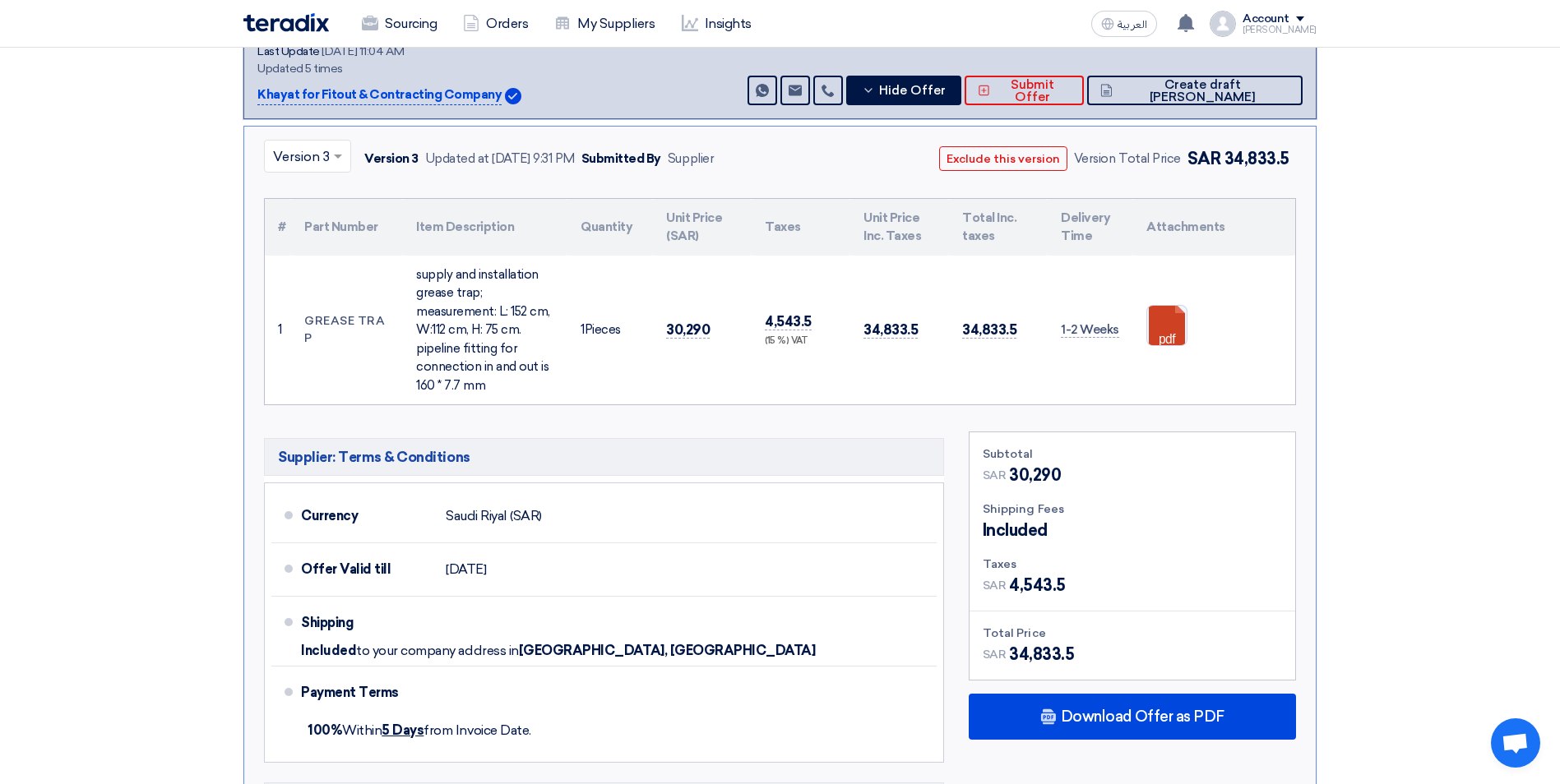
scroll to position [822, 0]
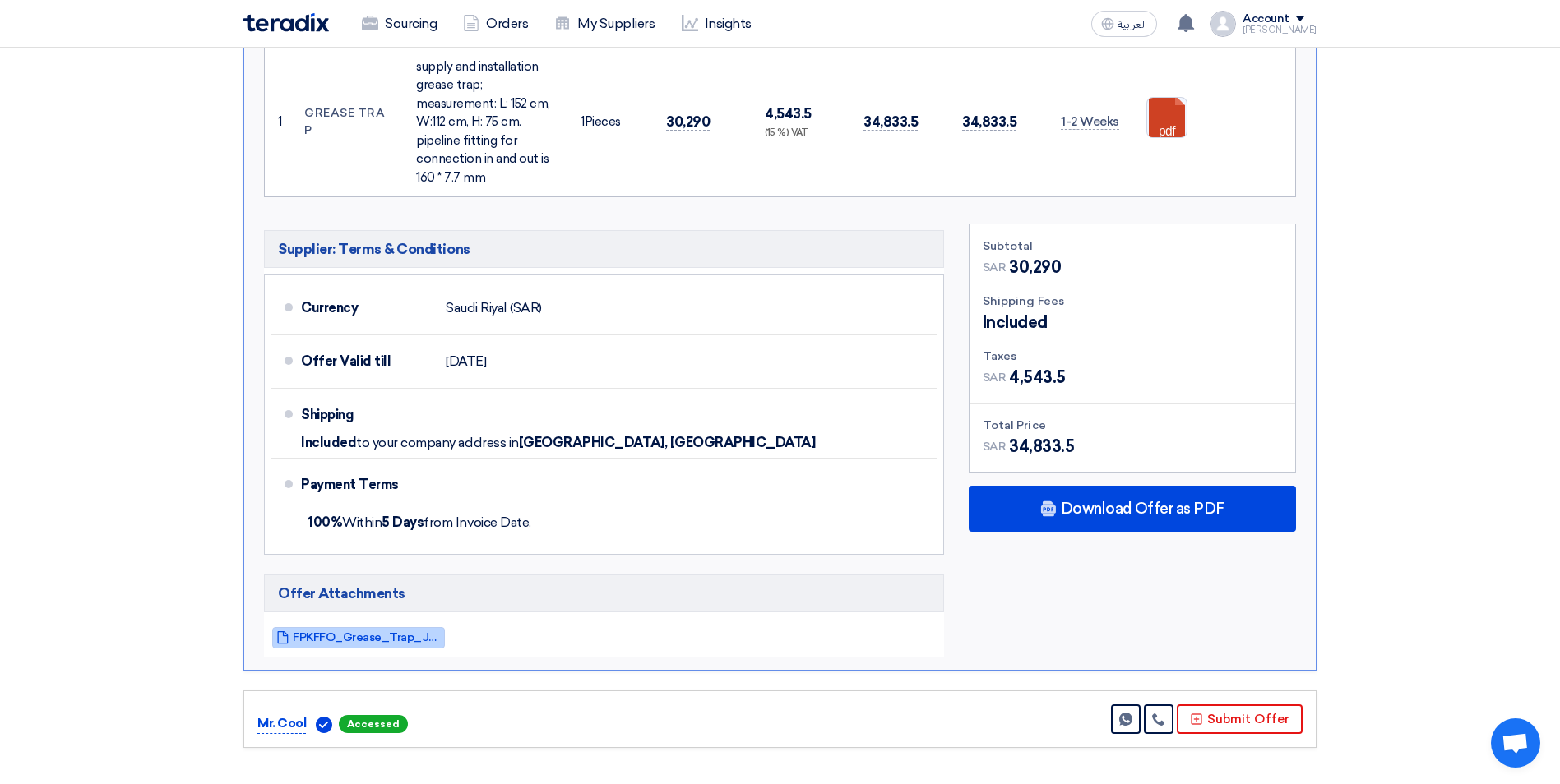
click at [367, 631] on span "FPKFFO_Grease_Trap_Jubail__REV_1754937047492.pdf" at bounding box center [366, 637] width 148 height 12
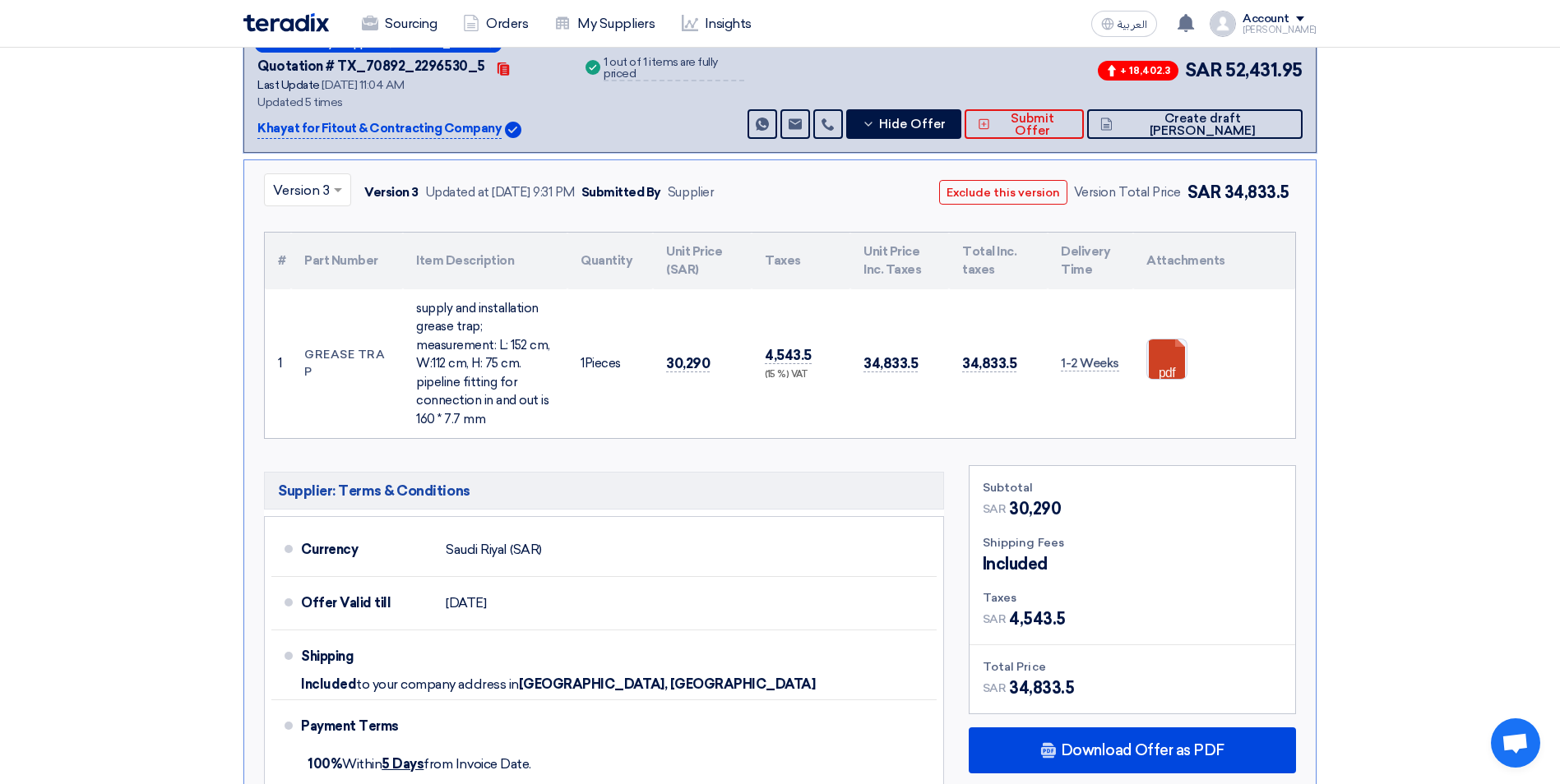
scroll to position [576, 0]
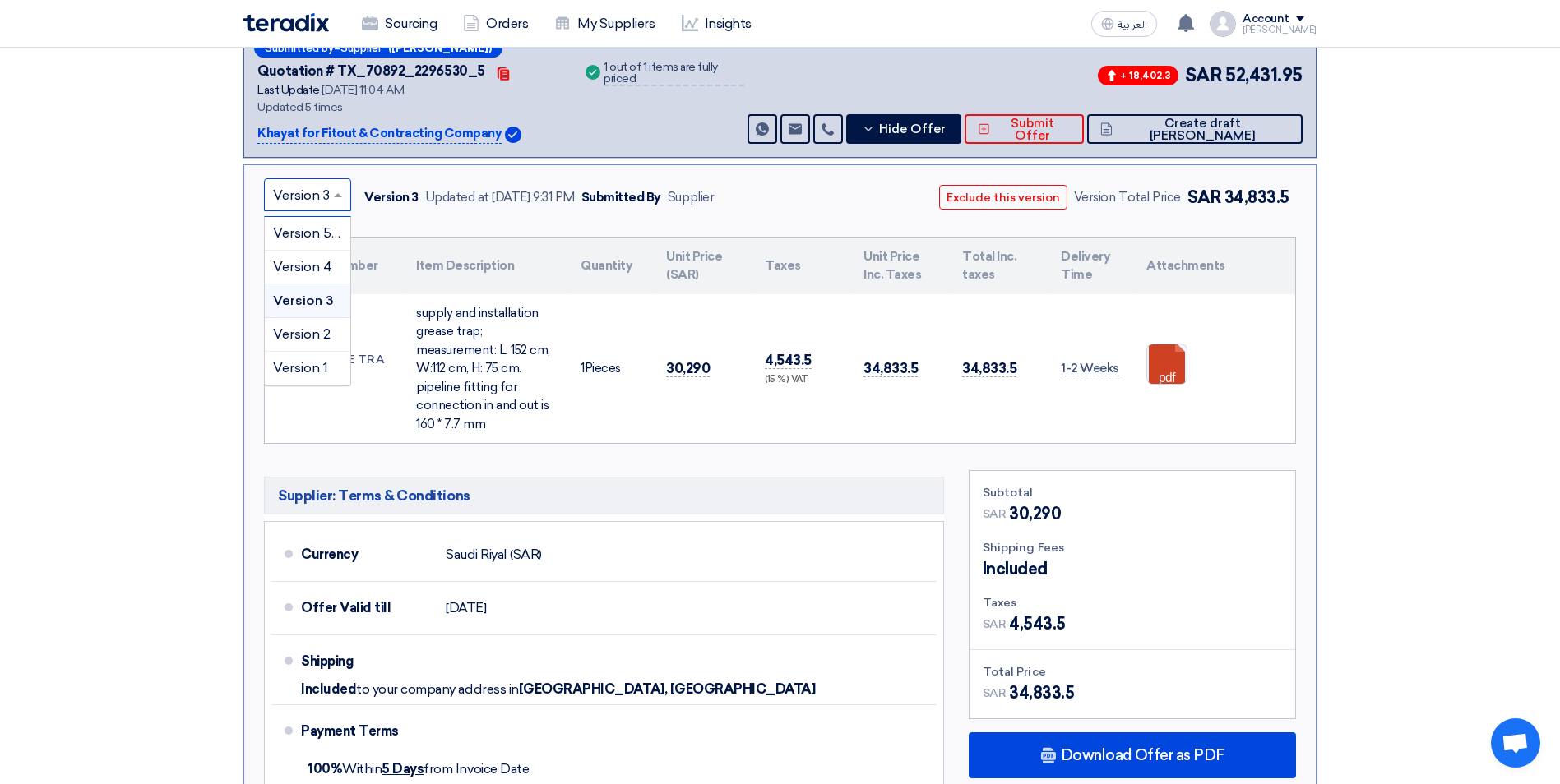
click at [328, 182] on div at bounding box center [307, 195] width 85 height 27
click at [321, 326] on span "Version 2" at bounding box center [301, 334] width 57 height 15
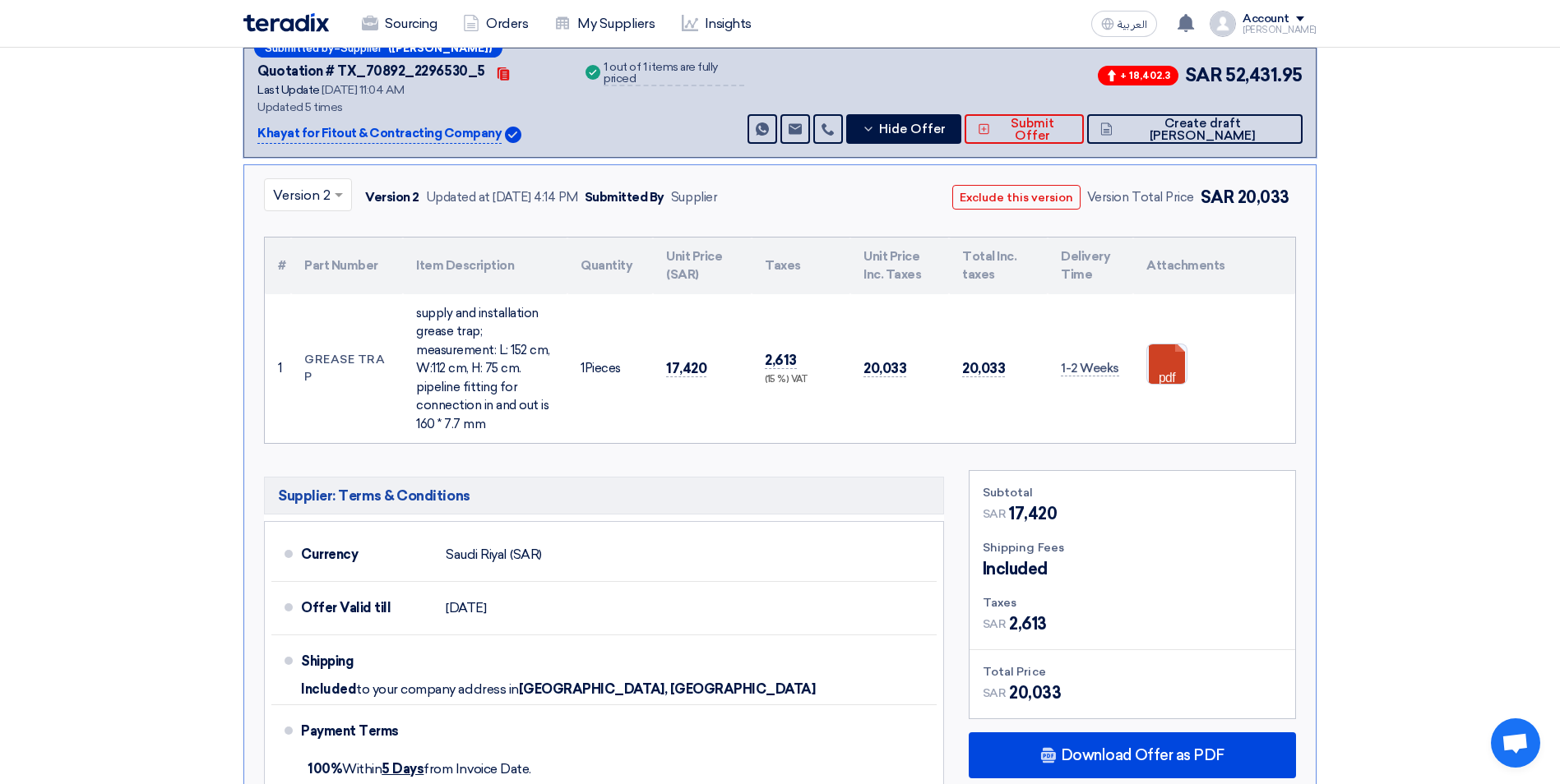
click at [328, 182] on div at bounding box center [308, 195] width 86 height 27
click at [319, 359] on span "Version 1" at bounding box center [300, 367] width 55 height 15
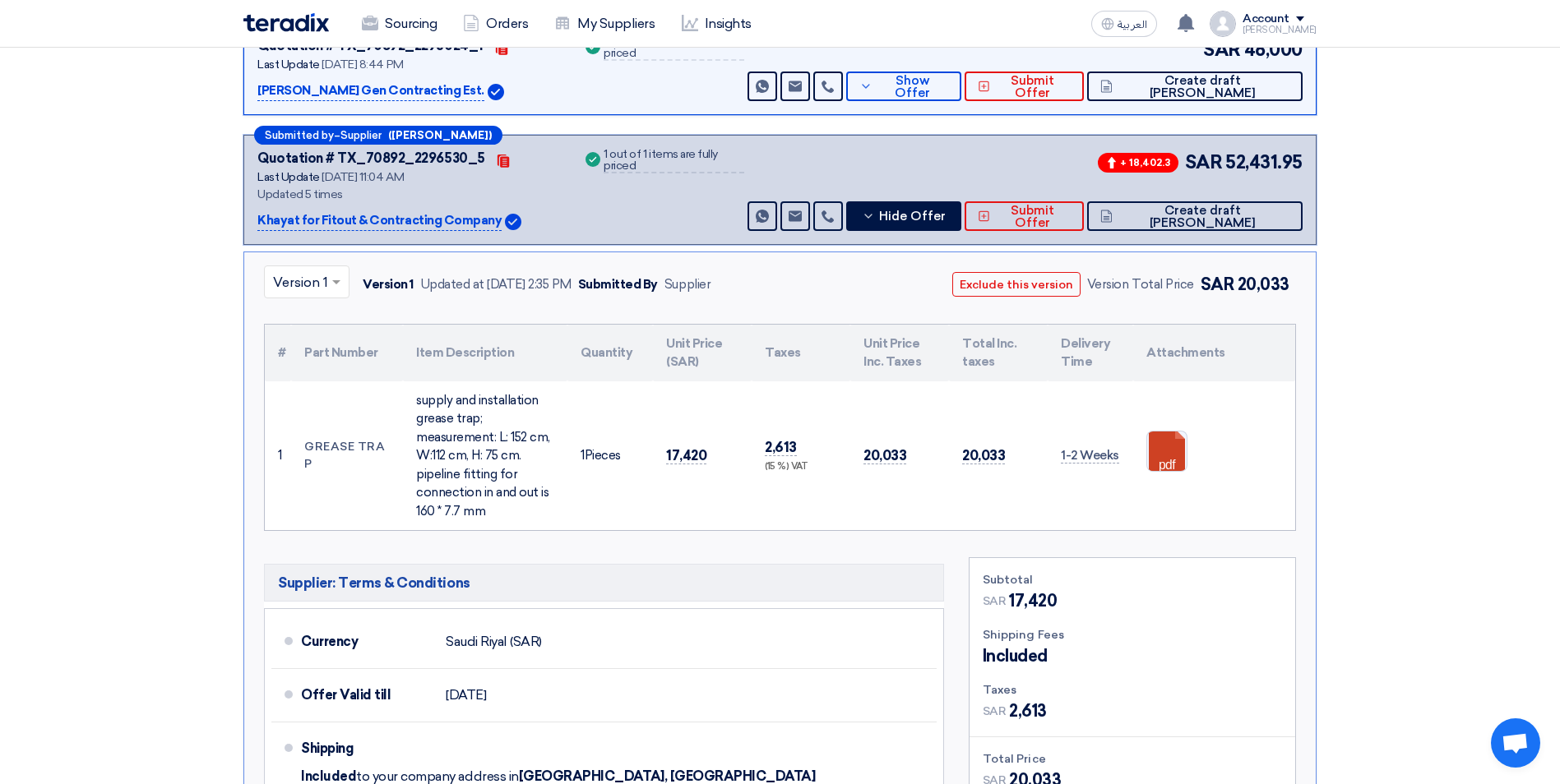
scroll to position [247, 0]
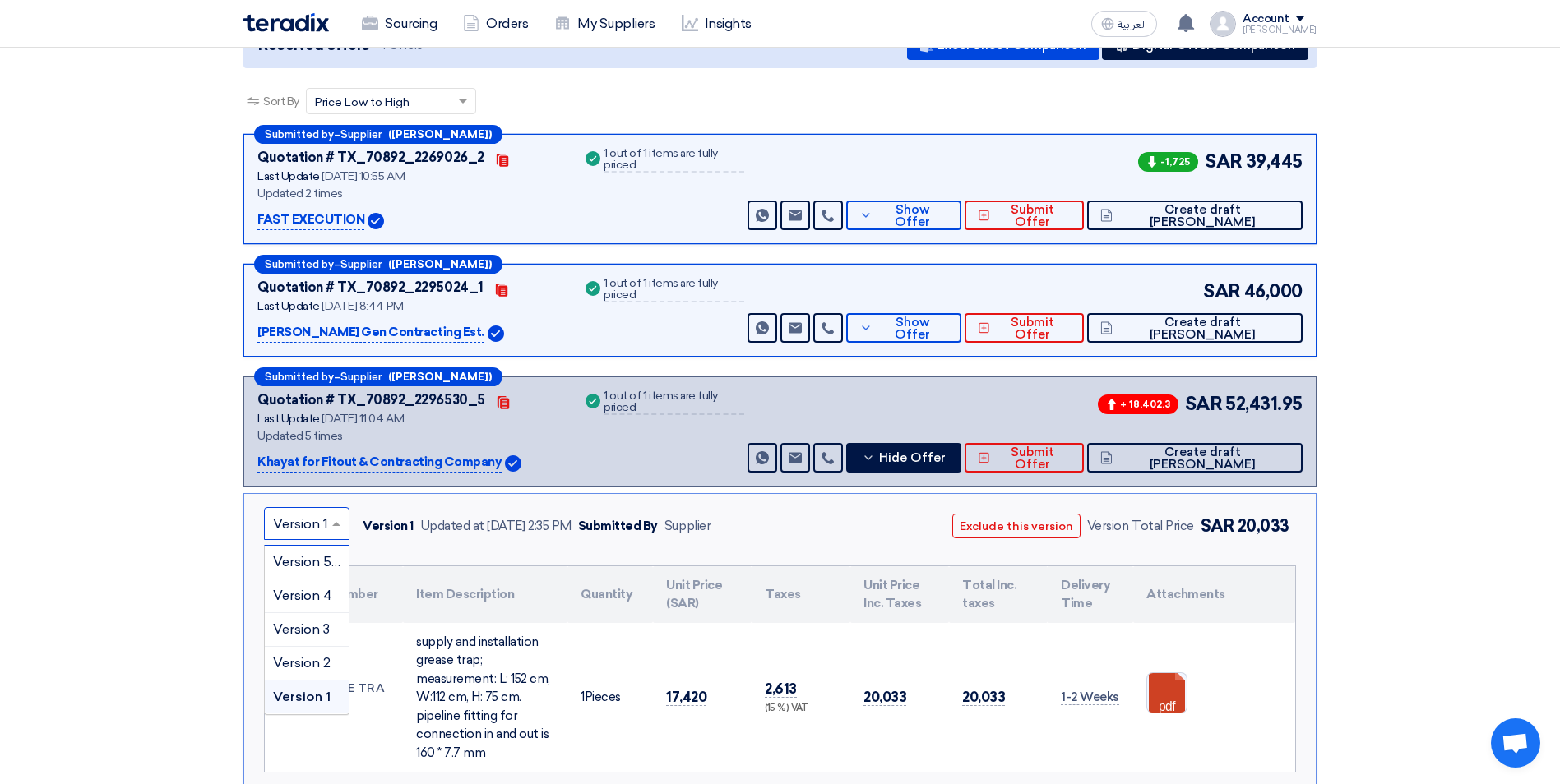
click at [338, 513] on span at bounding box center [338, 523] width 20 height 20
click at [309, 655] on span "Version 2" at bounding box center [301, 663] width 57 height 15
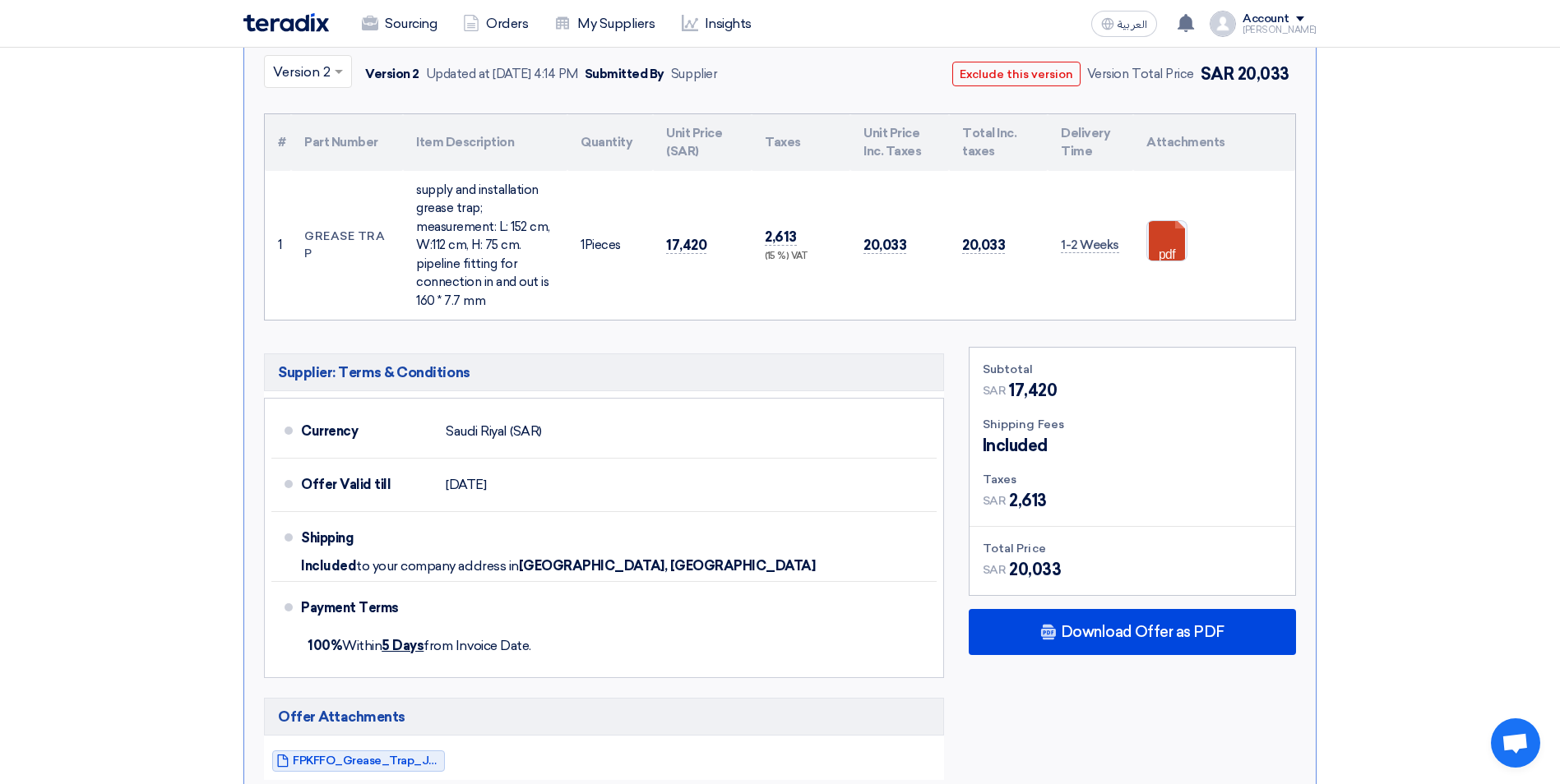
scroll to position [740, 0]
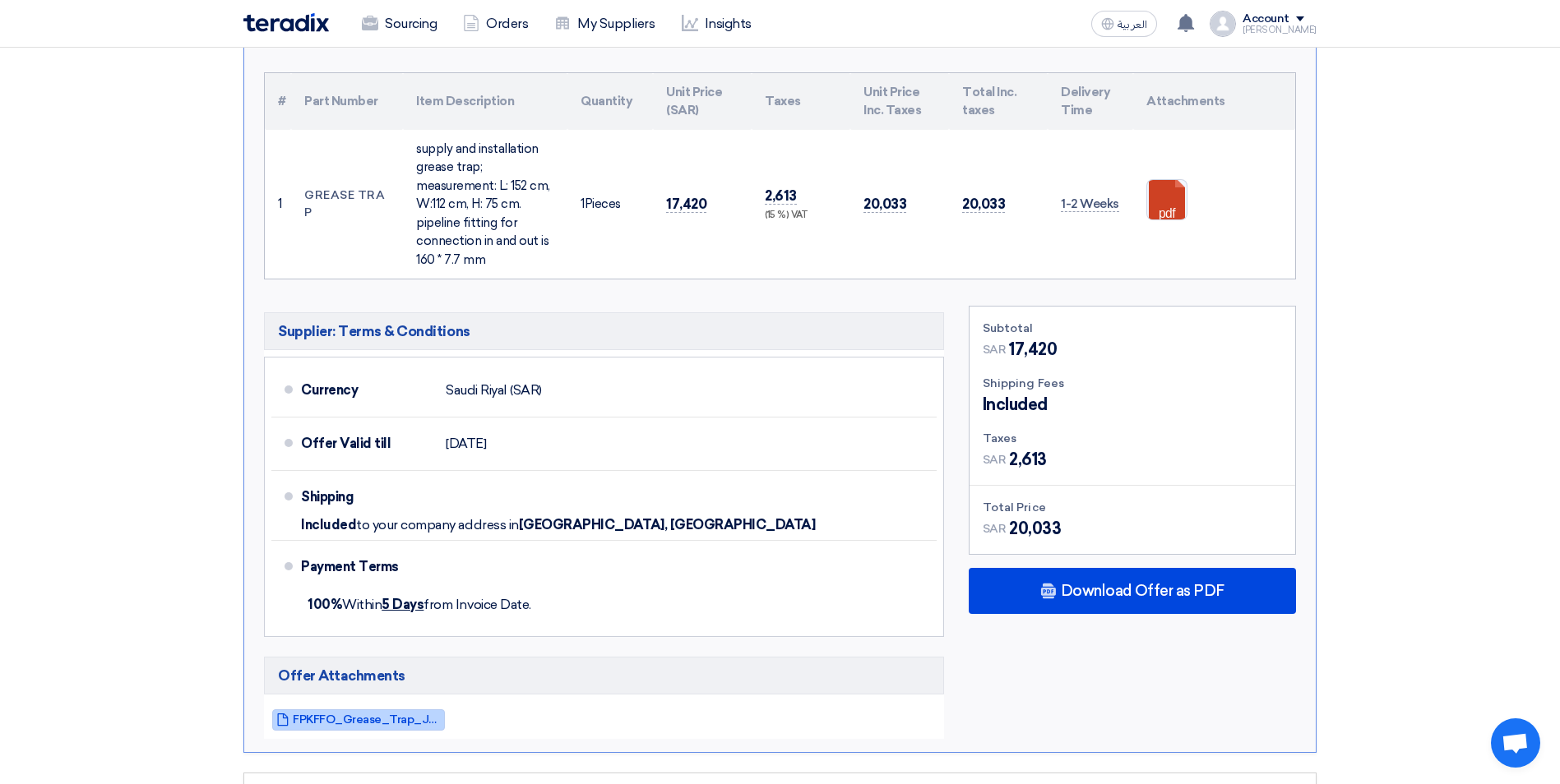
click at [412, 713] on span "FPKFFO_Grease_Trap_Jubail_1754831637015.pdf" at bounding box center [366, 719] width 148 height 12
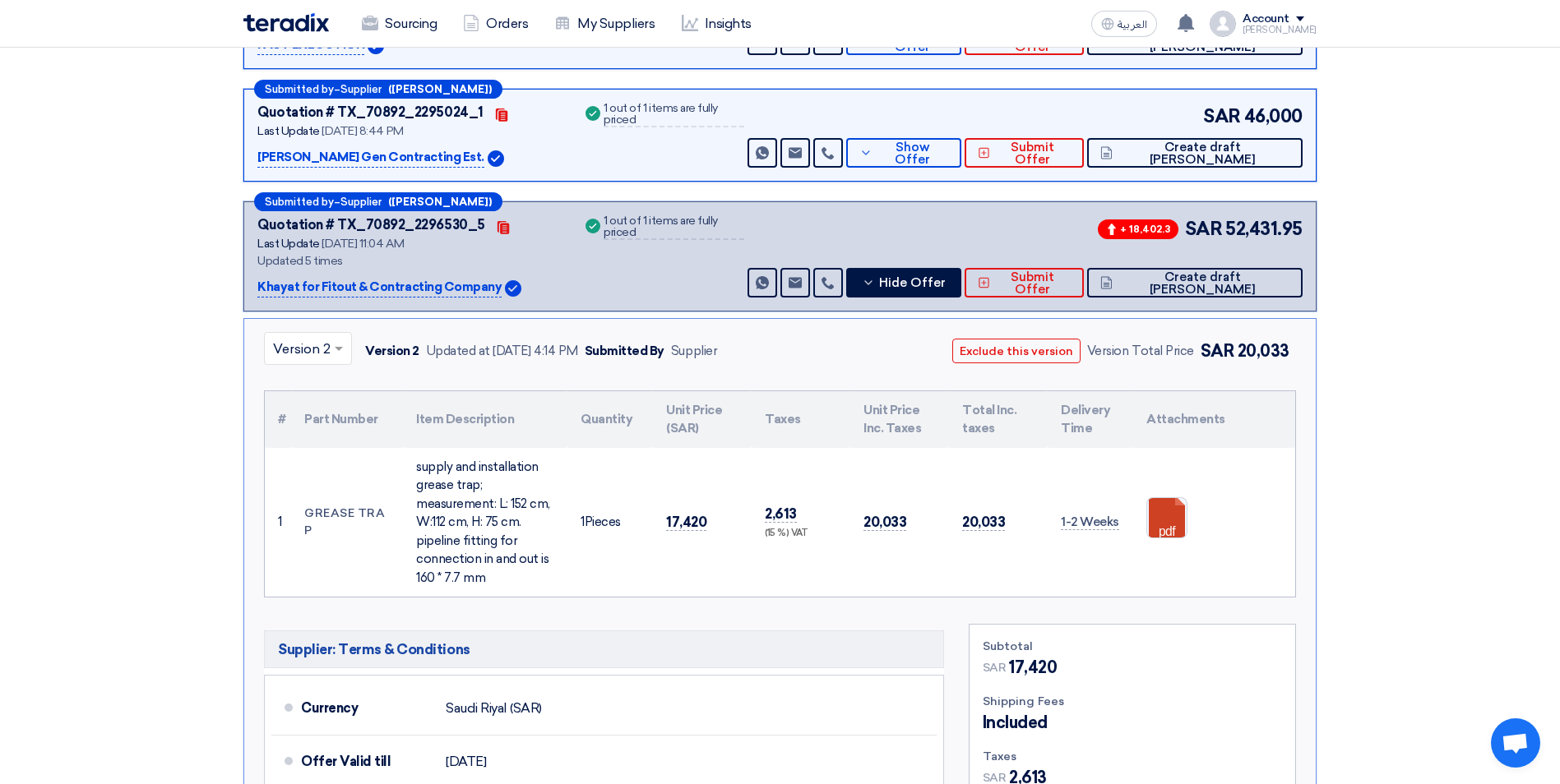
scroll to position [411, 0]
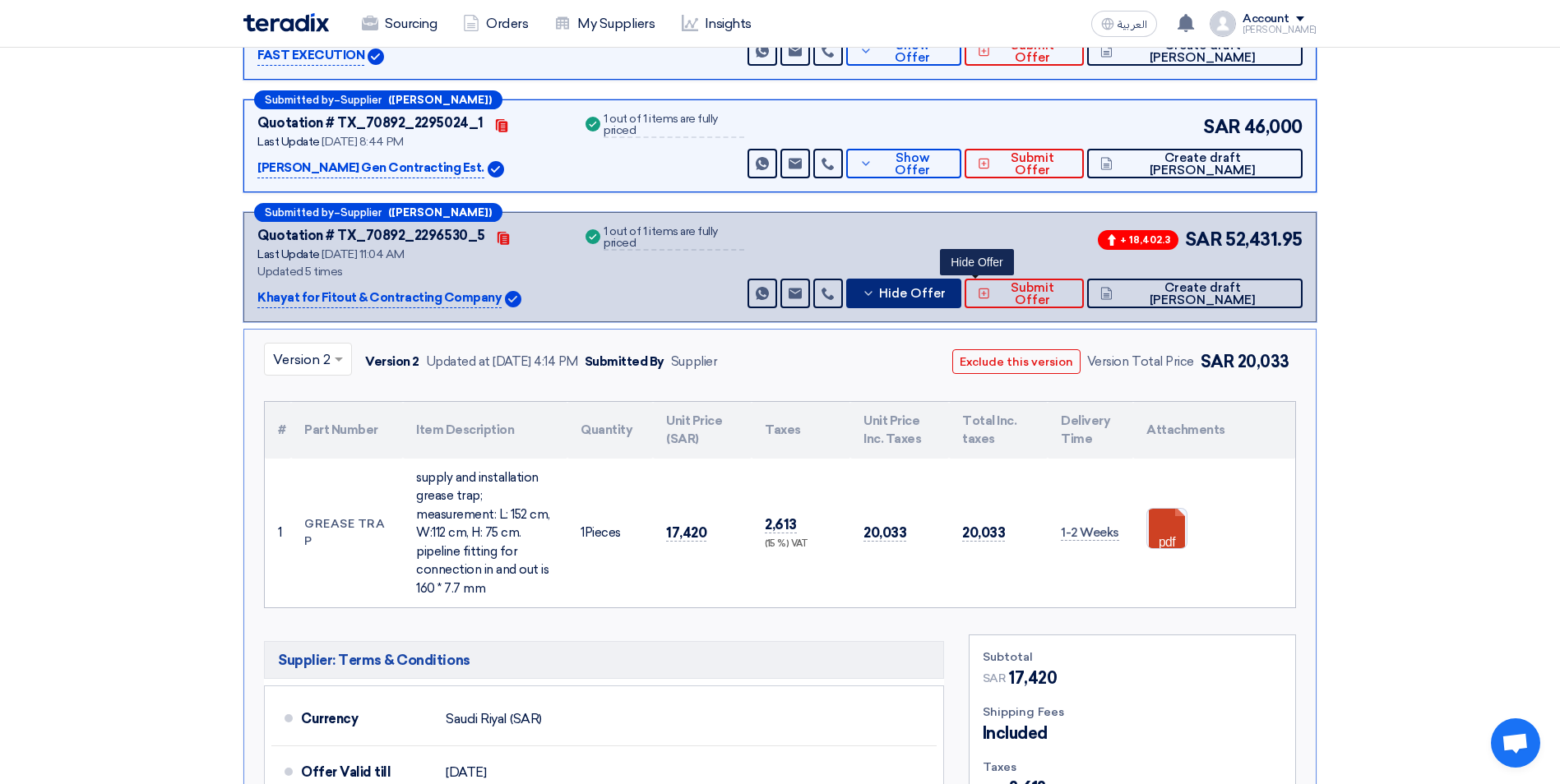
click at [945, 288] on span "Hide Offer" at bounding box center [912, 294] width 67 height 12
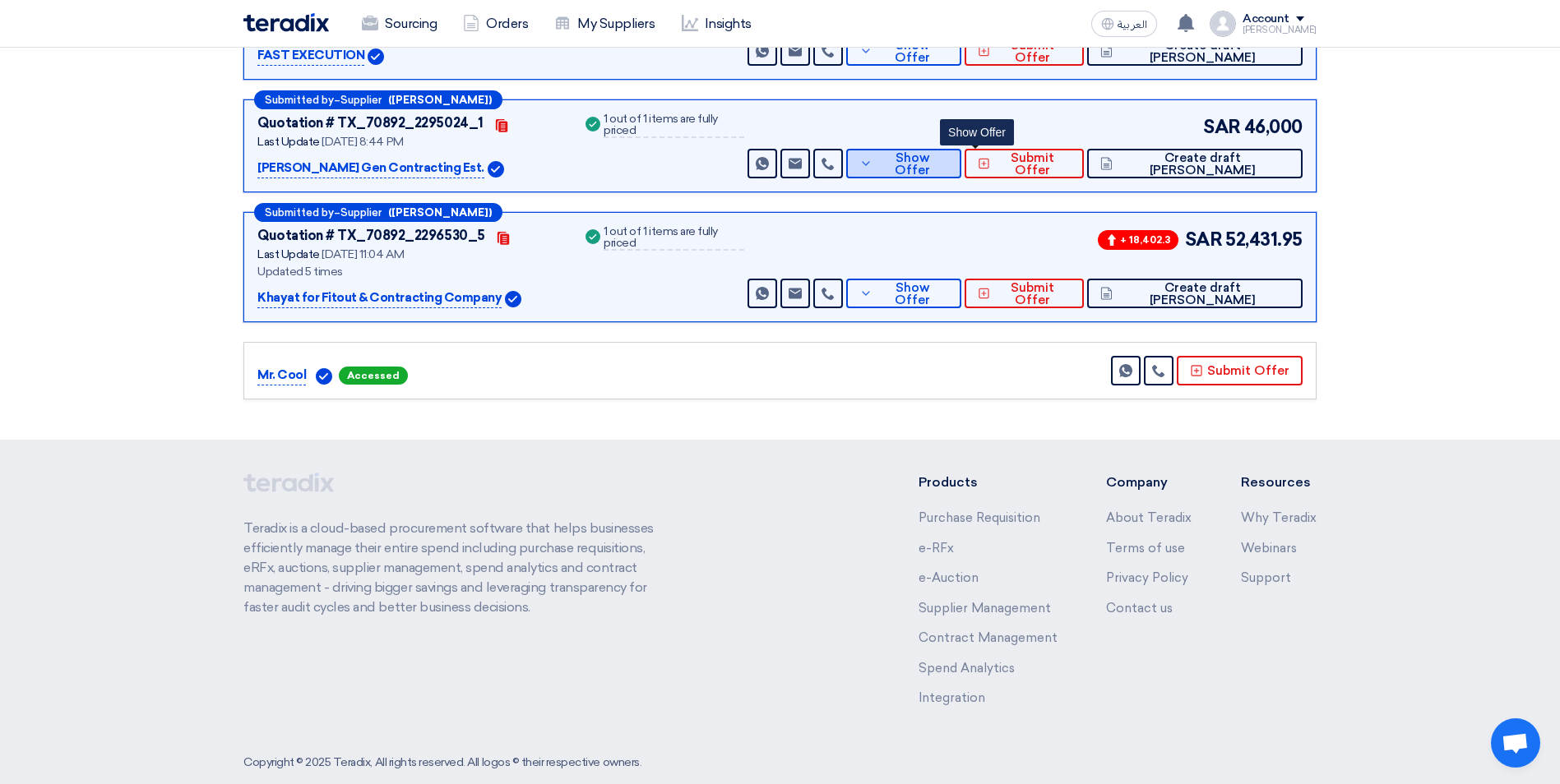
click at [872, 157] on icon at bounding box center [866, 163] width 13 height 13
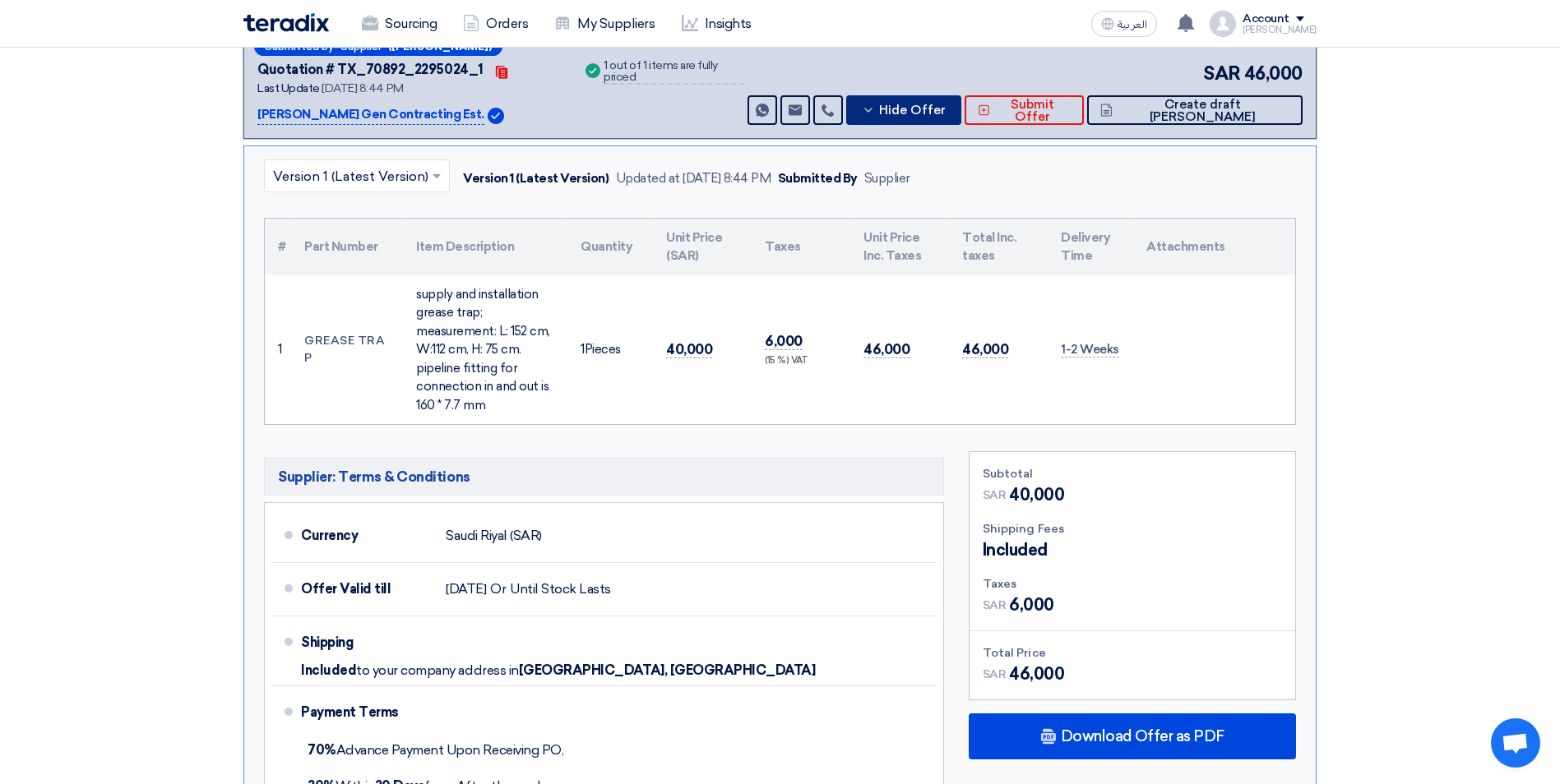
scroll to position [493, 0]
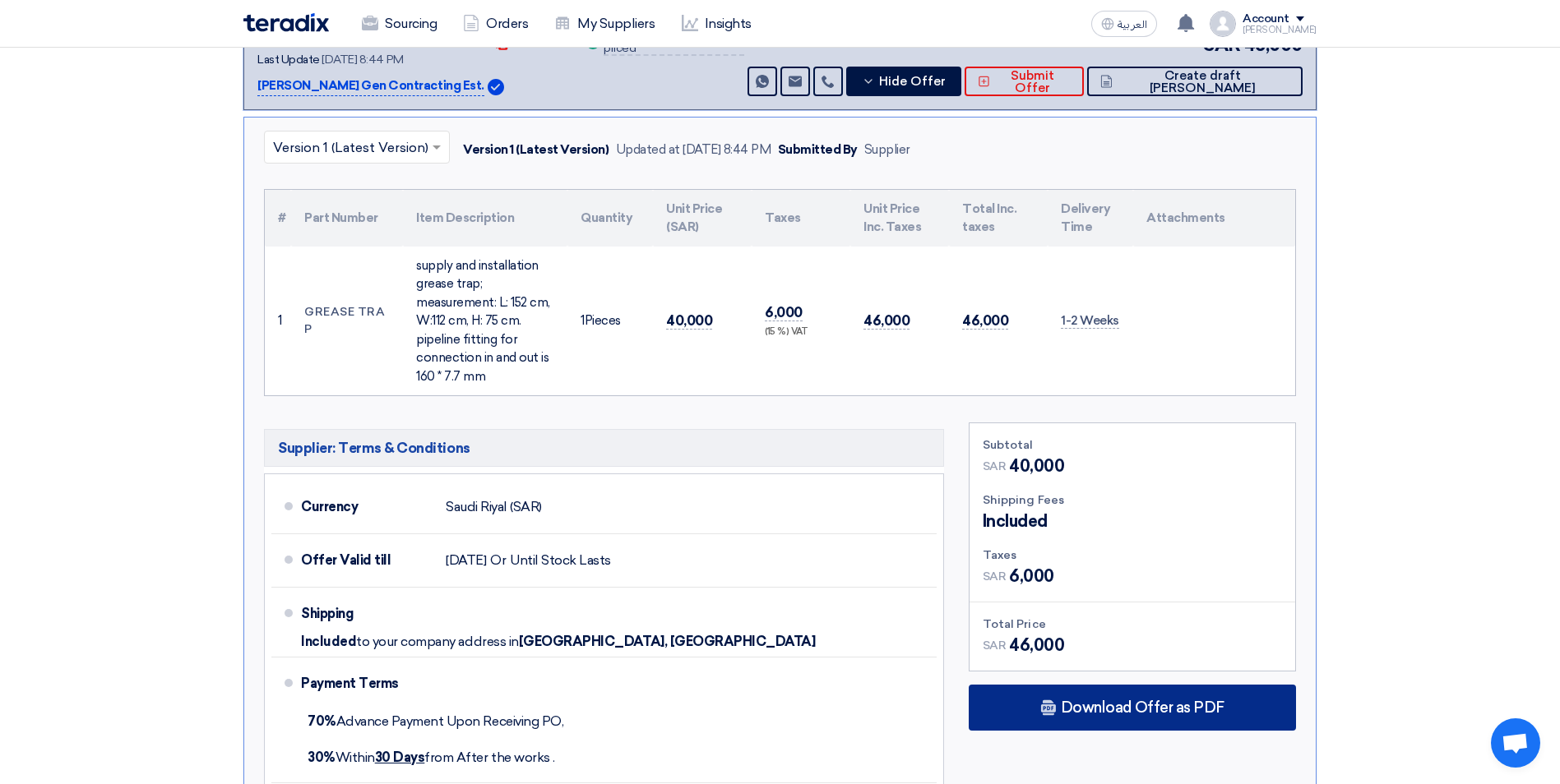
click at [1115, 700] on span "Download Offer as PDF" at bounding box center [1142, 707] width 164 height 14
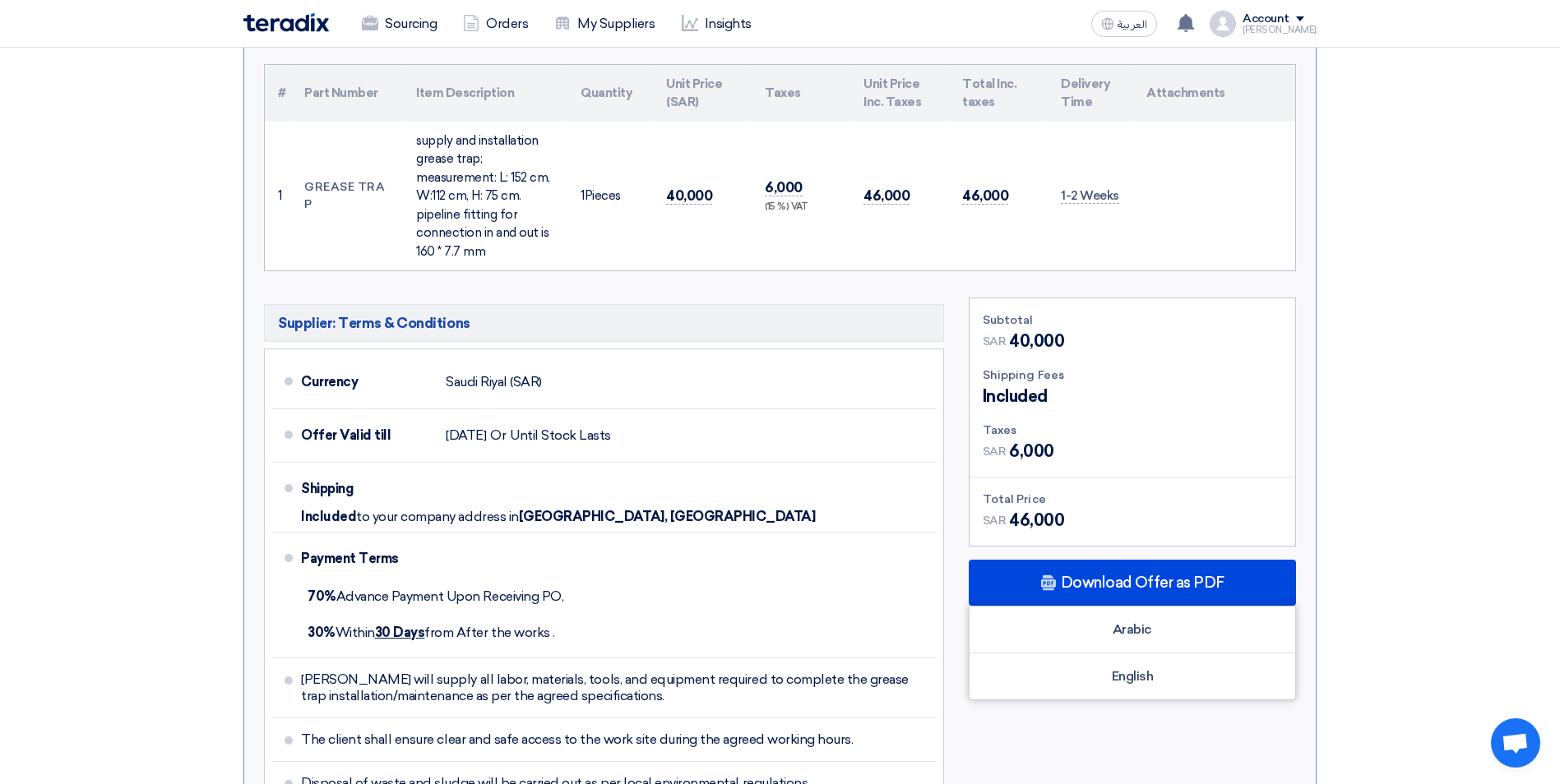
scroll to position [658, 0]
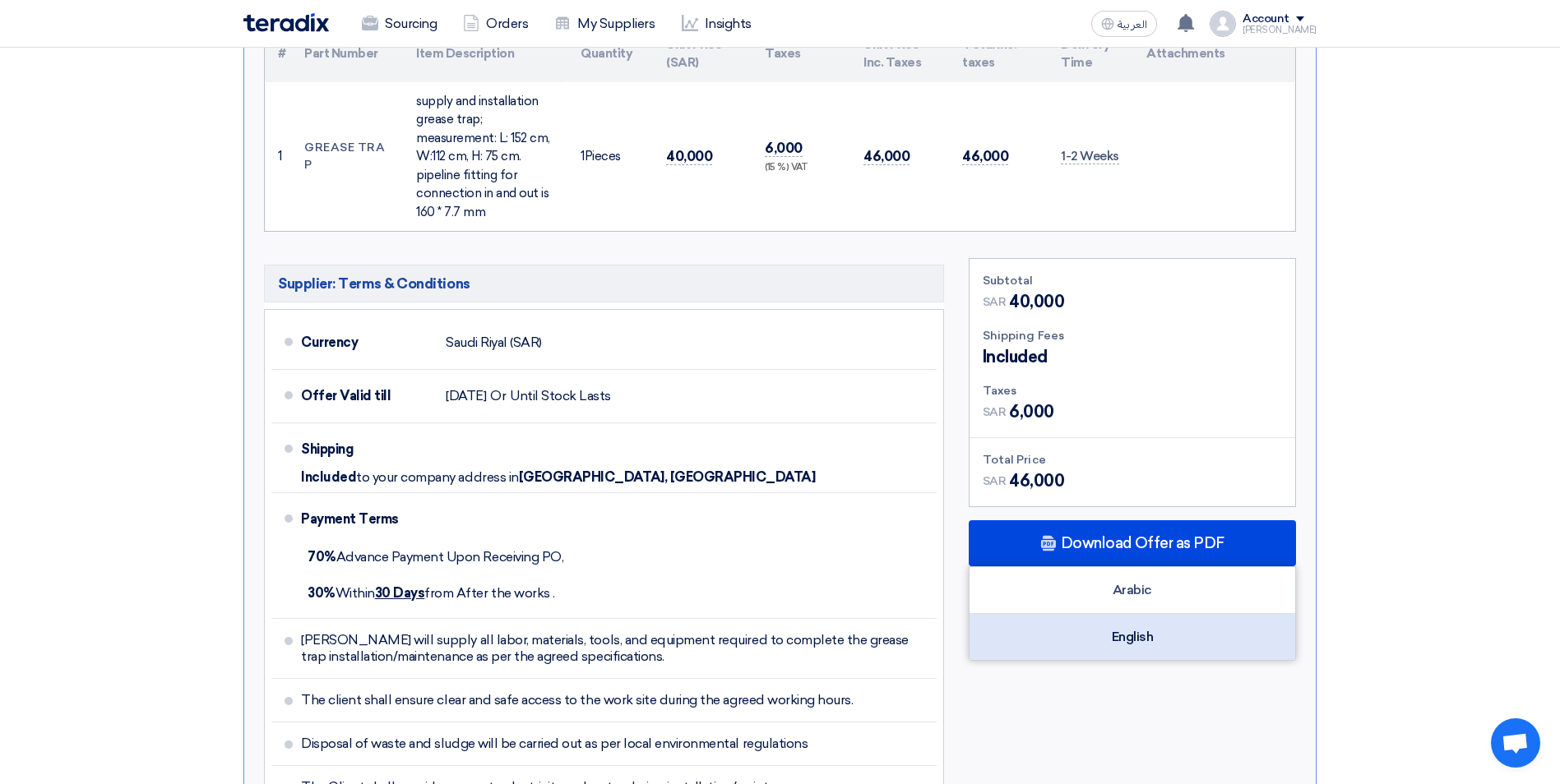
click at [1135, 621] on div "English" at bounding box center [1132, 637] width 325 height 46
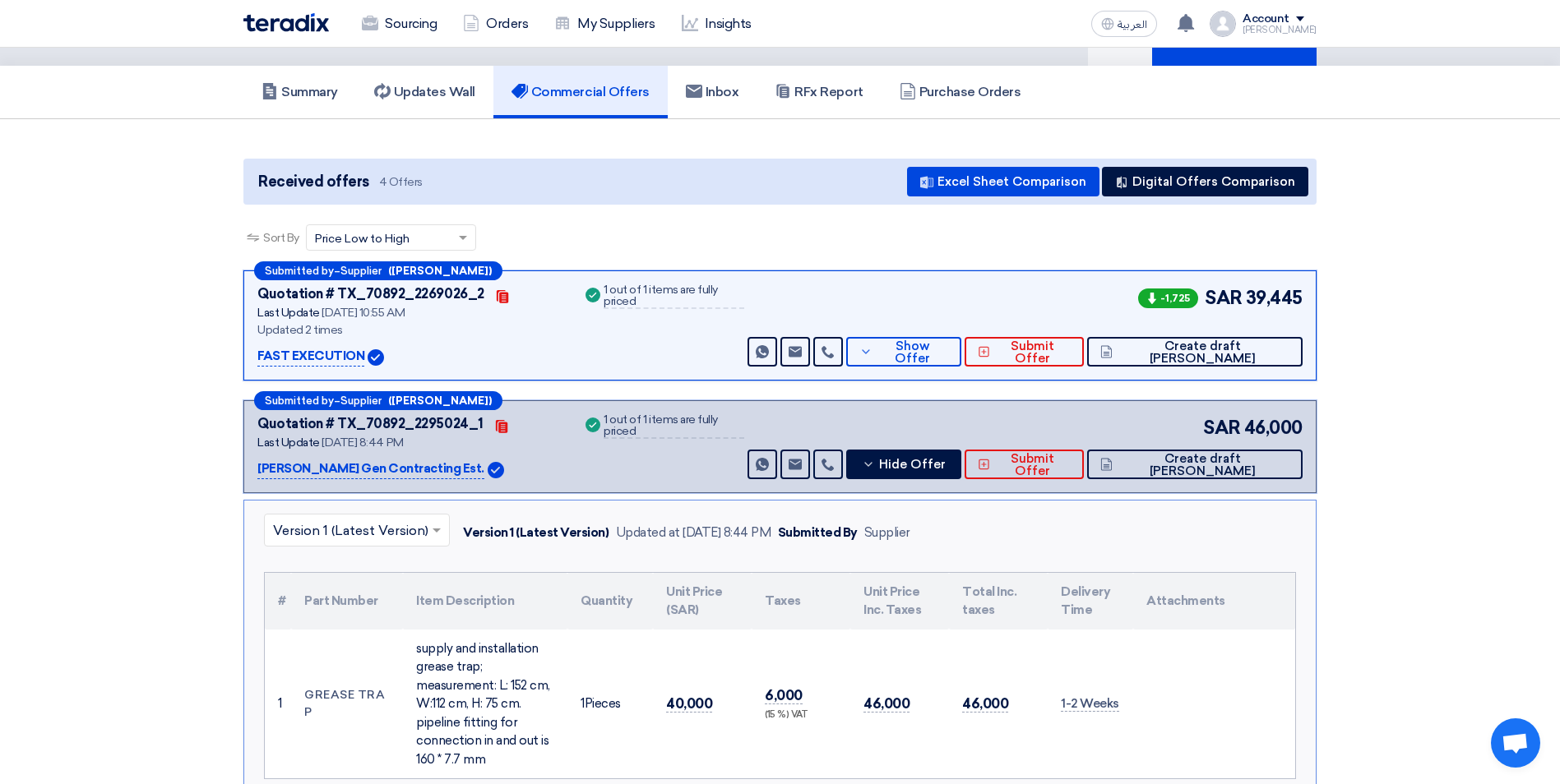
scroll to position [0, 0]
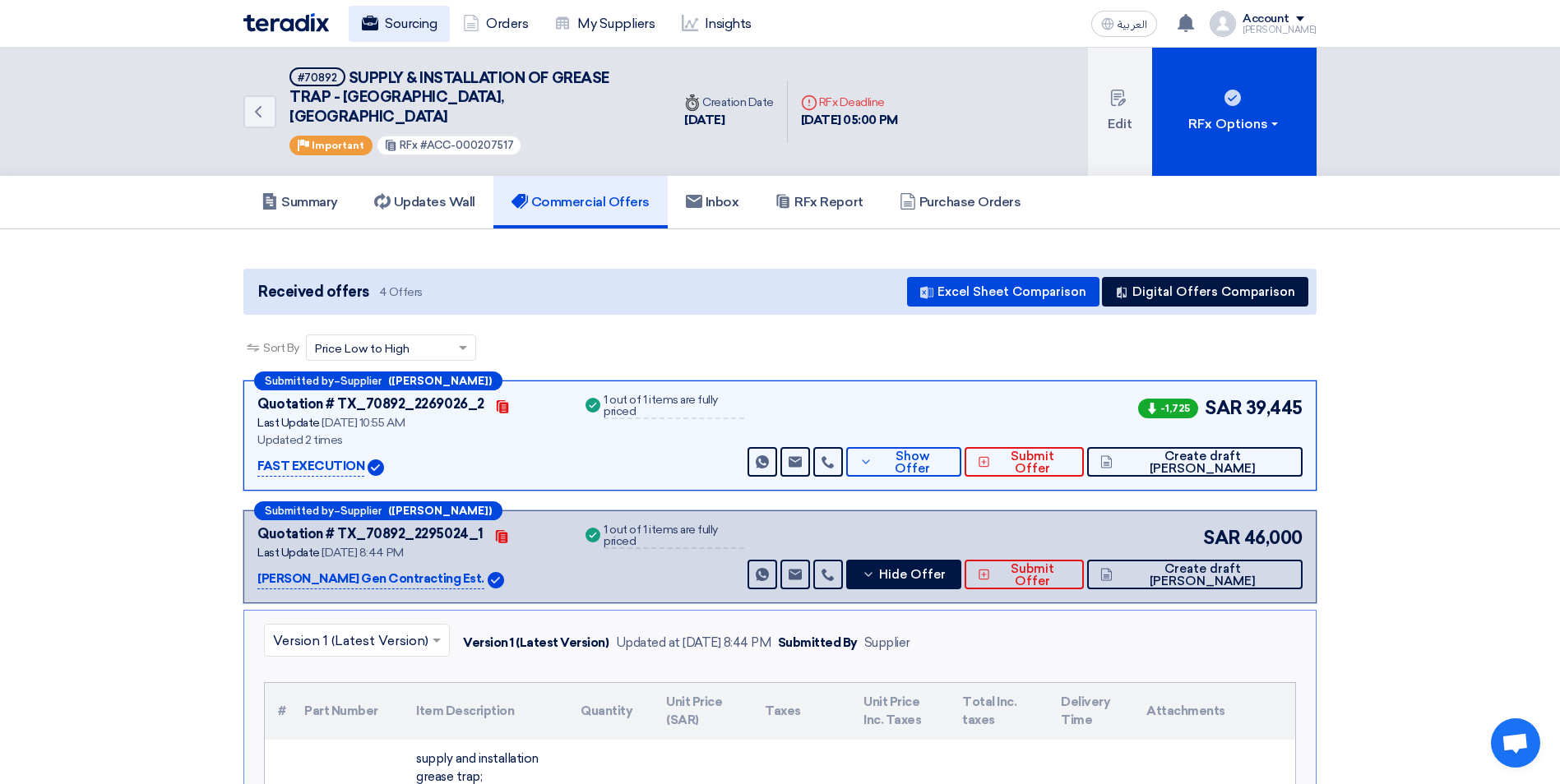
click at [385, 29] on link "Sourcing" at bounding box center [399, 24] width 101 height 36
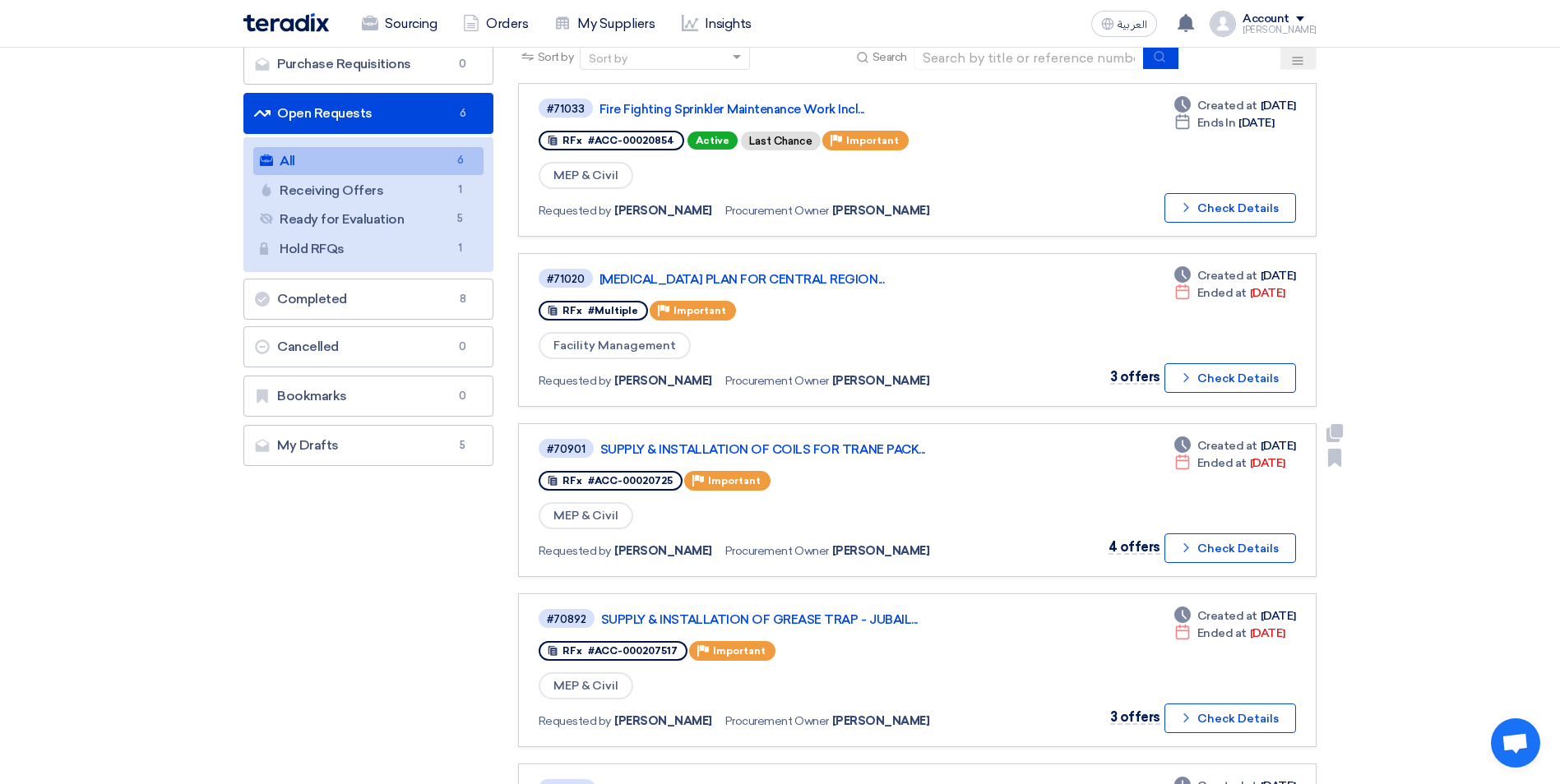
scroll to position [164, 0]
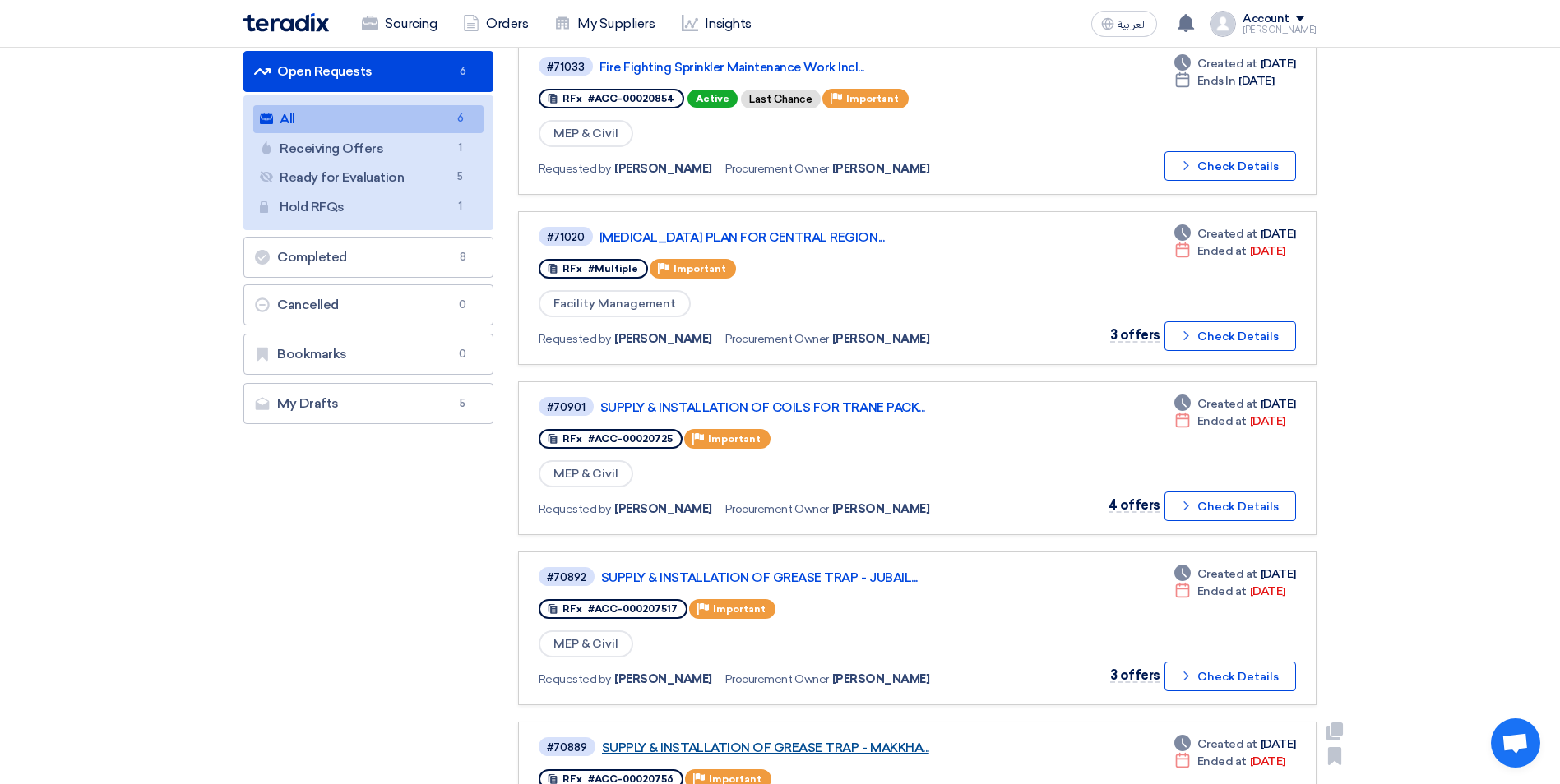
click at [884, 746] on link "SUPPLY & INSTALLATION OF GREASE TRAP - MAKKHA..." at bounding box center [807, 747] width 411 height 14
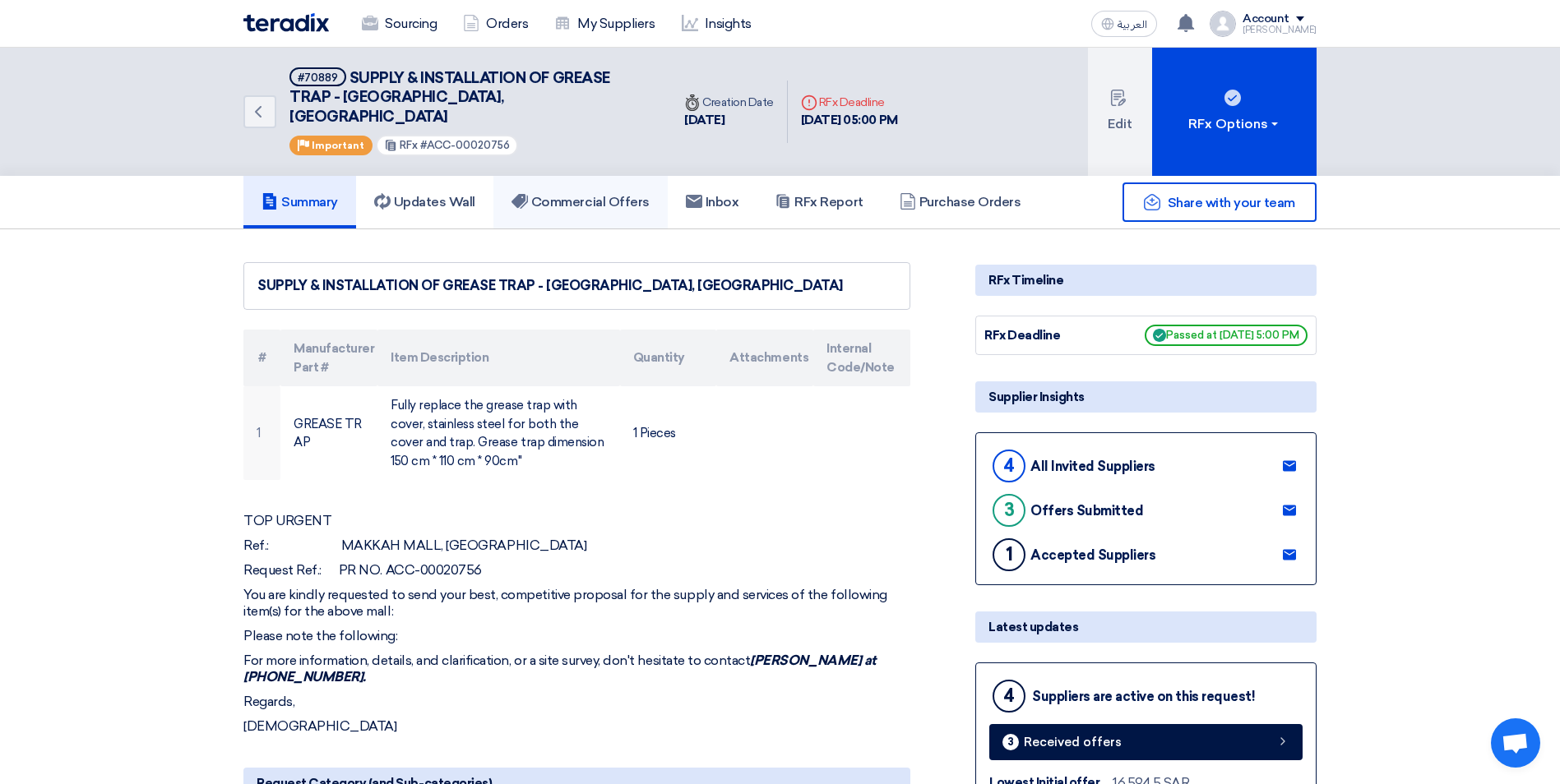
click at [604, 194] on h5 "Commercial Offers" at bounding box center [581, 202] width 138 height 16
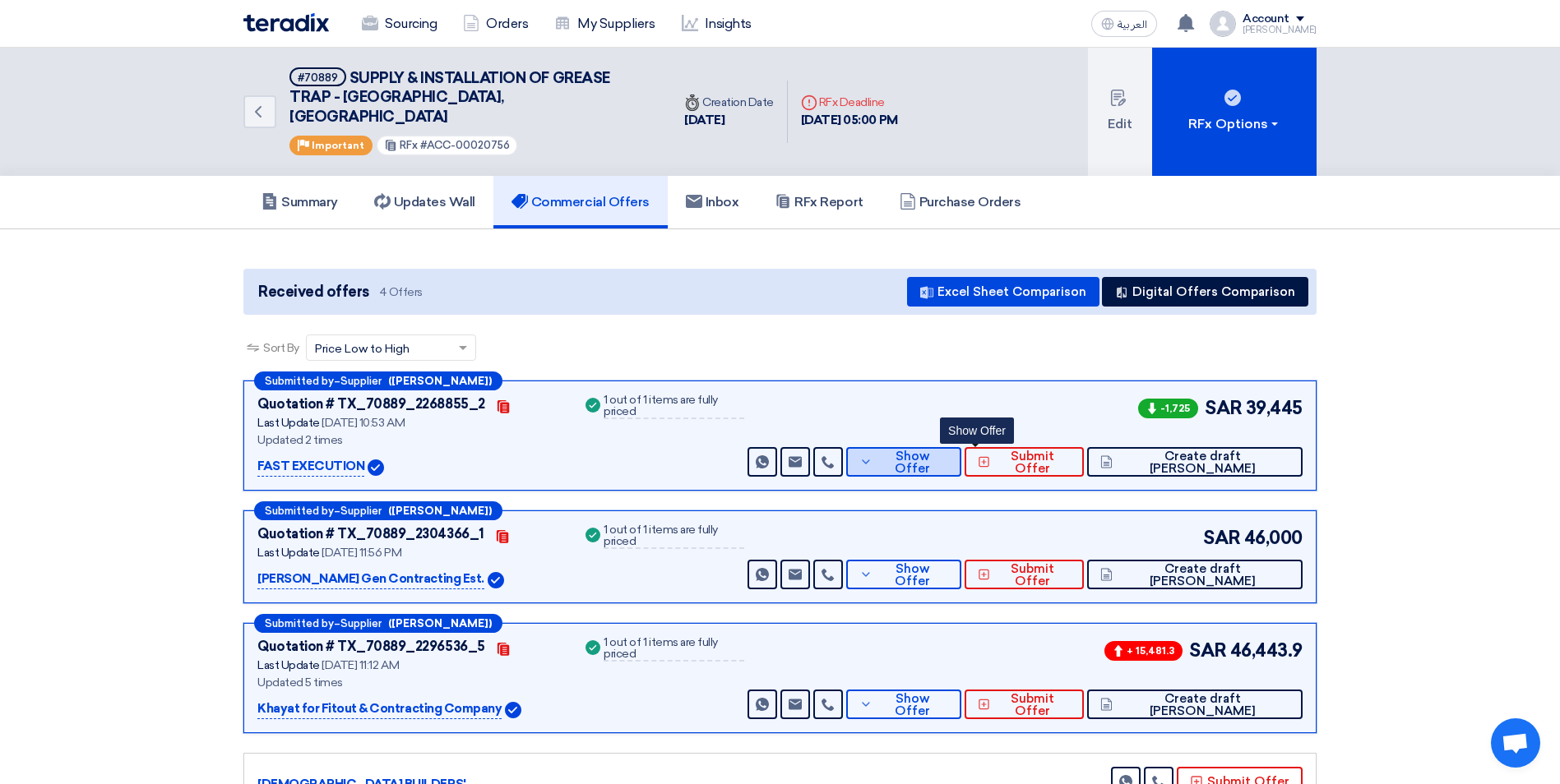
click at [948, 450] on span "Show Offer" at bounding box center [912, 463] width 72 height 25
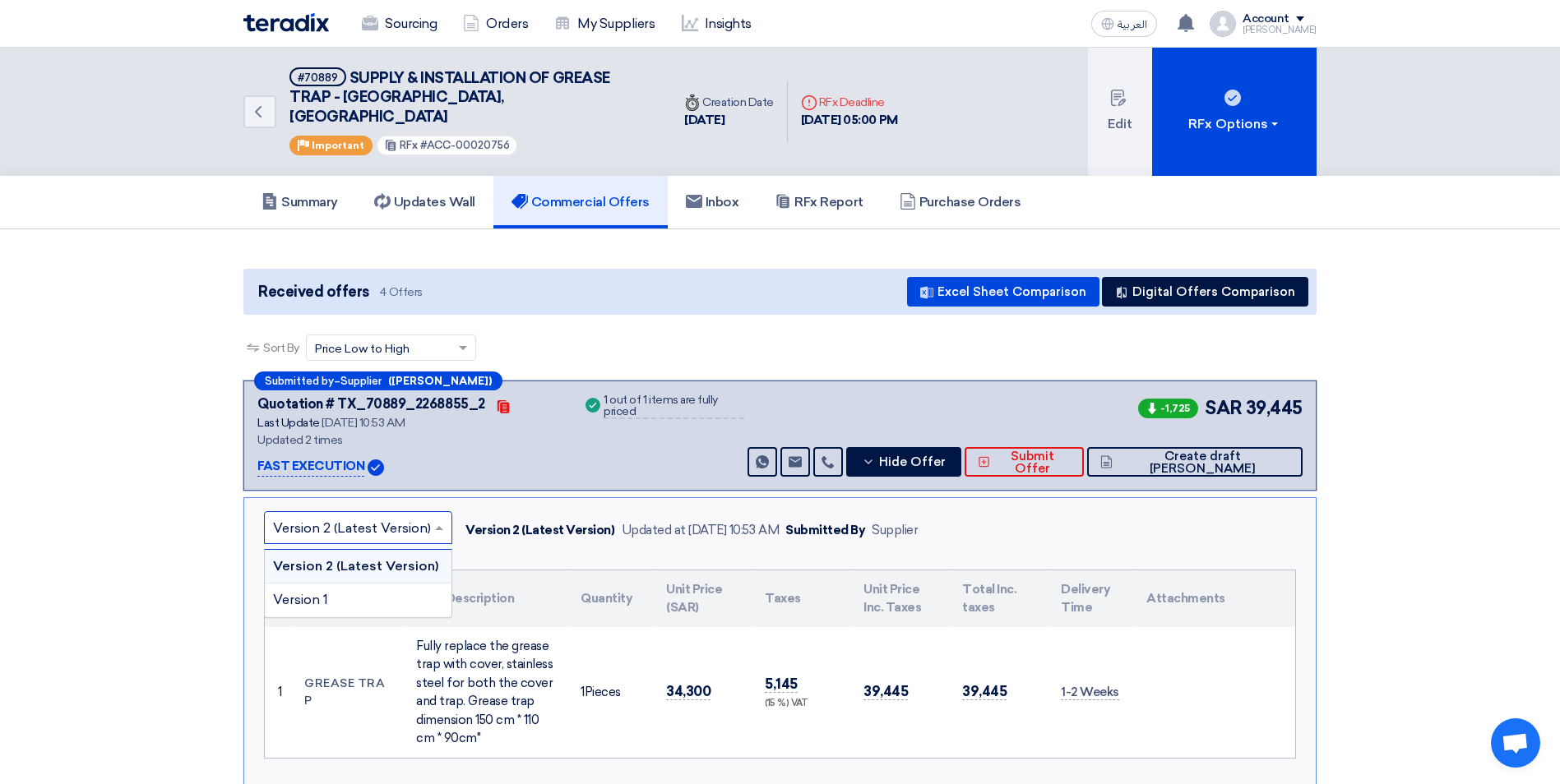
click at [432, 518] on span at bounding box center [440, 528] width 20 height 20
click at [351, 583] on div "Version 1" at bounding box center [358, 599] width 187 height 33
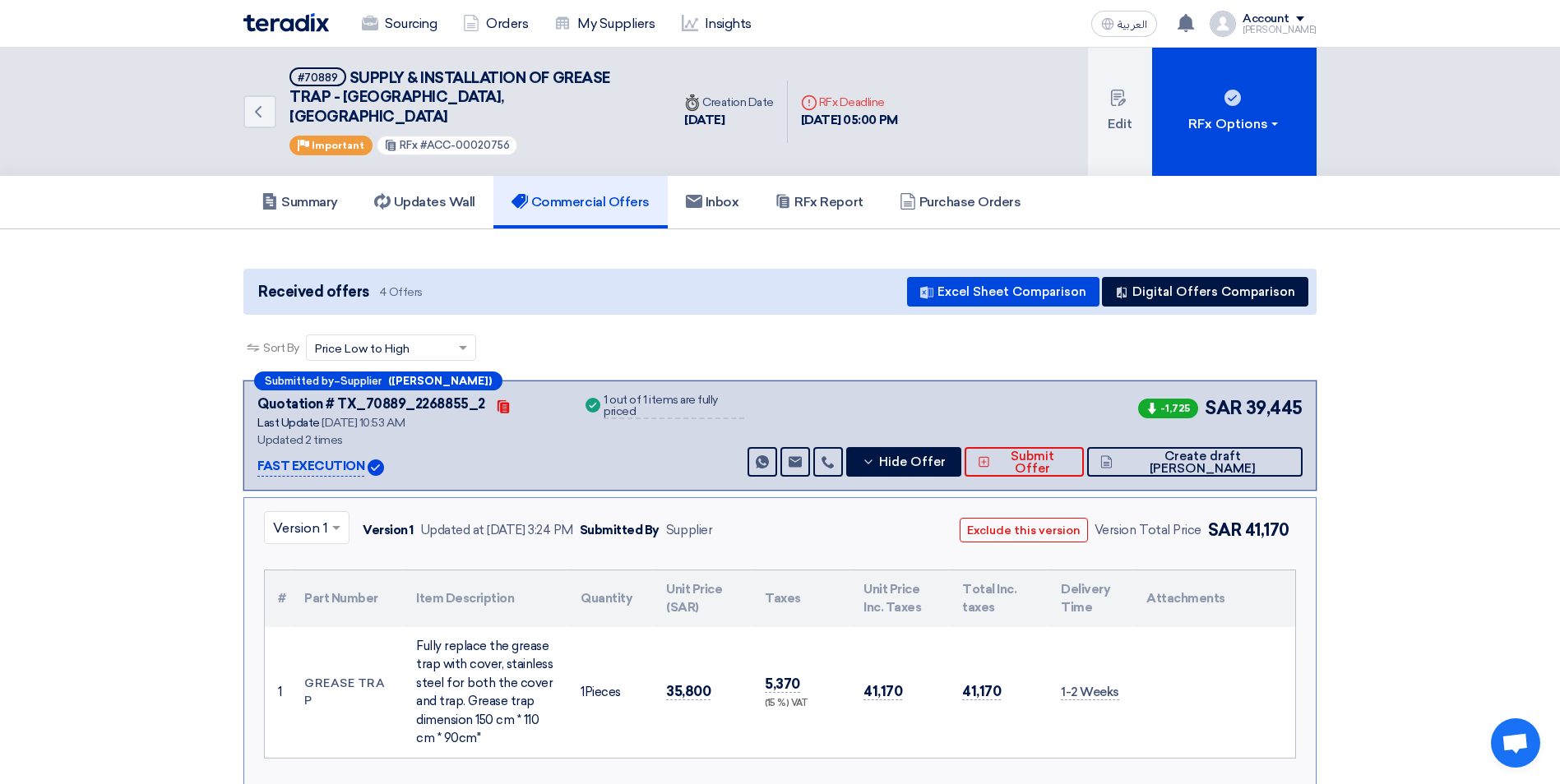
scroll to position [411, 0]
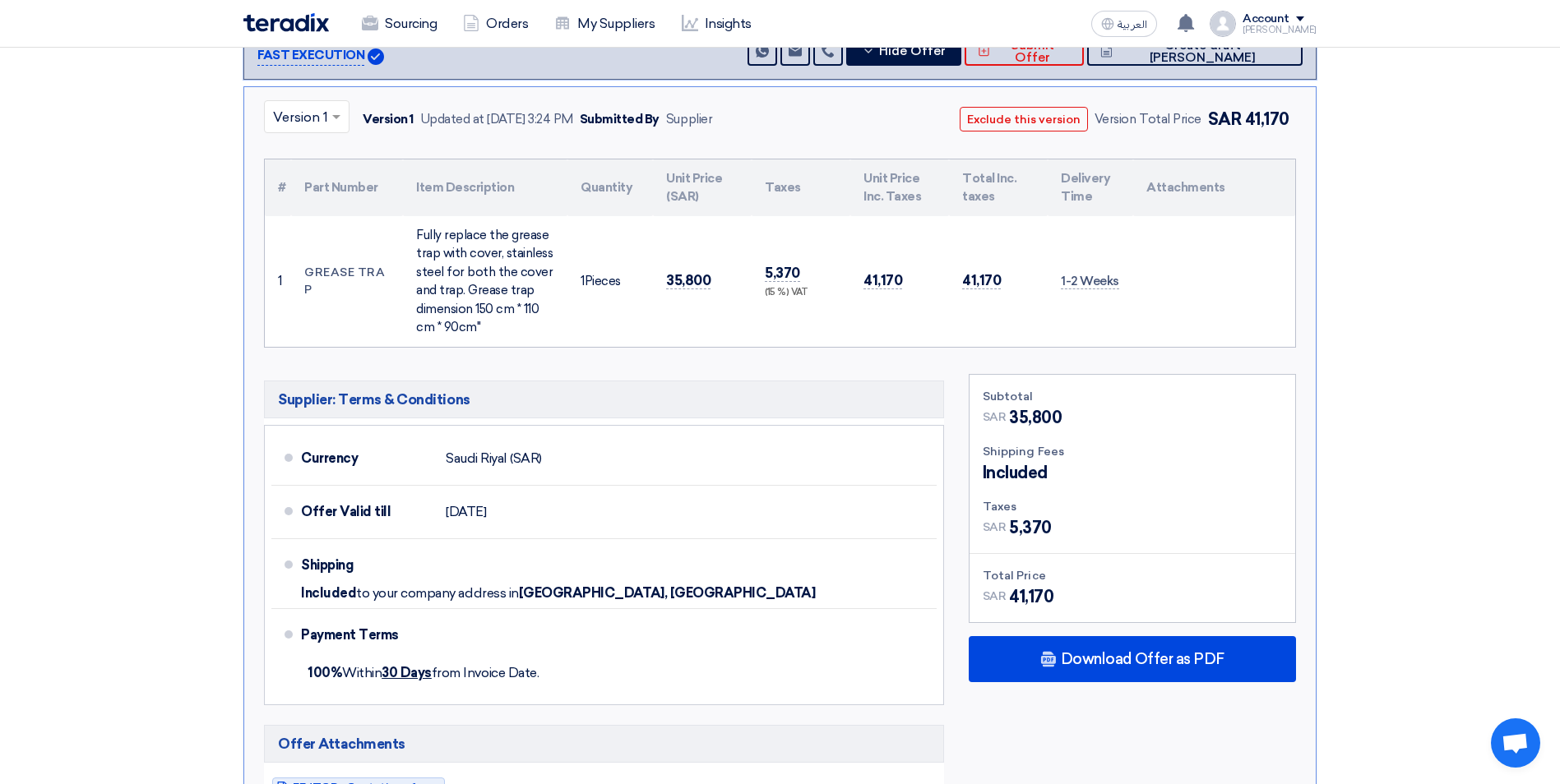
drag, startPoint x: 1058, startPoint y: 397, endPoint x: 1012, endPoint y: 397, distance: 46.0
click at [1012, 405] on span "35,800" at bounding box center [1035, 418] width 53 height 25
copy span "35,800"
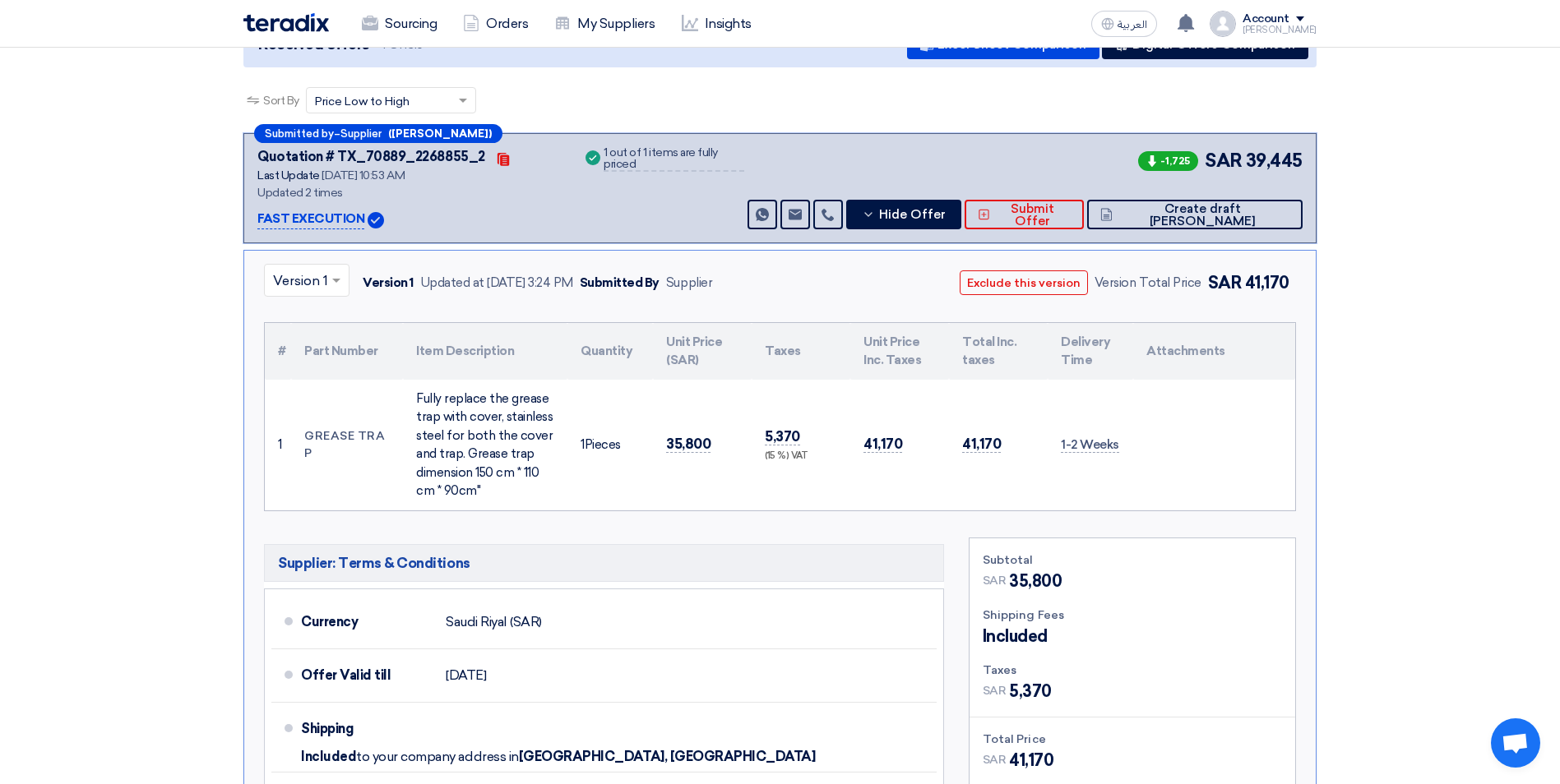
scroll to position [247, 0]
click at [330, 272] on span at bounding box center [338, 281] width 20 height 20
click at [321, 312] on span "Version 2 (Latest Version)" at bounding box center [351, 319] width 158 height 15
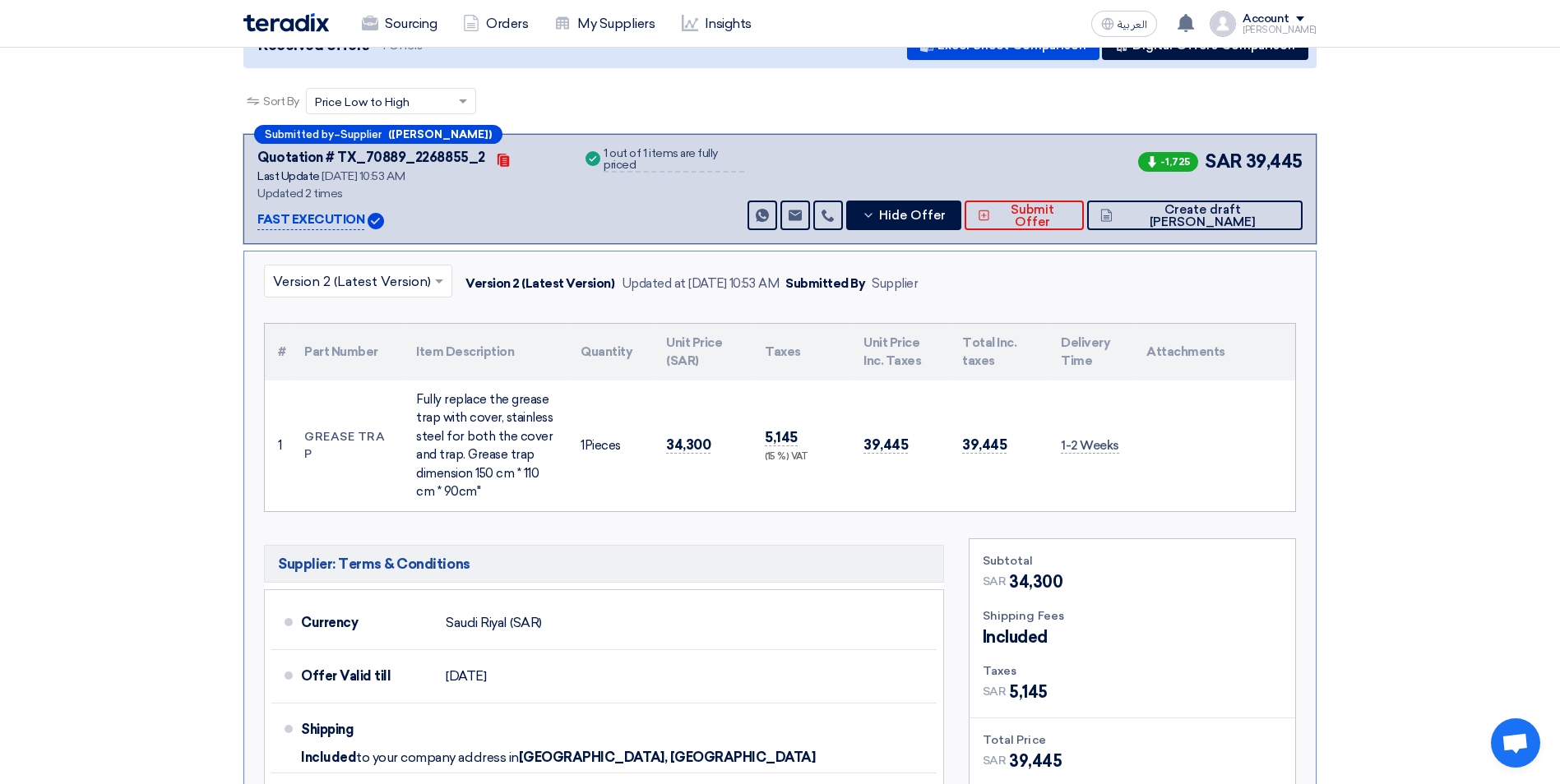
scroll to position [0, 0]
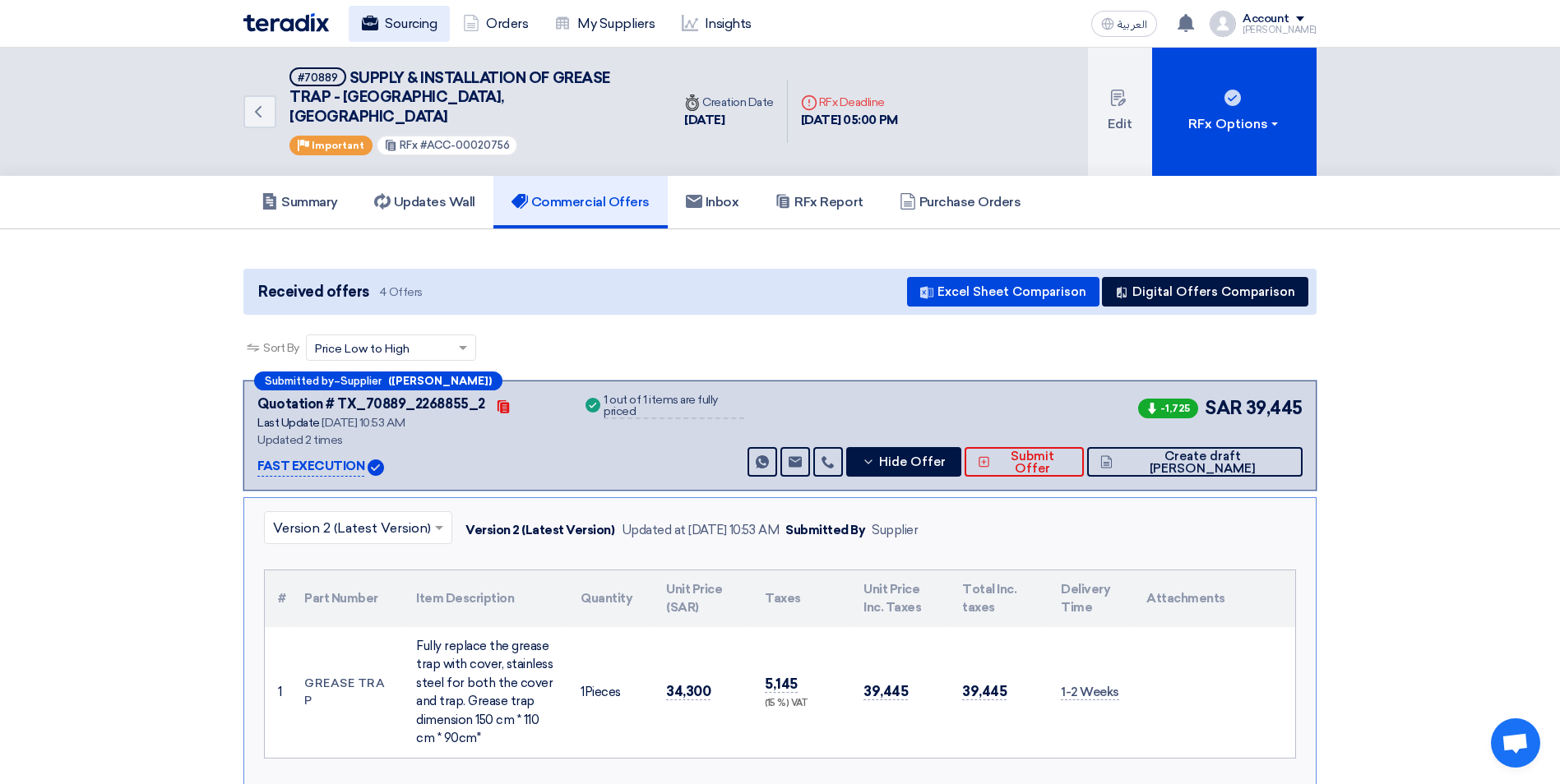
click at [409, 33] on link "Sourcing" at bounding box center [399, 24] width 101 height 36
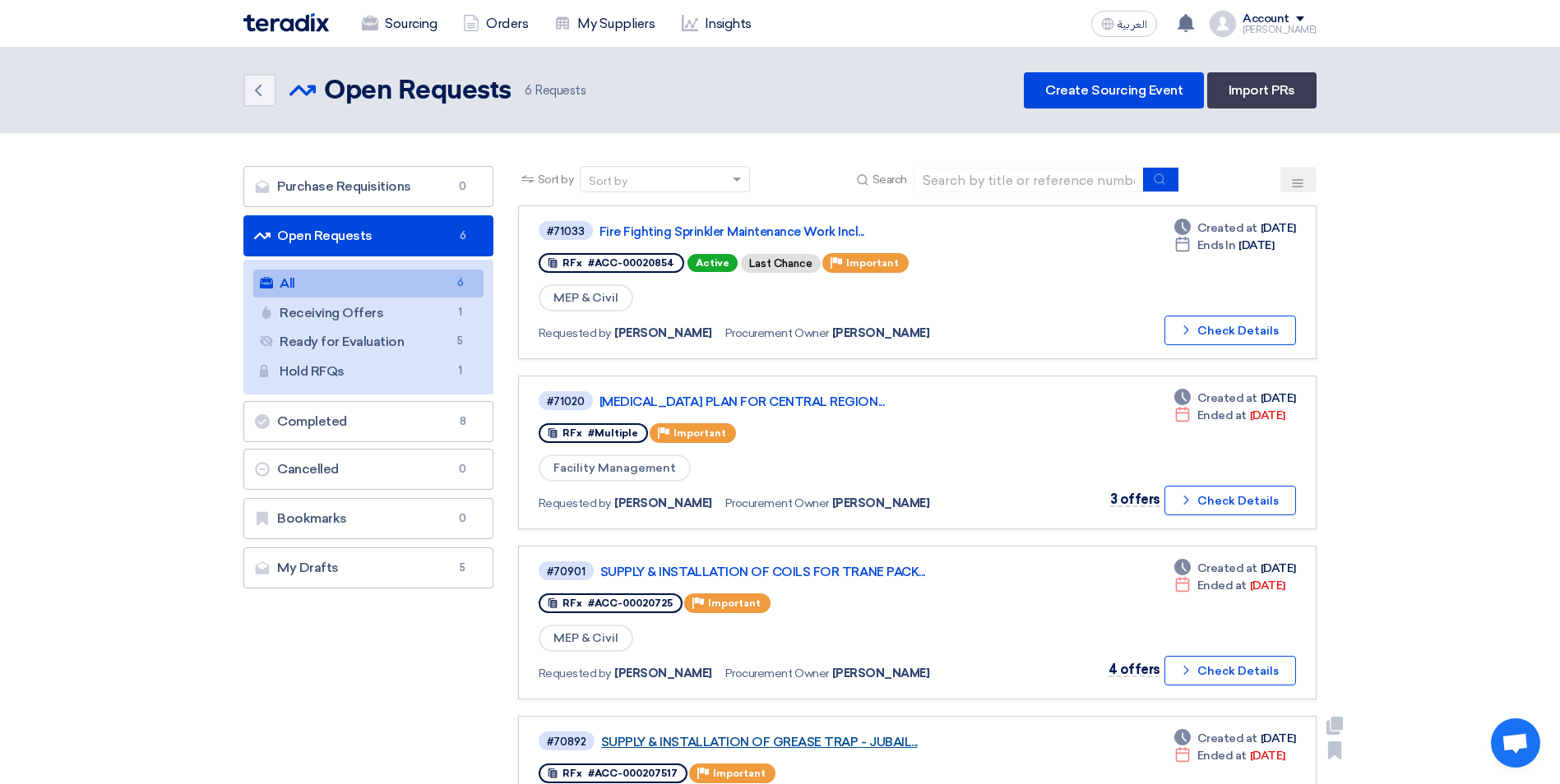
click at [843, 744] on link "SUPPLY & INSTALLATION OF GREASE TRAP - JUBAIL..." at bounding box center [806, 741] width 411 height 14
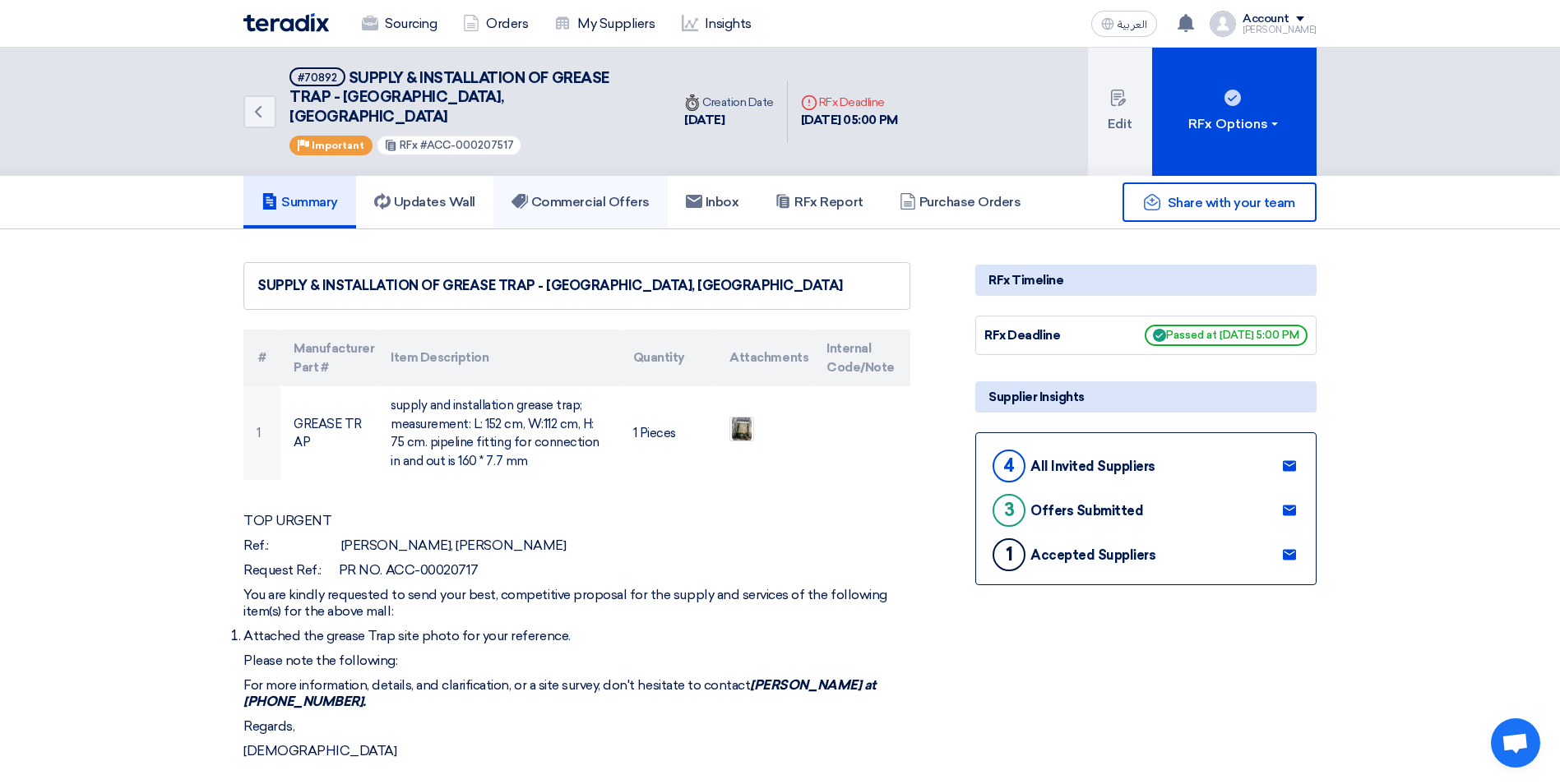
click at [555, 194] on h5 "Commercial Offers" at bounding box center [581, 202] width 138 height 16
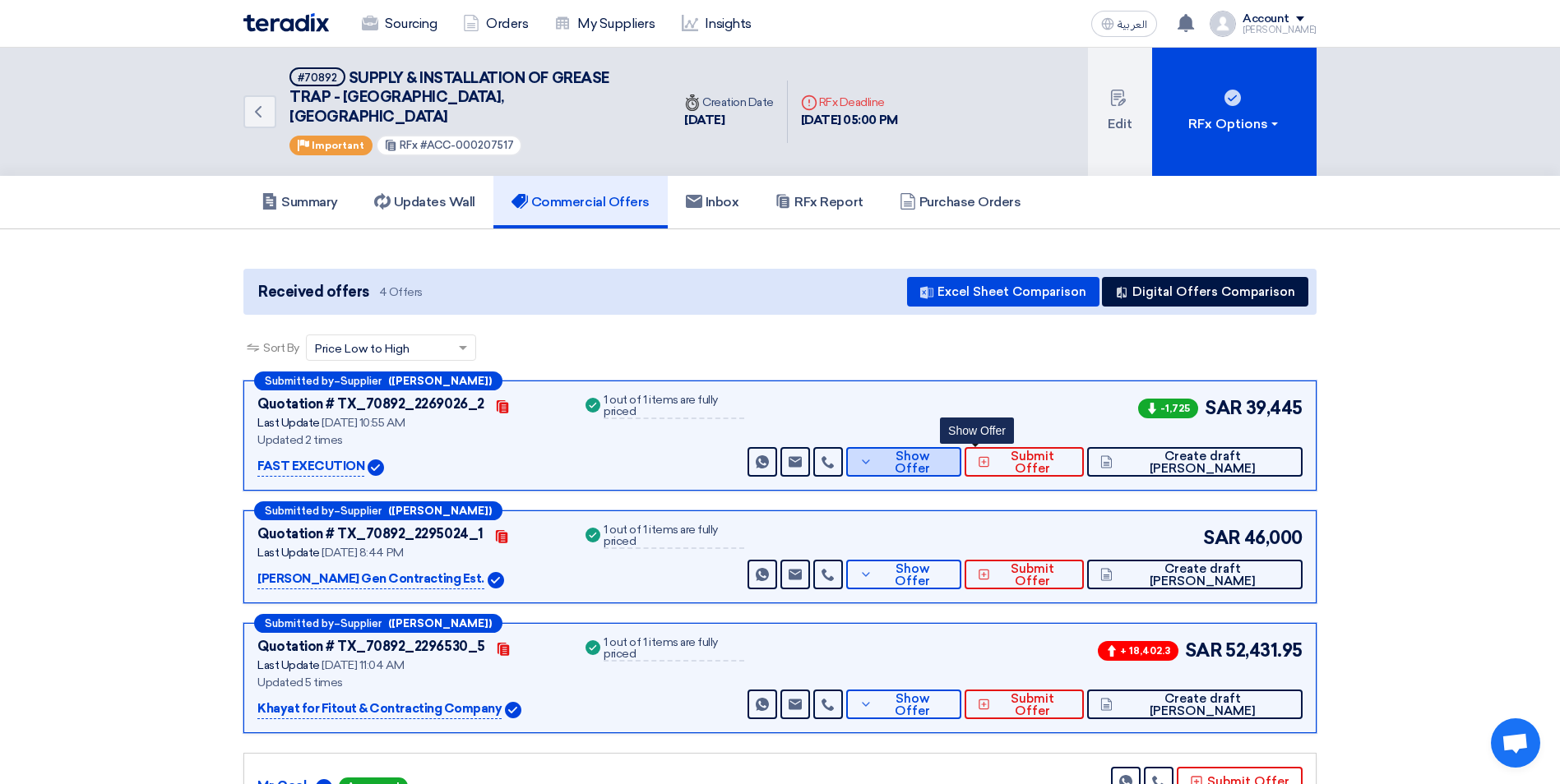
click at [948, 450] on span "Show Offer" at bounding box center [912, 463] width 72 height 25
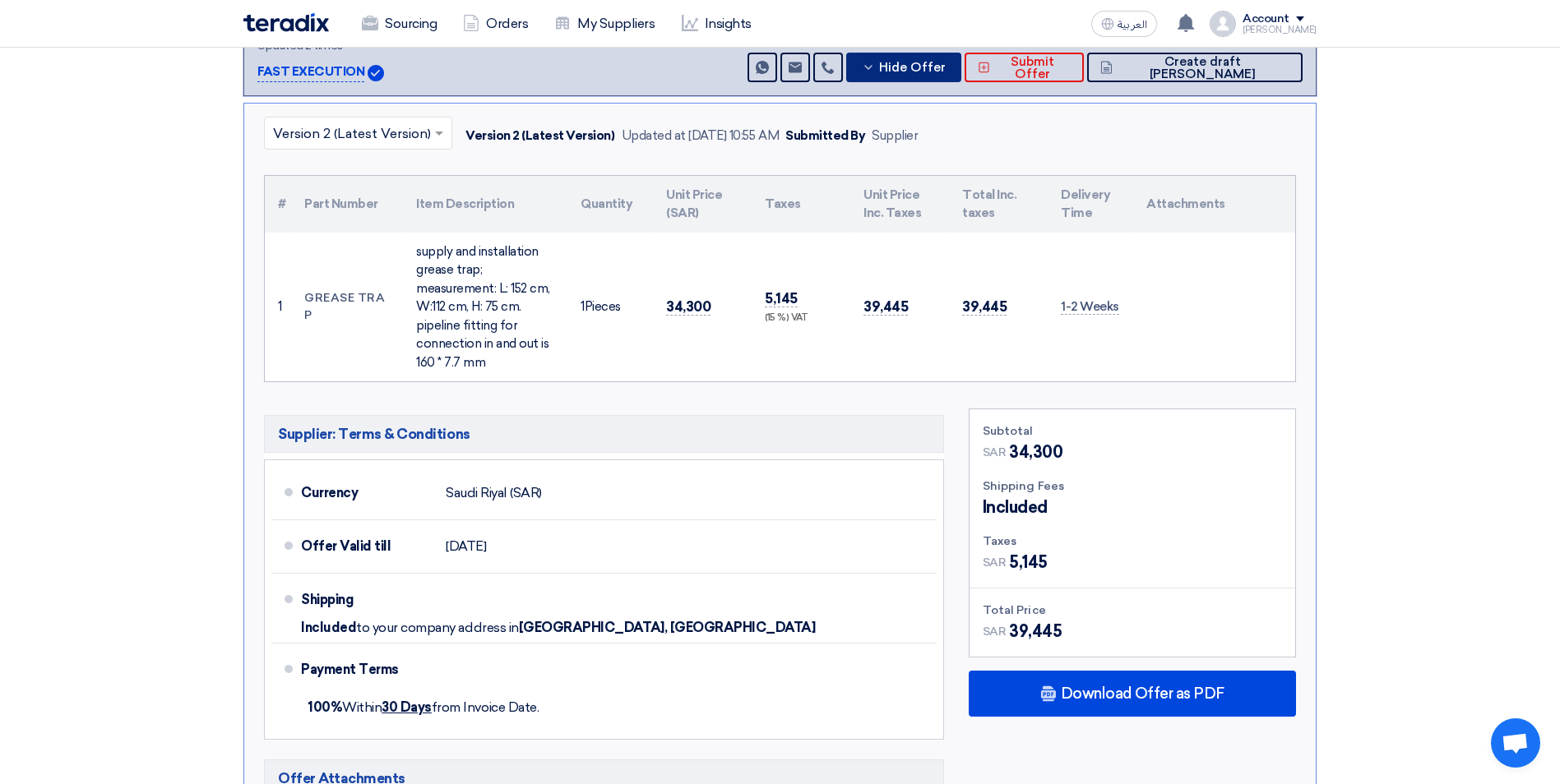
scroll to position [247, 0]
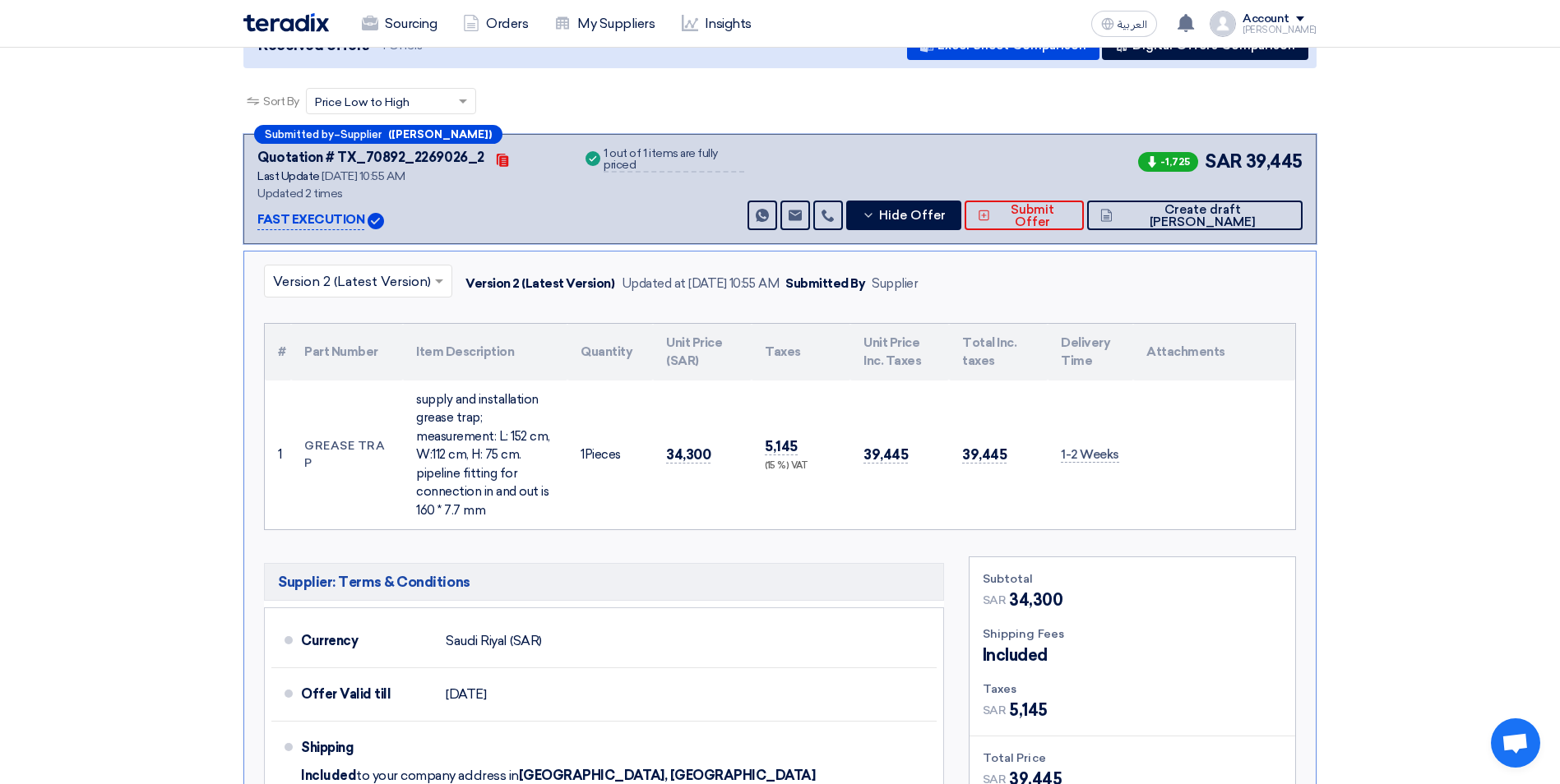
click at [420, 270] on input "text" at bounding box center [349, 283] width 154 height 27
click at [375, 337] on div "Version 1" at bounding box center [358, 353] width 187 height 33
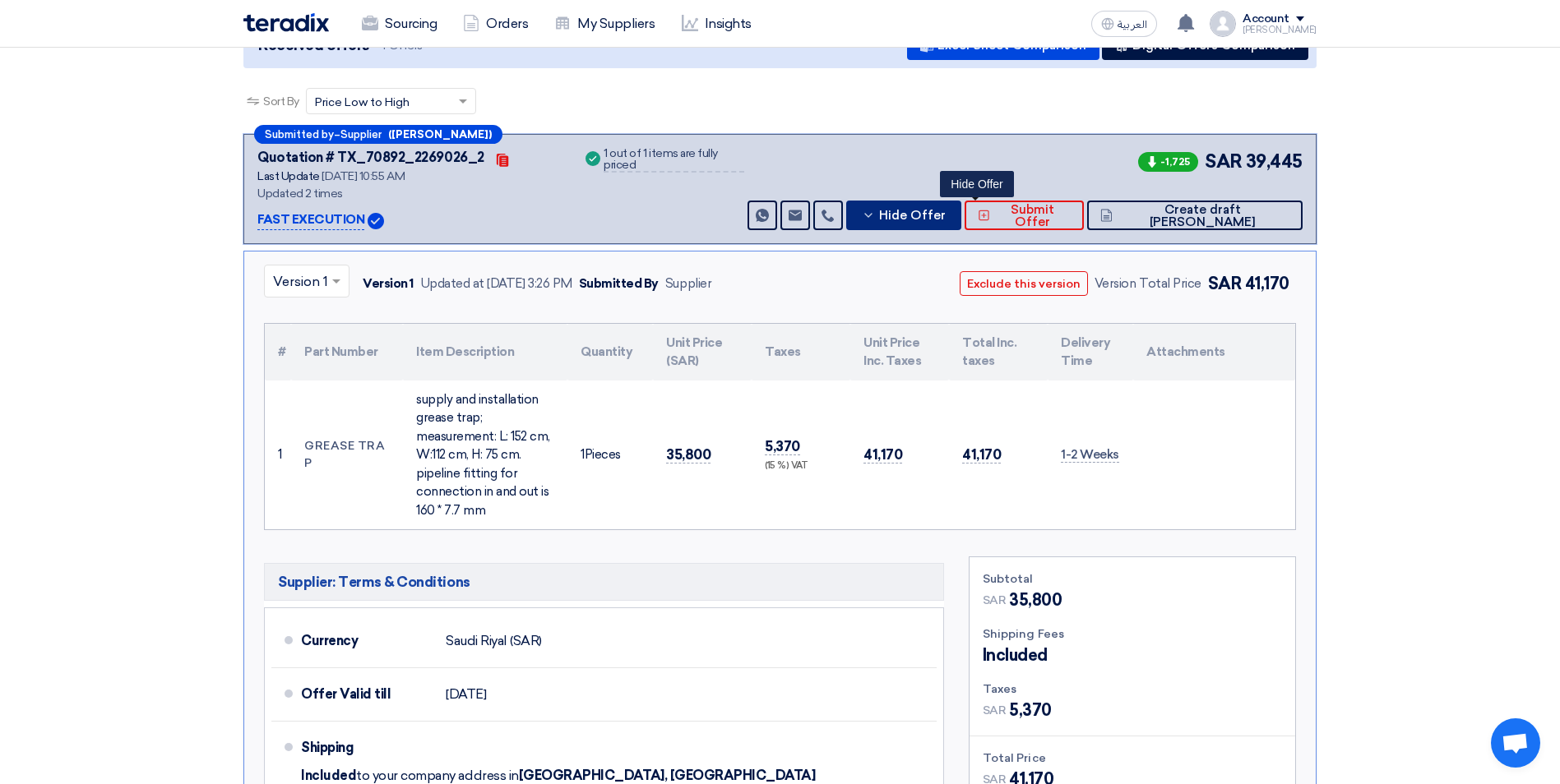
click at [875, 208] on icon at bounding box center [868, 215] width 13 height 13
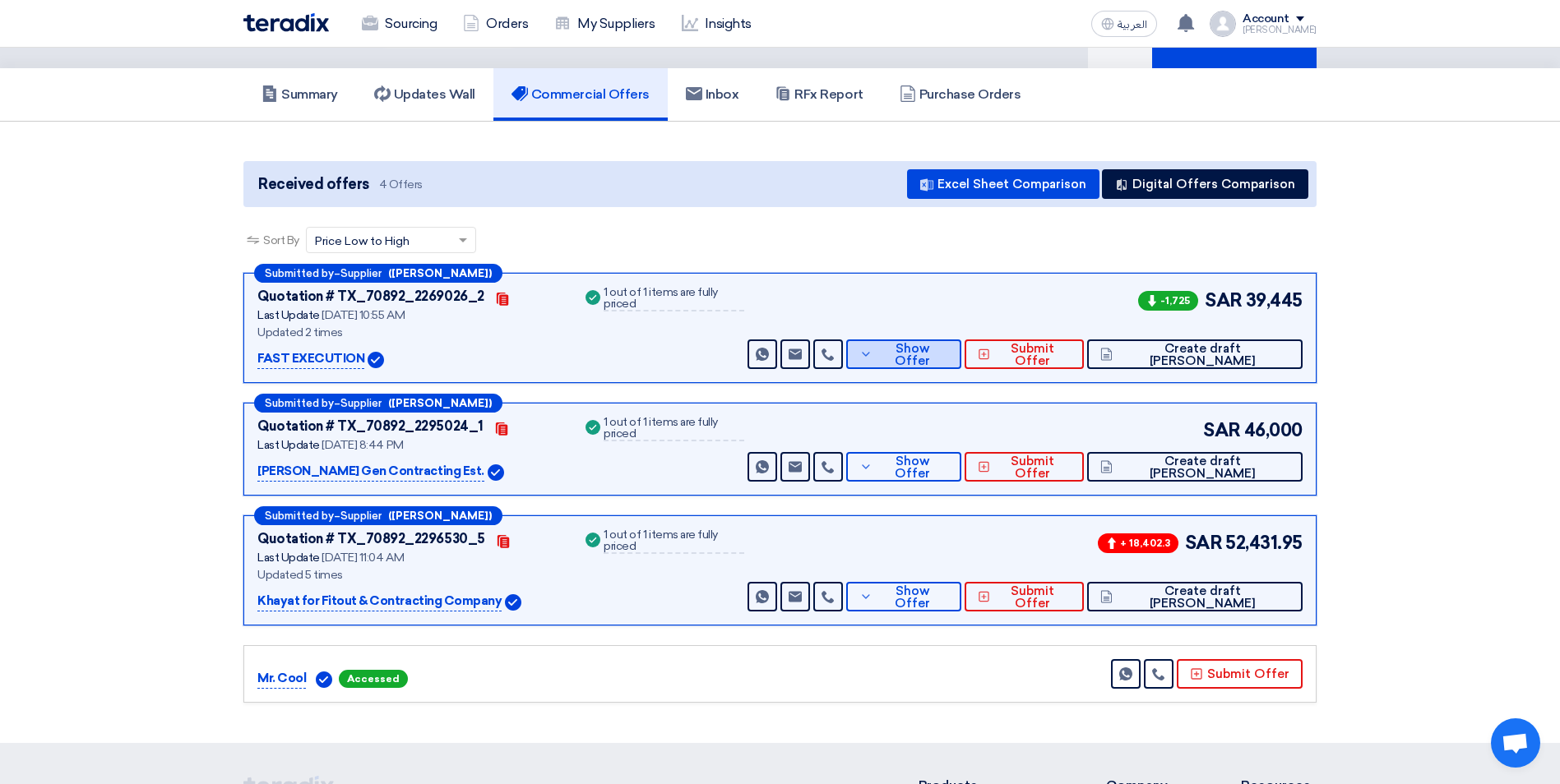
scroll to position [0, 0]
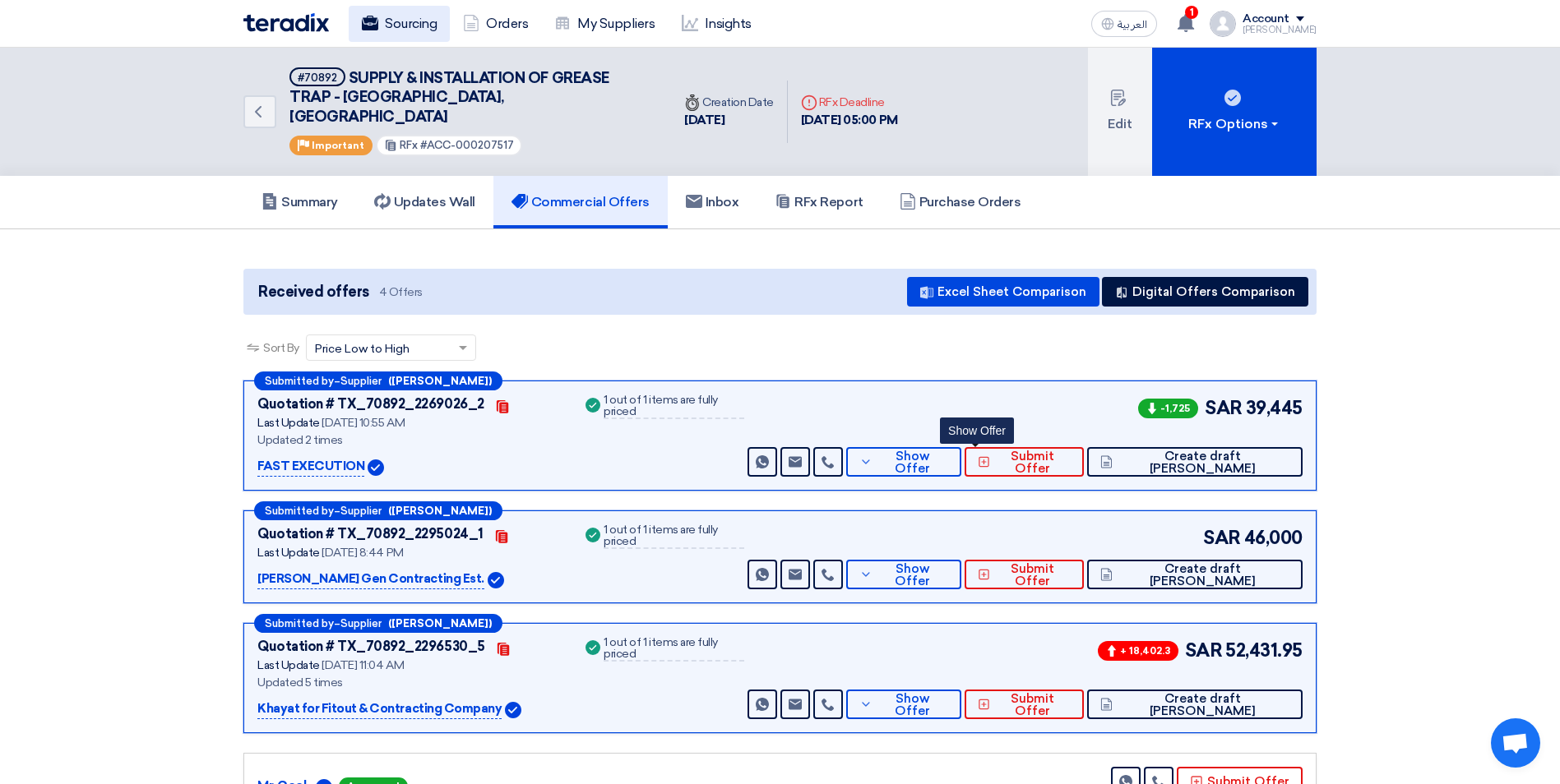
click at [428, 18] on link "Sourcing" at bounding box center [399, 24] width 101 height 36
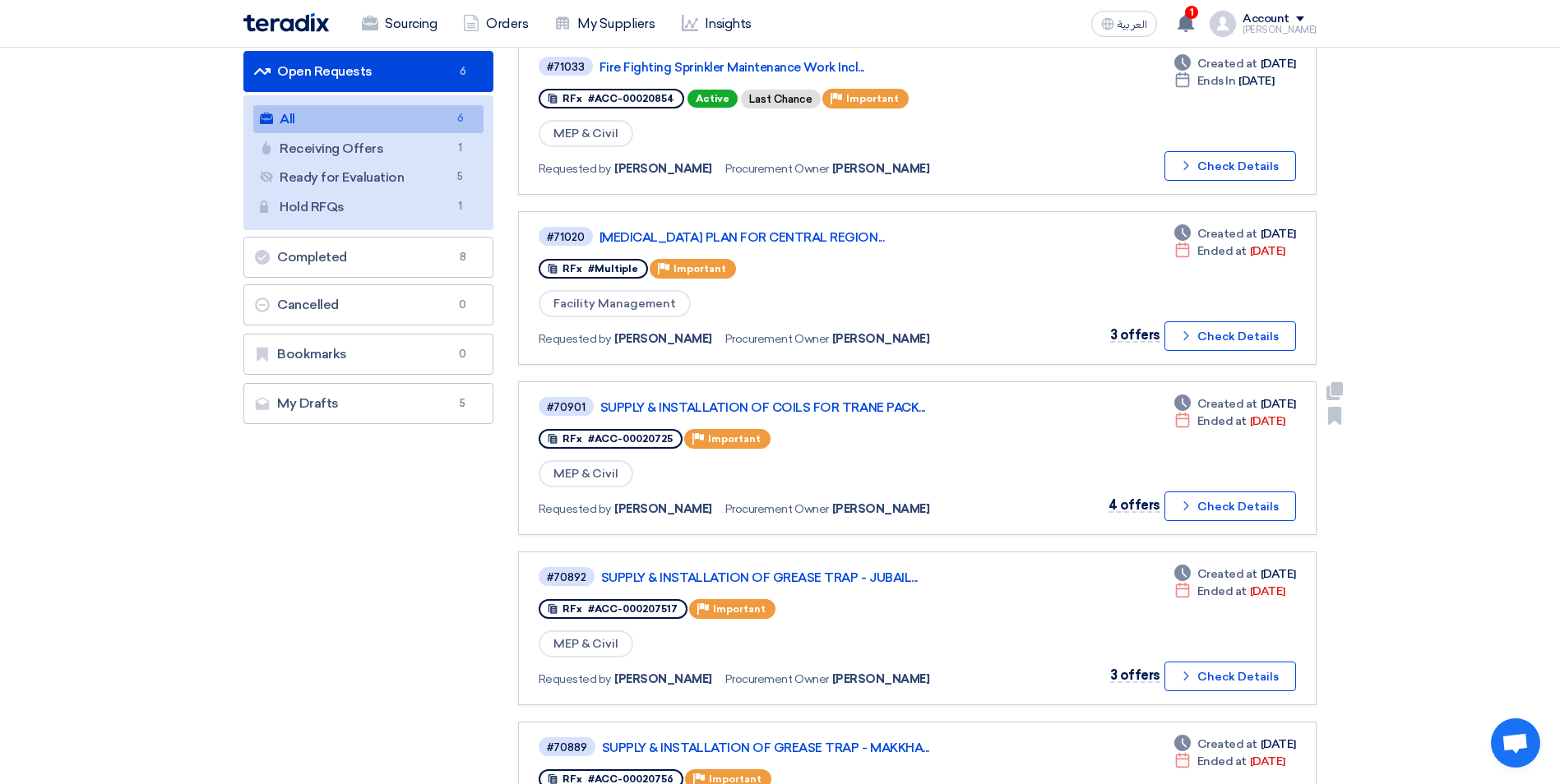
scroll to position [247, 0]
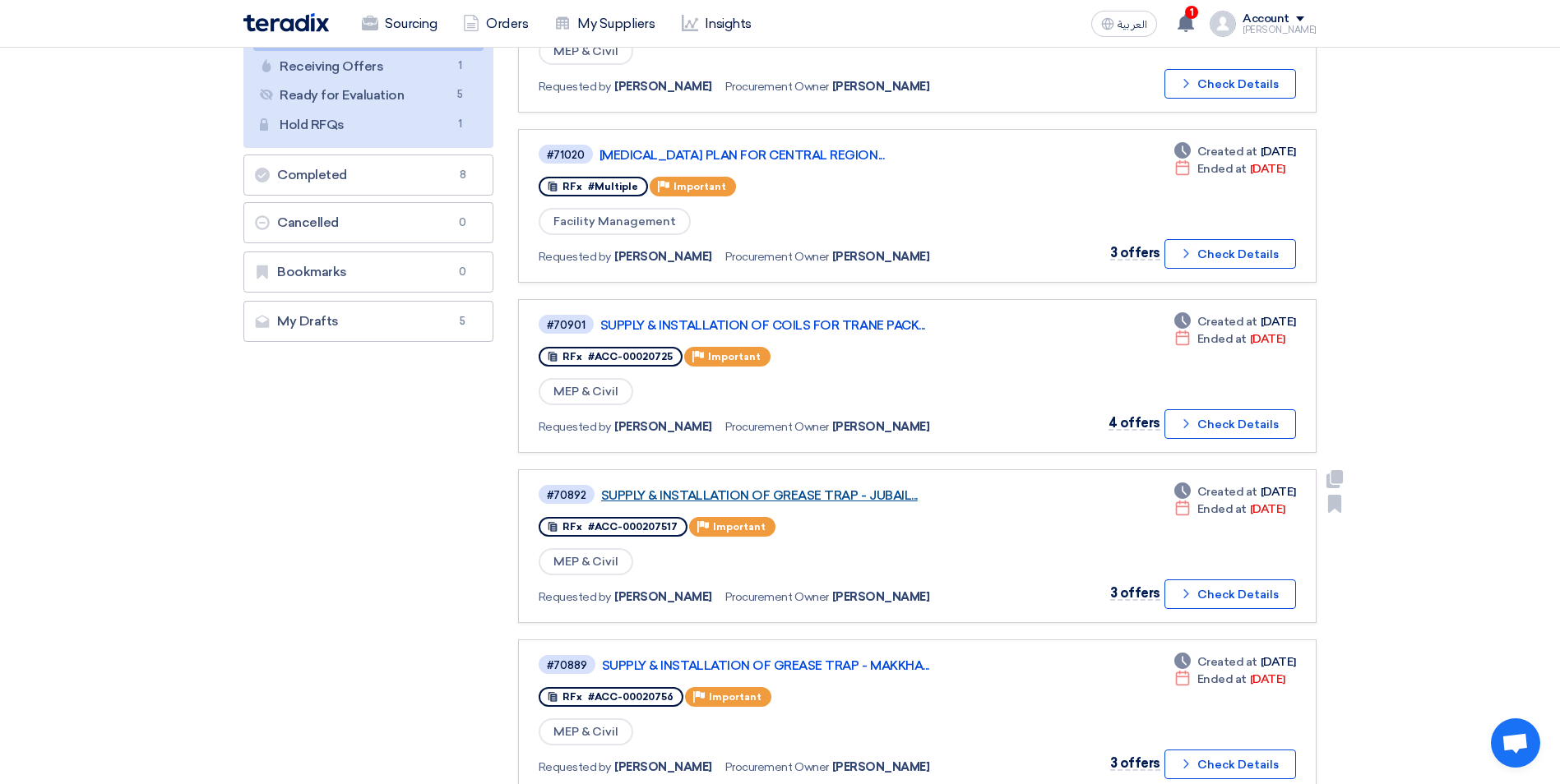
click at [881, 489] on link "SUPPLY & INSTALLATION OF GREASE TRAP - JUBAIL..." at bounding box center [806, 495] width 411 height 14
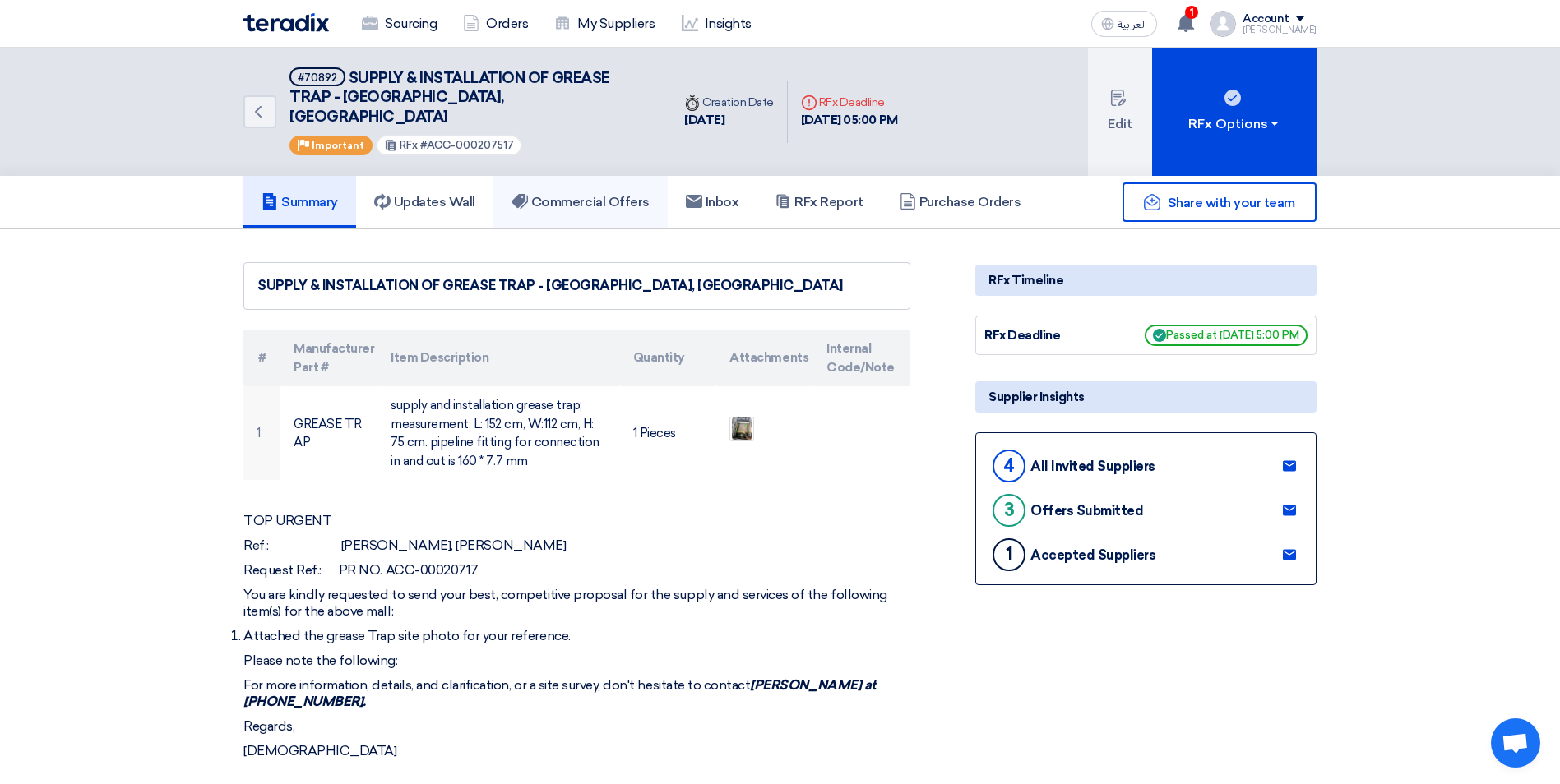
click at [610, 194] on h5 "Commercial Offers" at bounding box center [581, 202] width 138 height 16
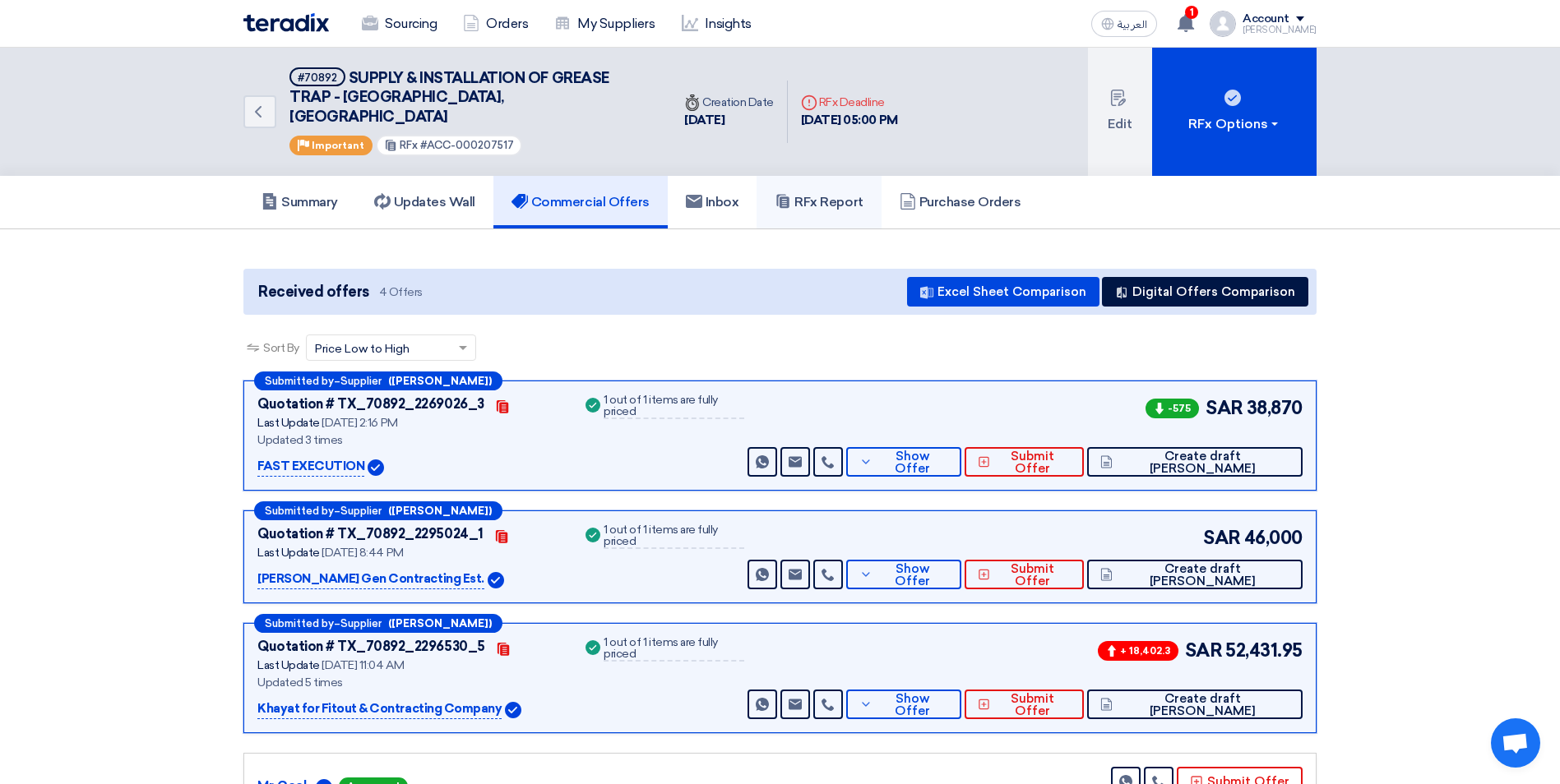
click at [863, 194] on h5 "RFx Report" at bounding box center [819, 202] width 88 height 16
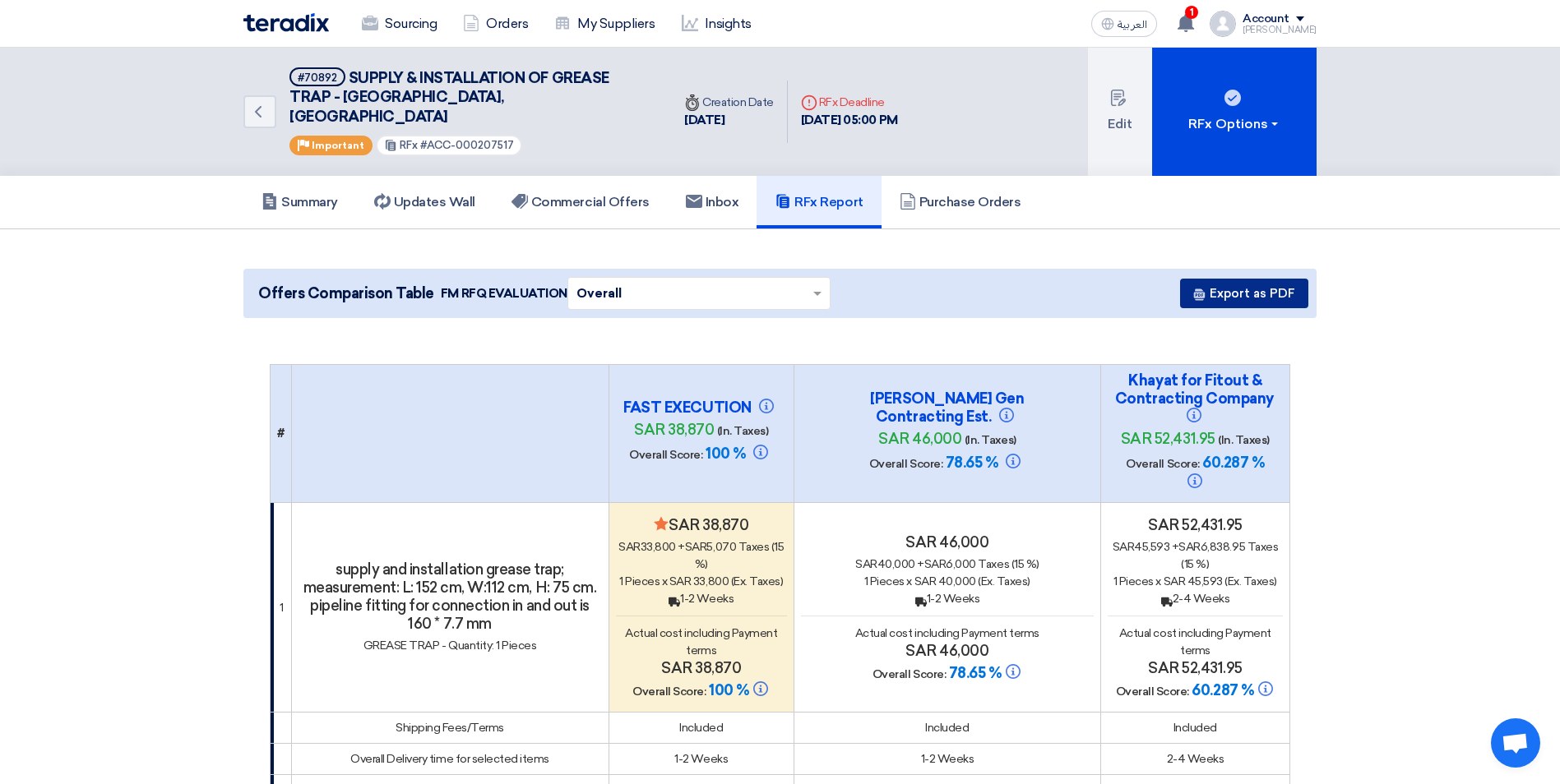
click at [1282, 278] on button "Export as PDF" at bounding box center [1243, 293] width 128 height 30
click at [560, 194] on h5 "Commercial Offers" at bounding box center [581, 202] width 138 height 16
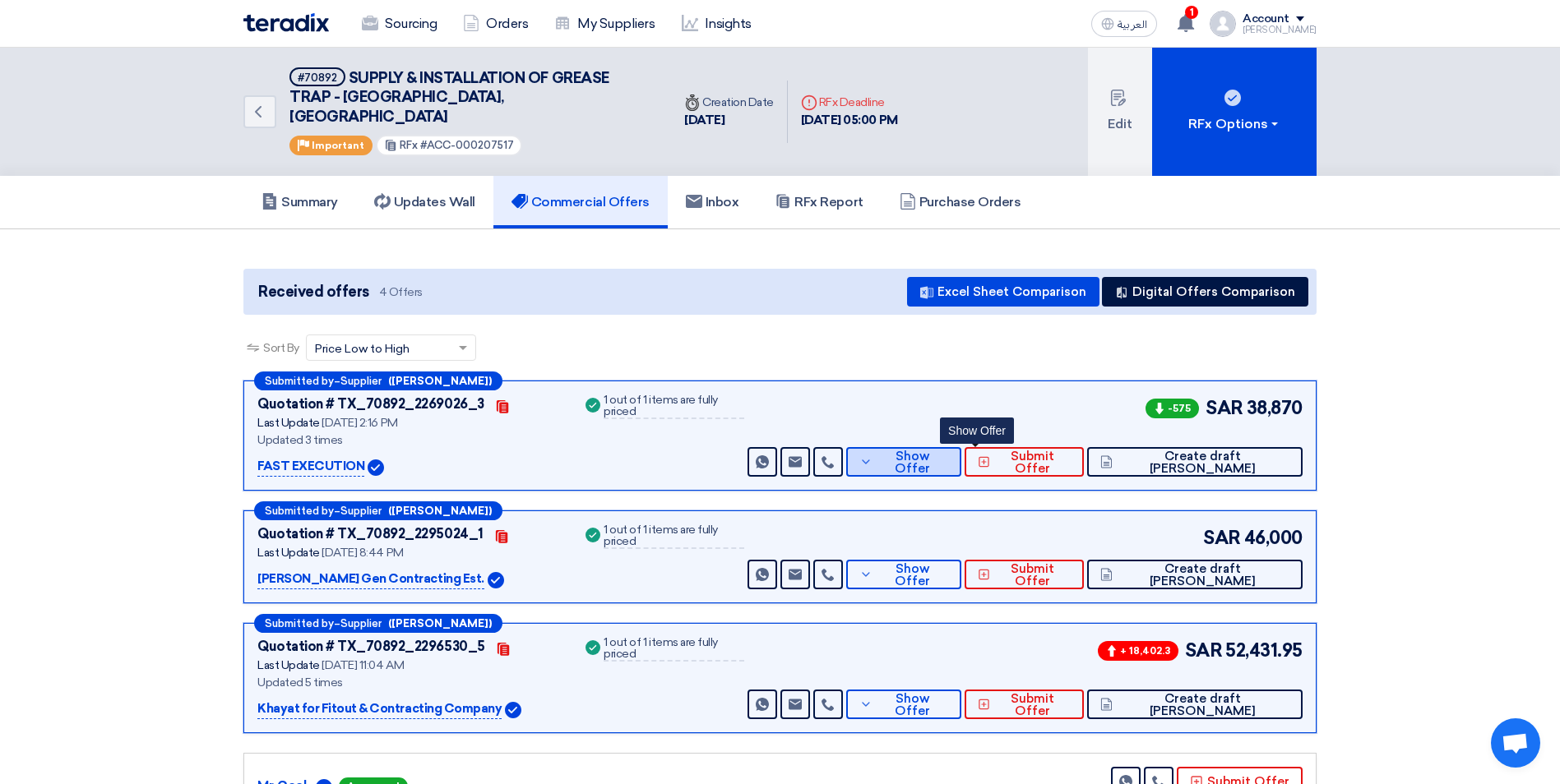
click at [948, 450] on span "Show Offer" at bounding box center [912, 463] width 72 height 25
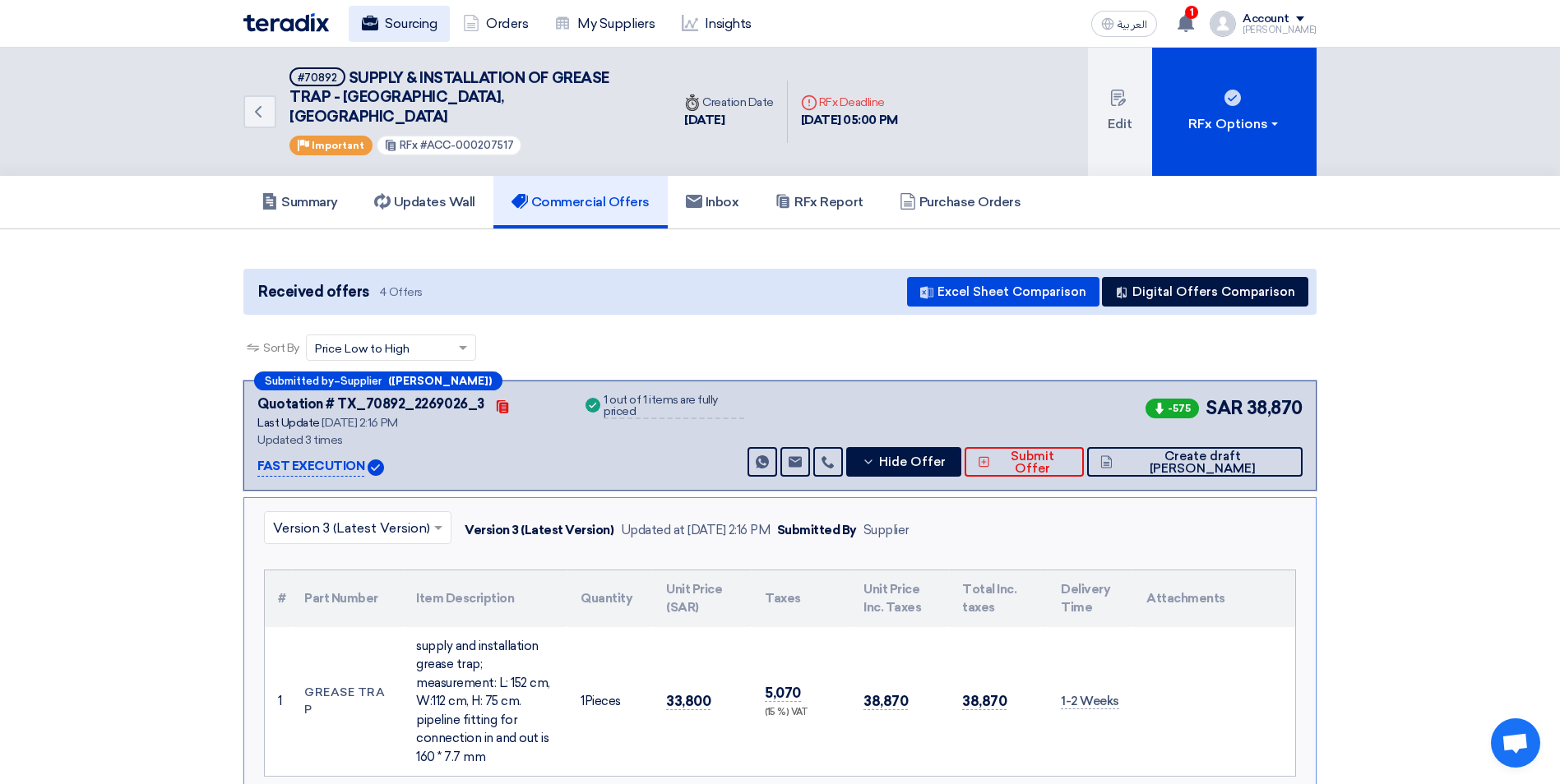
click at [406, 24] on link "Sourcing" at bounding box center [399, 24] width 101 height 36
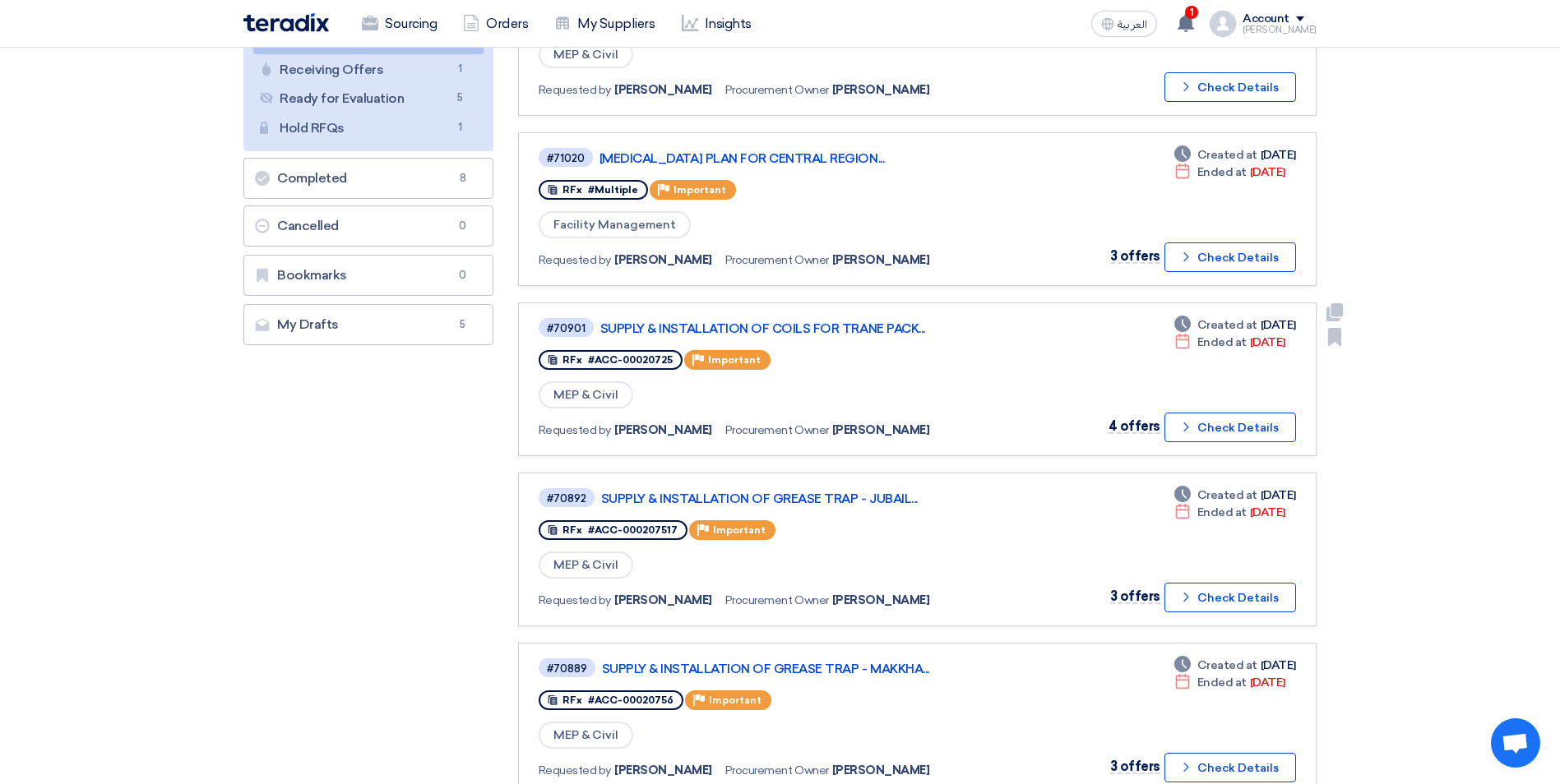
scroll to position [247, 0]
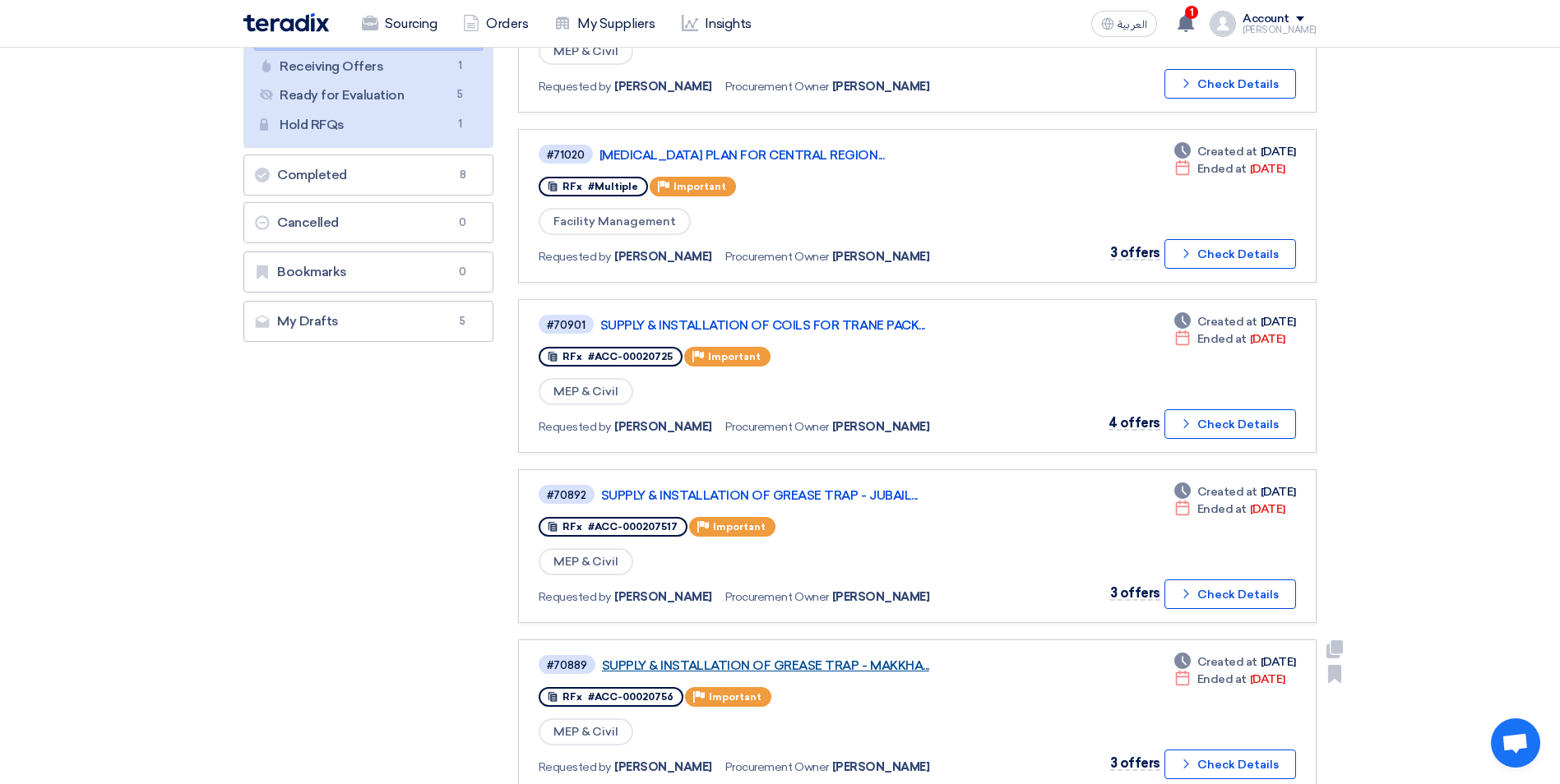
click at [833, 664] on link "SUPPLY & INSTALLATION OF GREASE TRAP - MAKKHA..." at bounding box center [807, 665] width 411 height 14
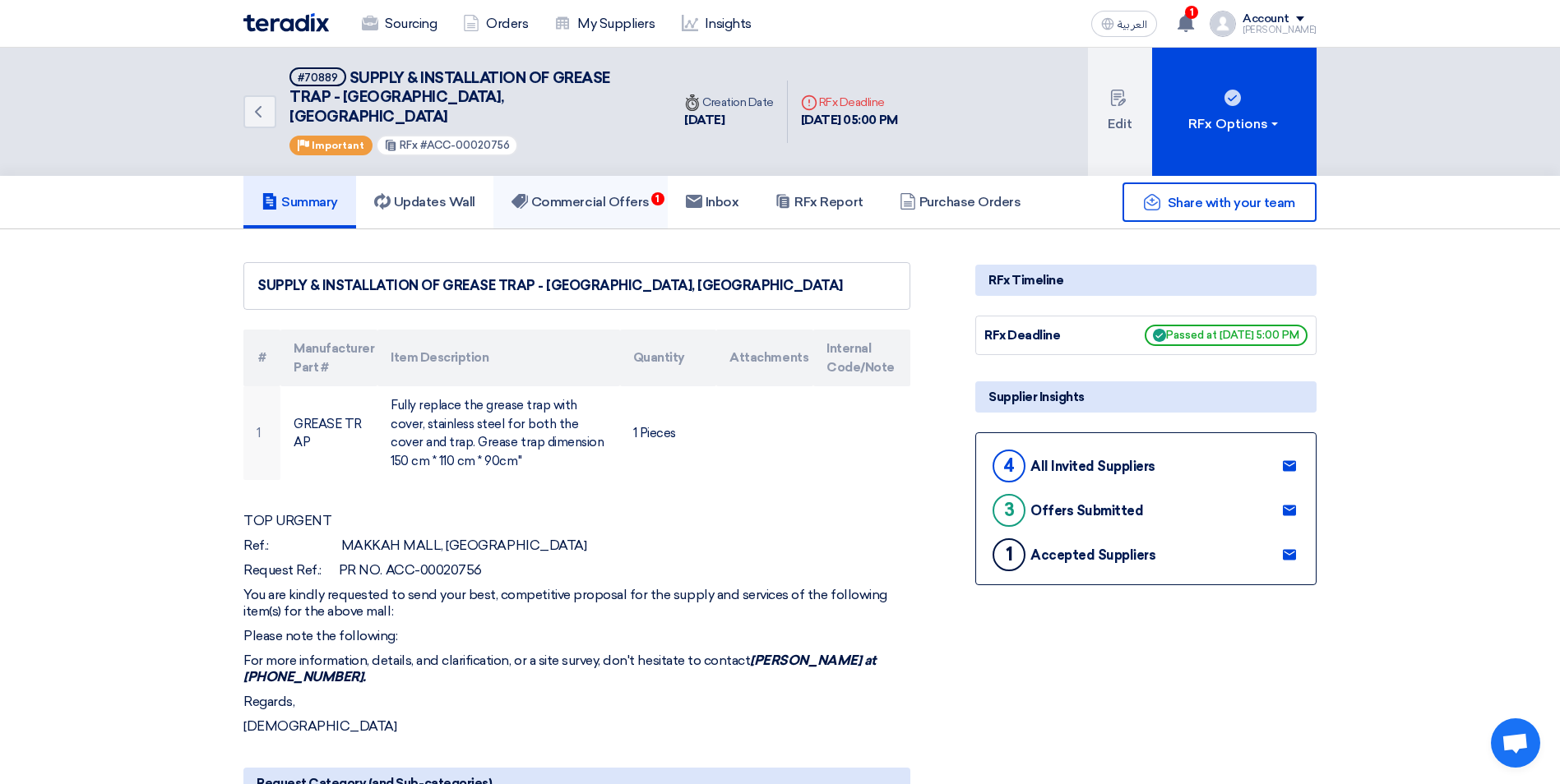
click at [621, 194] on h5 "Commercial Offers 1" at bounding box center [581, 202] width 138 height 16
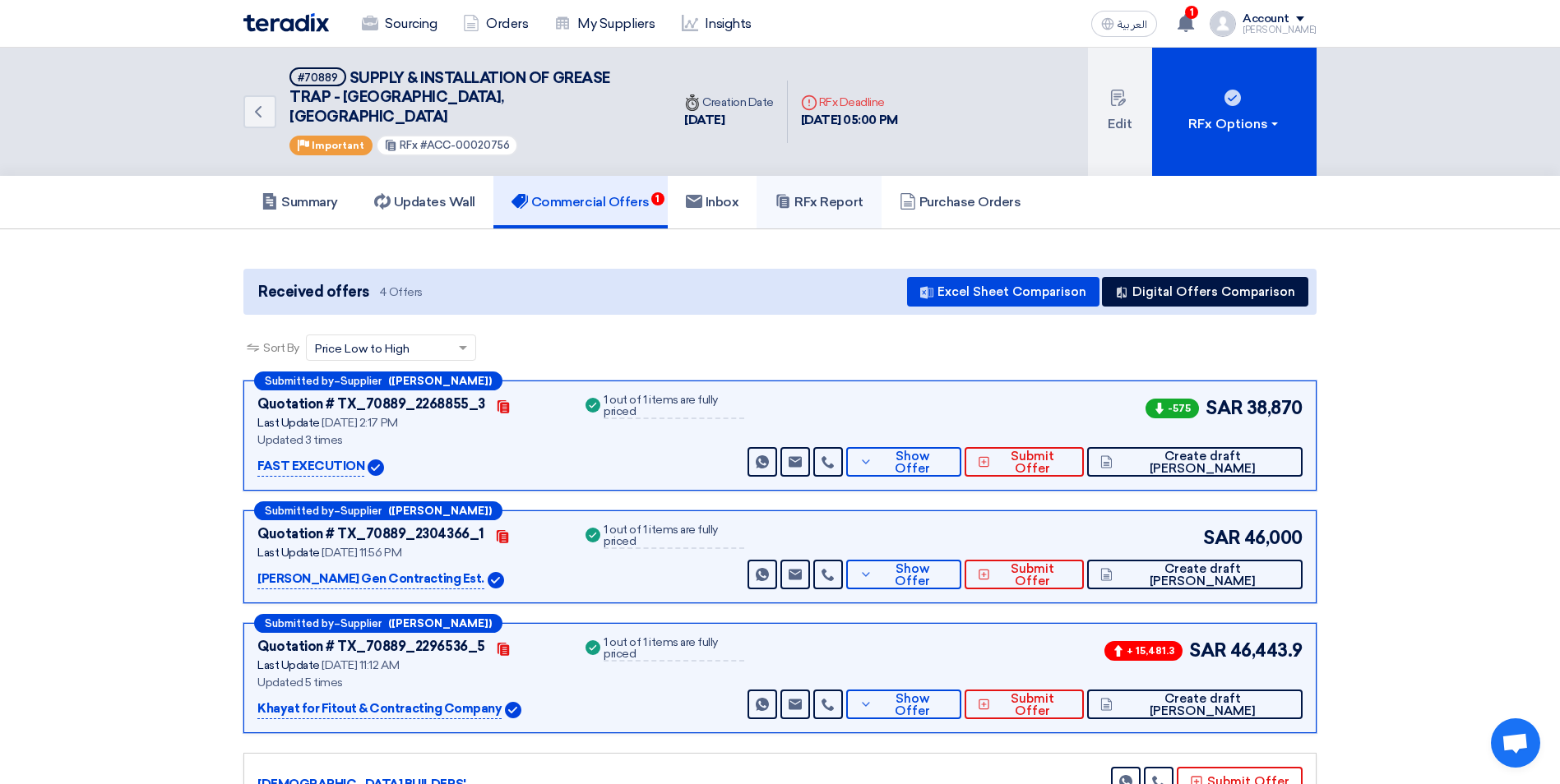
click at [860, 193] on link "RFx Report" at bounding box center [819, 202] width 124 height 53
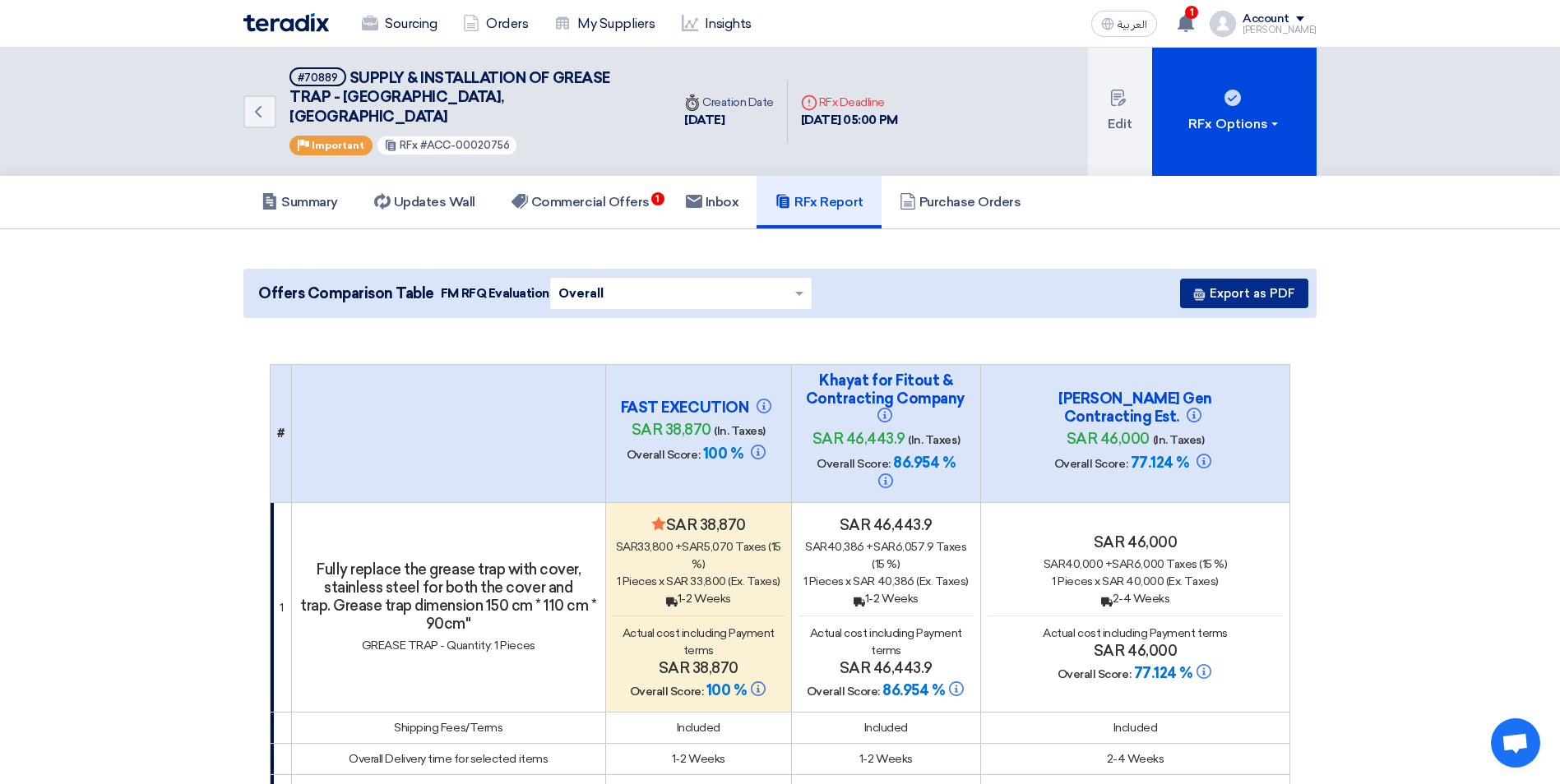
click at [1247, 278] on button "Export as PDF" at bounding box center [1243, 293] width 128 height 30
click at [632, 194] on h5 "Commercial Offers 1" at bounding box center [581, 202] width 138 height 16
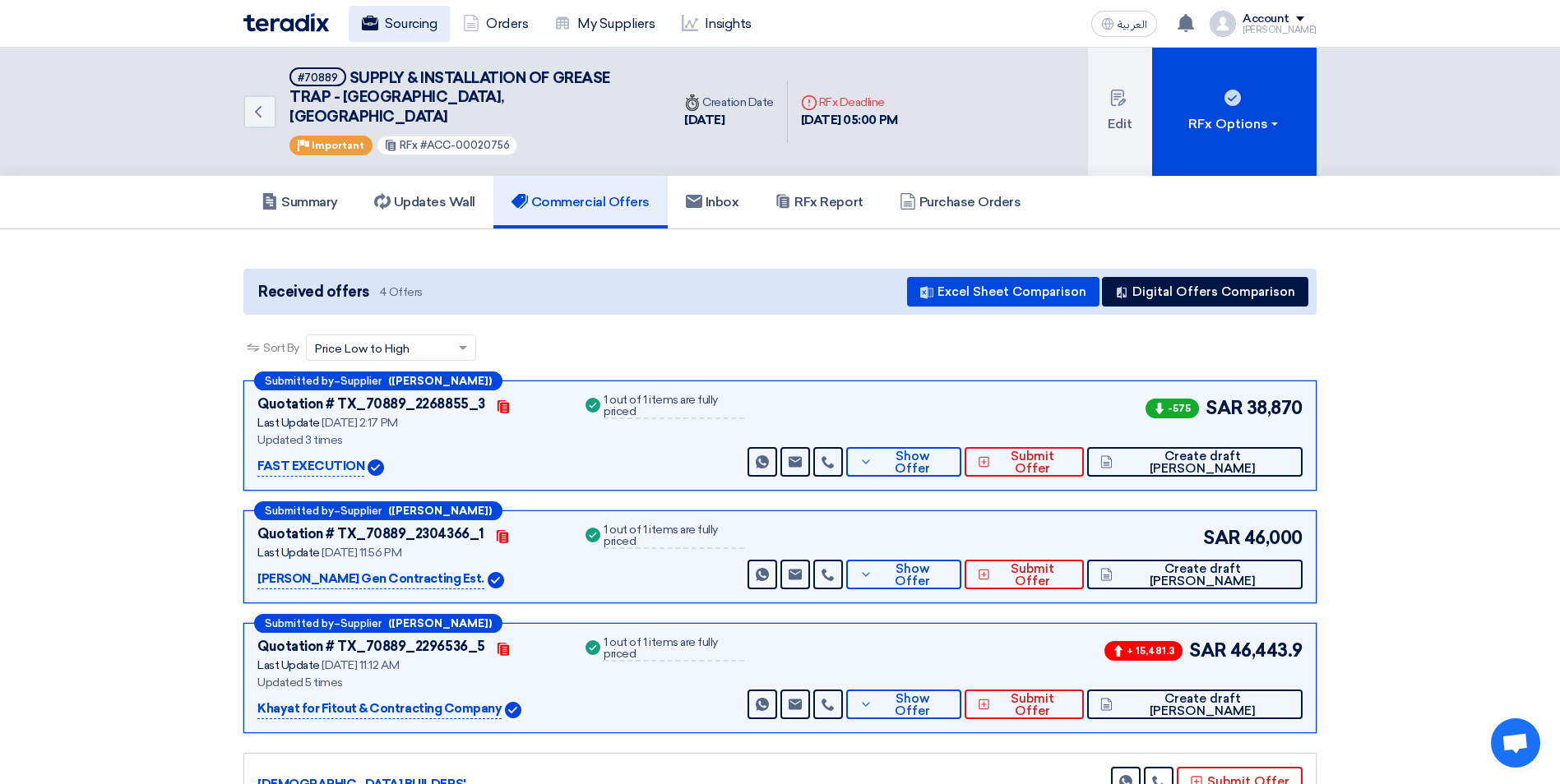
click at [414, 17] on link "Sourcing" at bounding box center [399, 24] width 101 height 36
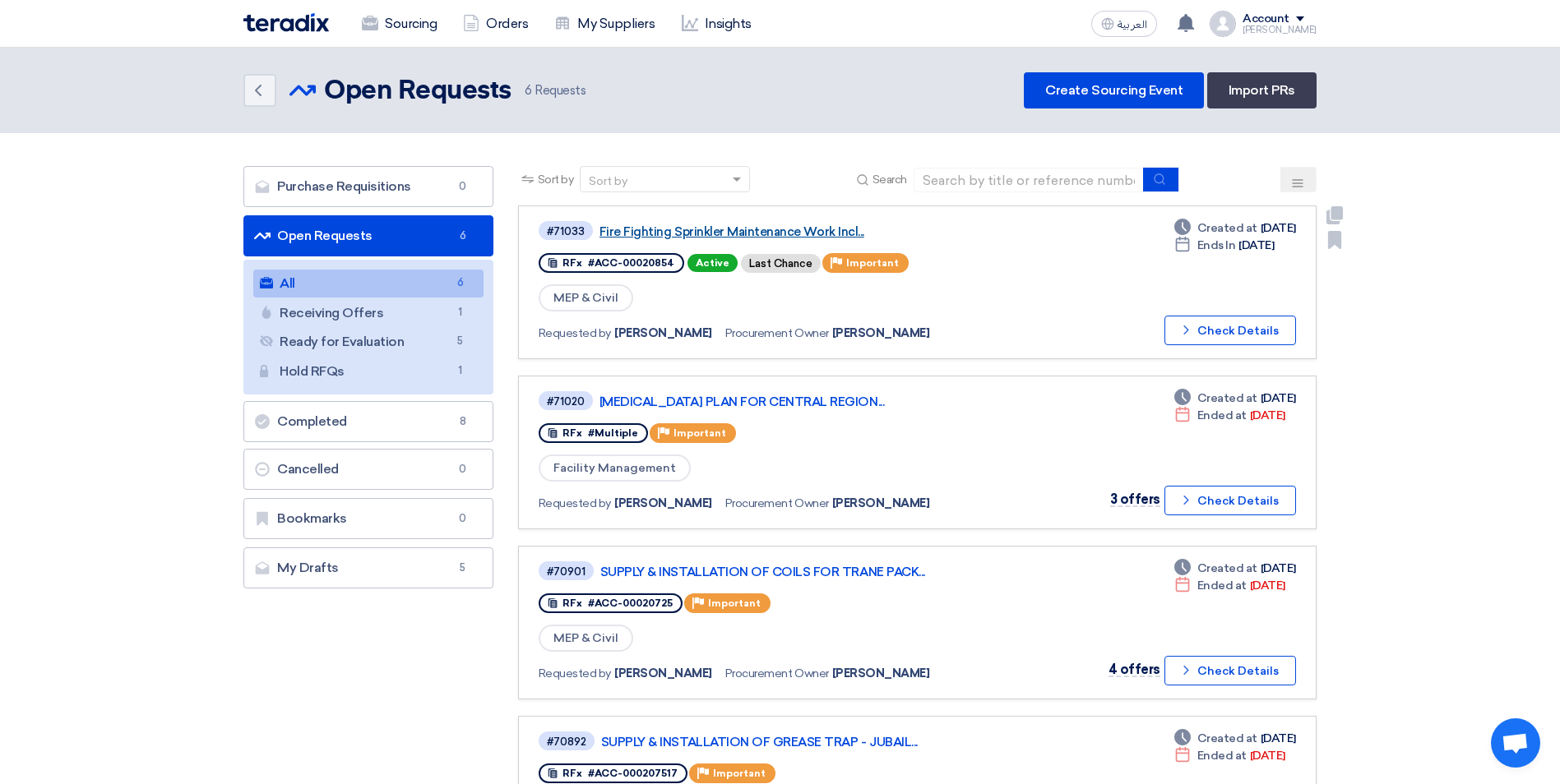
click at [816, 236] on link "Fire Fighting Sprinkler Maintenance Work Incl..." at bounding box center [805, 231] width 411 height 14
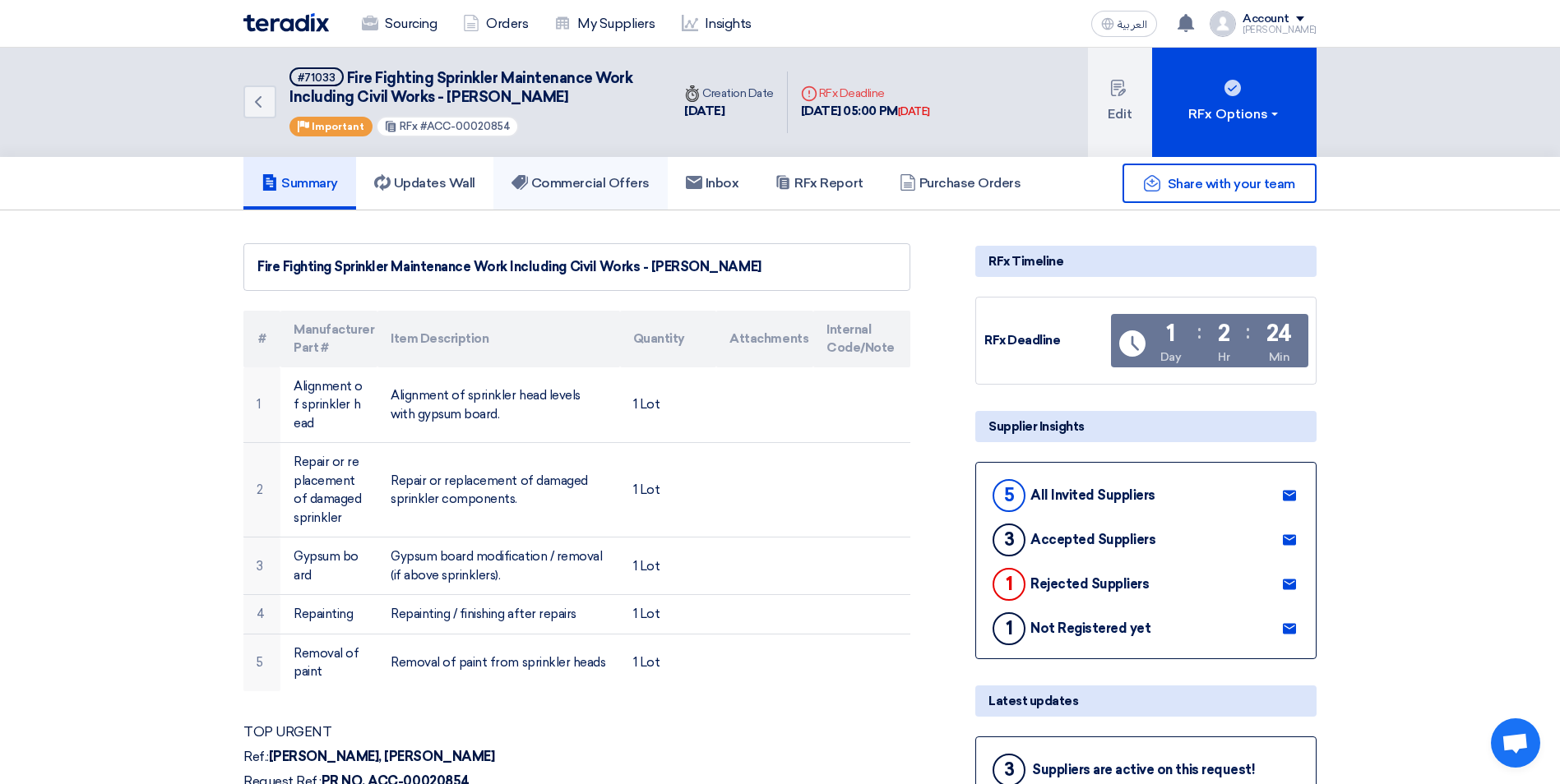
click at [586, 176] on h5 "Commercial Offers" at bounding box center [581, 183] width 138 height 16
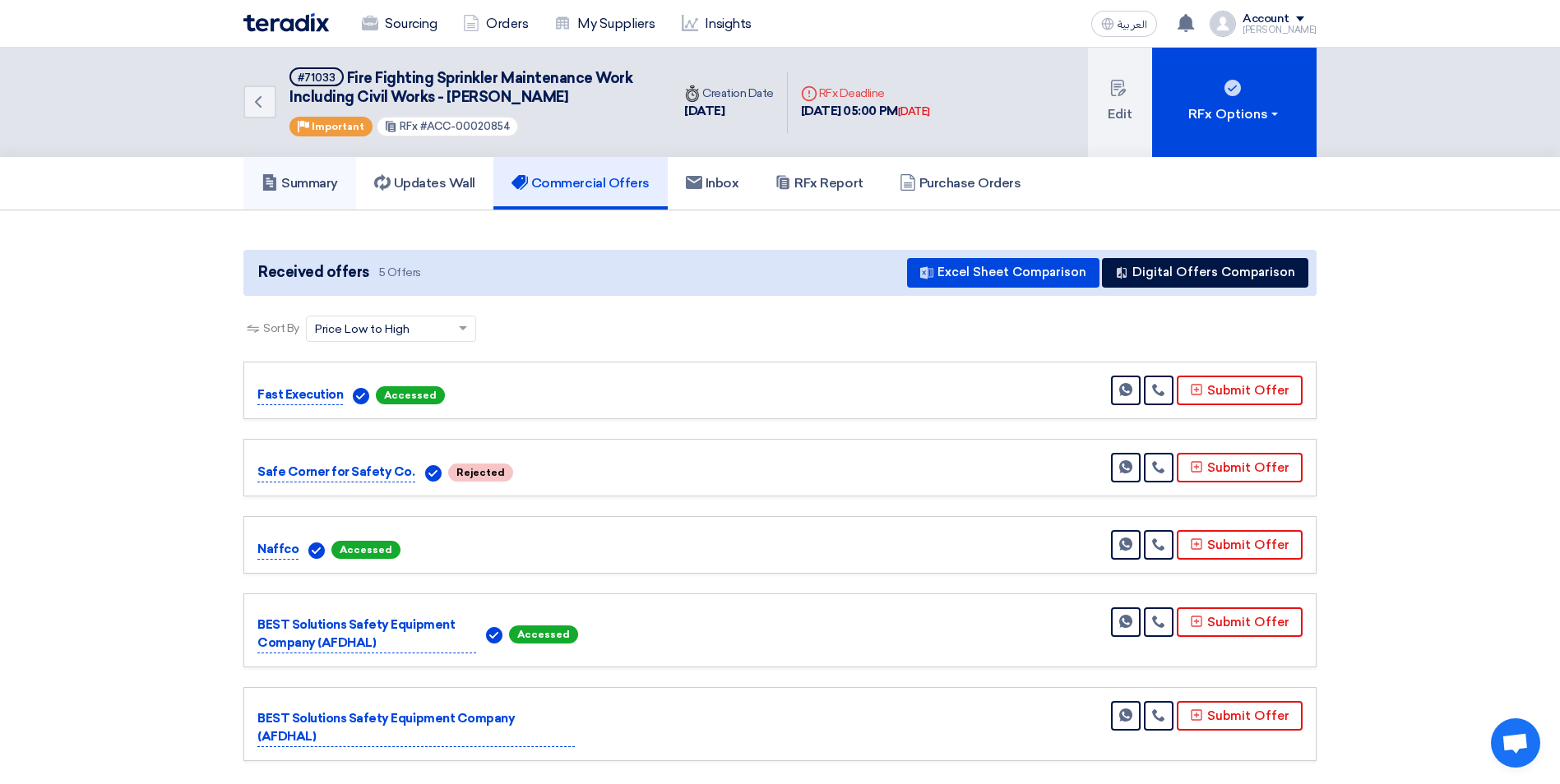
click at [336, 182] on h5 "Summary" at bounding box center [299, 183] width 77 height 16
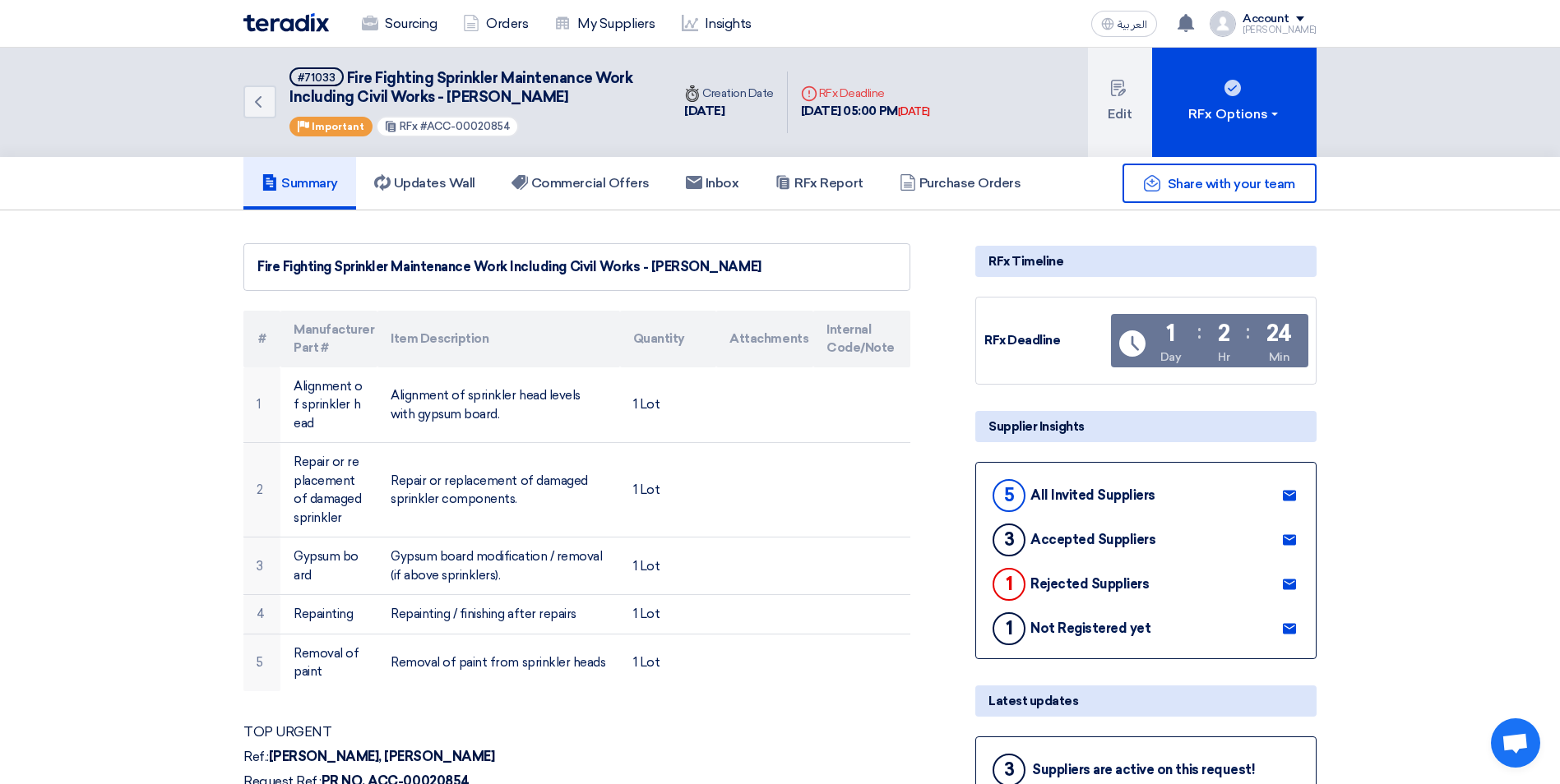
click at [1290, 490] on use at bounding box center [1289, 494] width 13 height 11
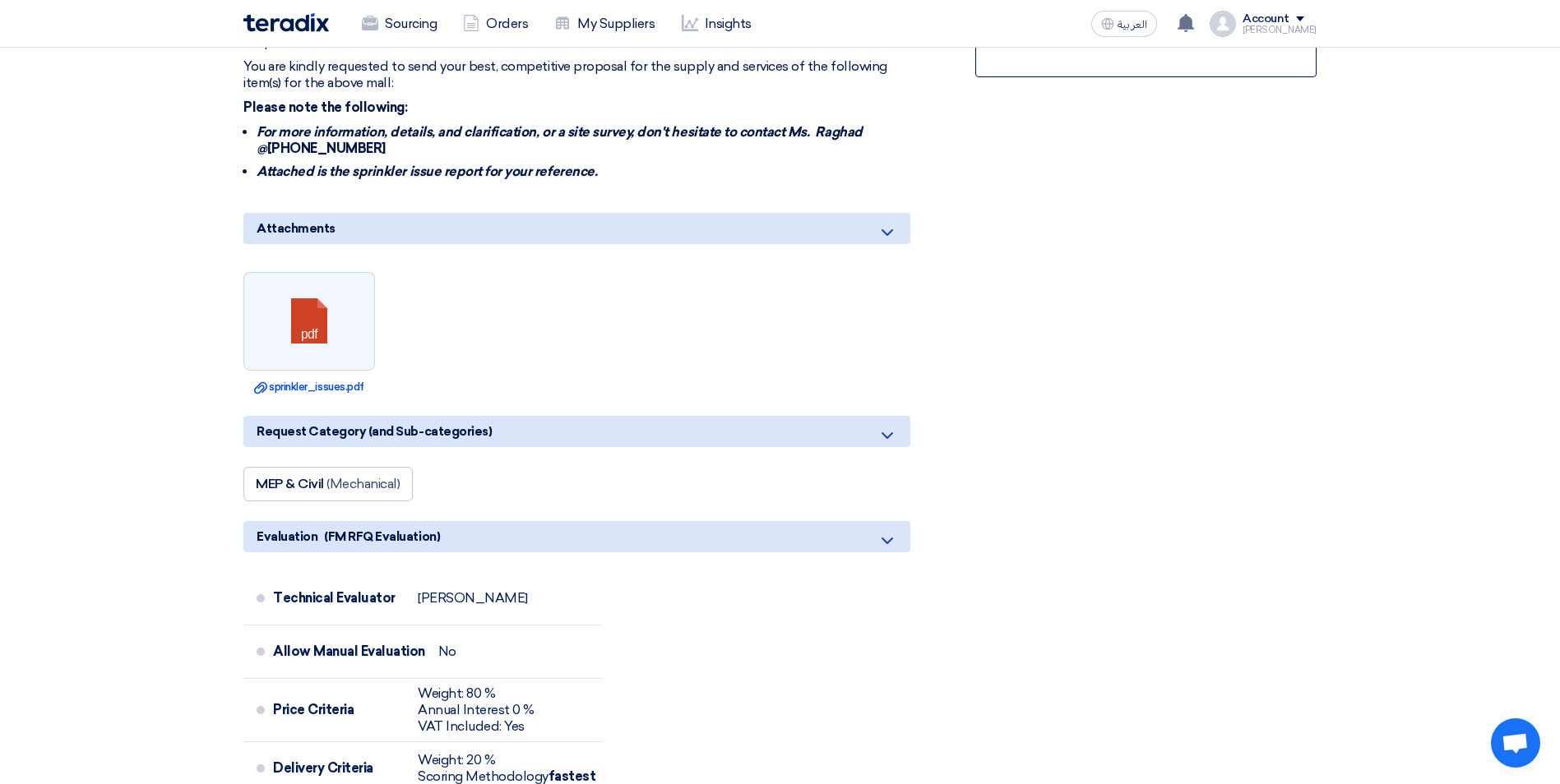
scroll to position [1150, 0]
